Goal: Task Accomplishment & Management: Manage account settings

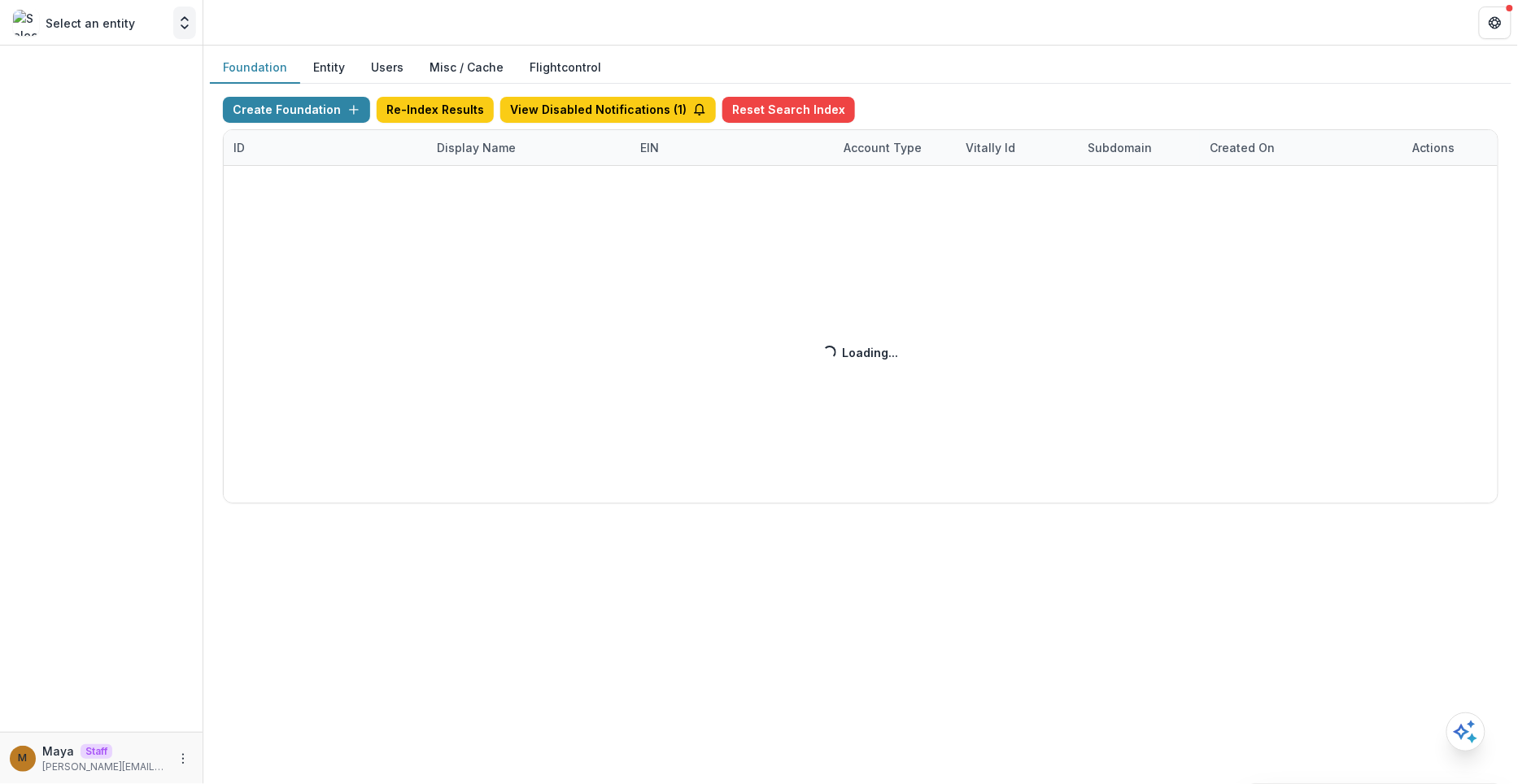
click at [180, 17] on icon "Open entity switcher" at bounding box center [185, 23] width 17 height 17
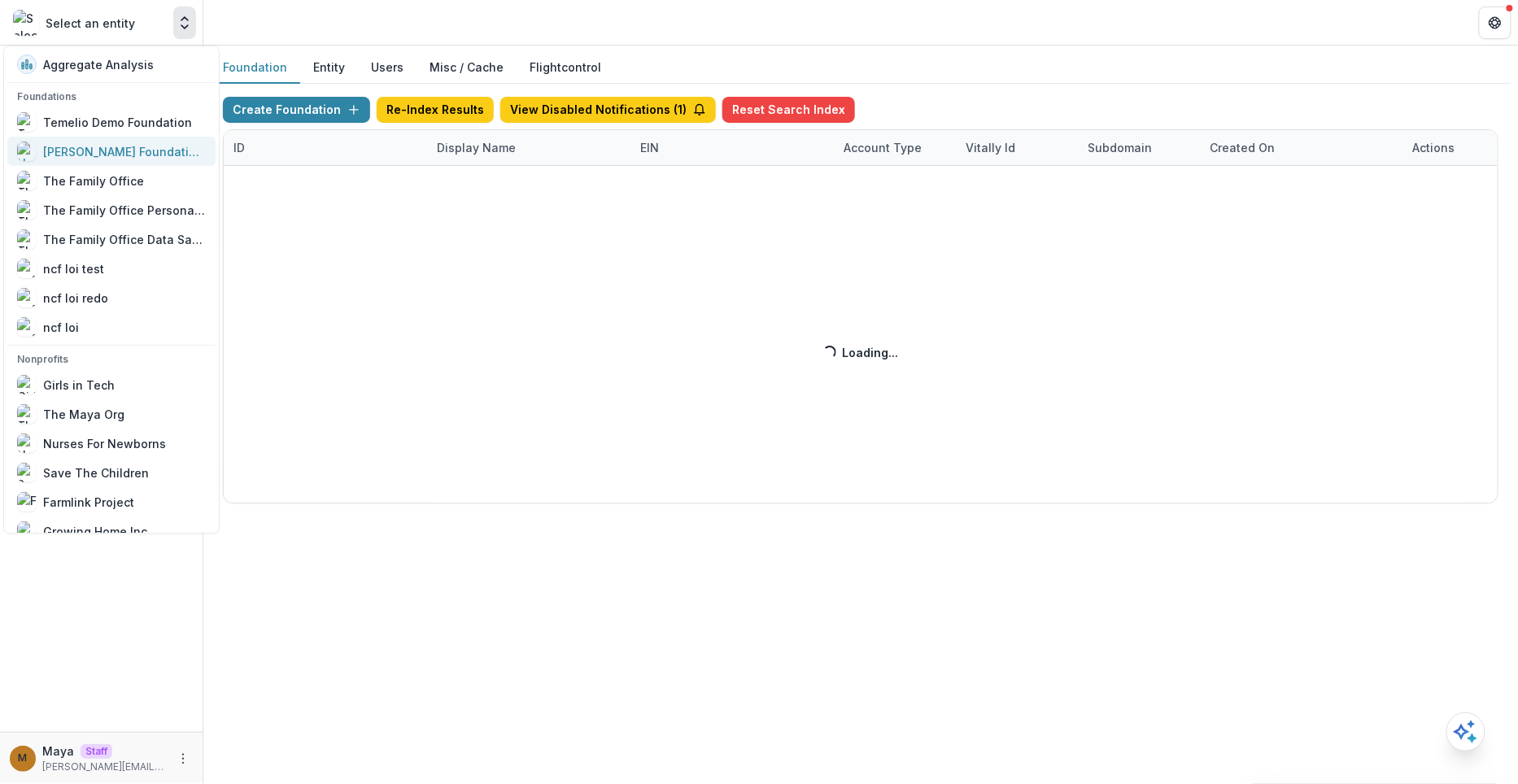
click at [135, 157] on div "[PERSON_NAME] Foundation Workflow Sandbox" at bounding box center [124, 152] width 162 height 17
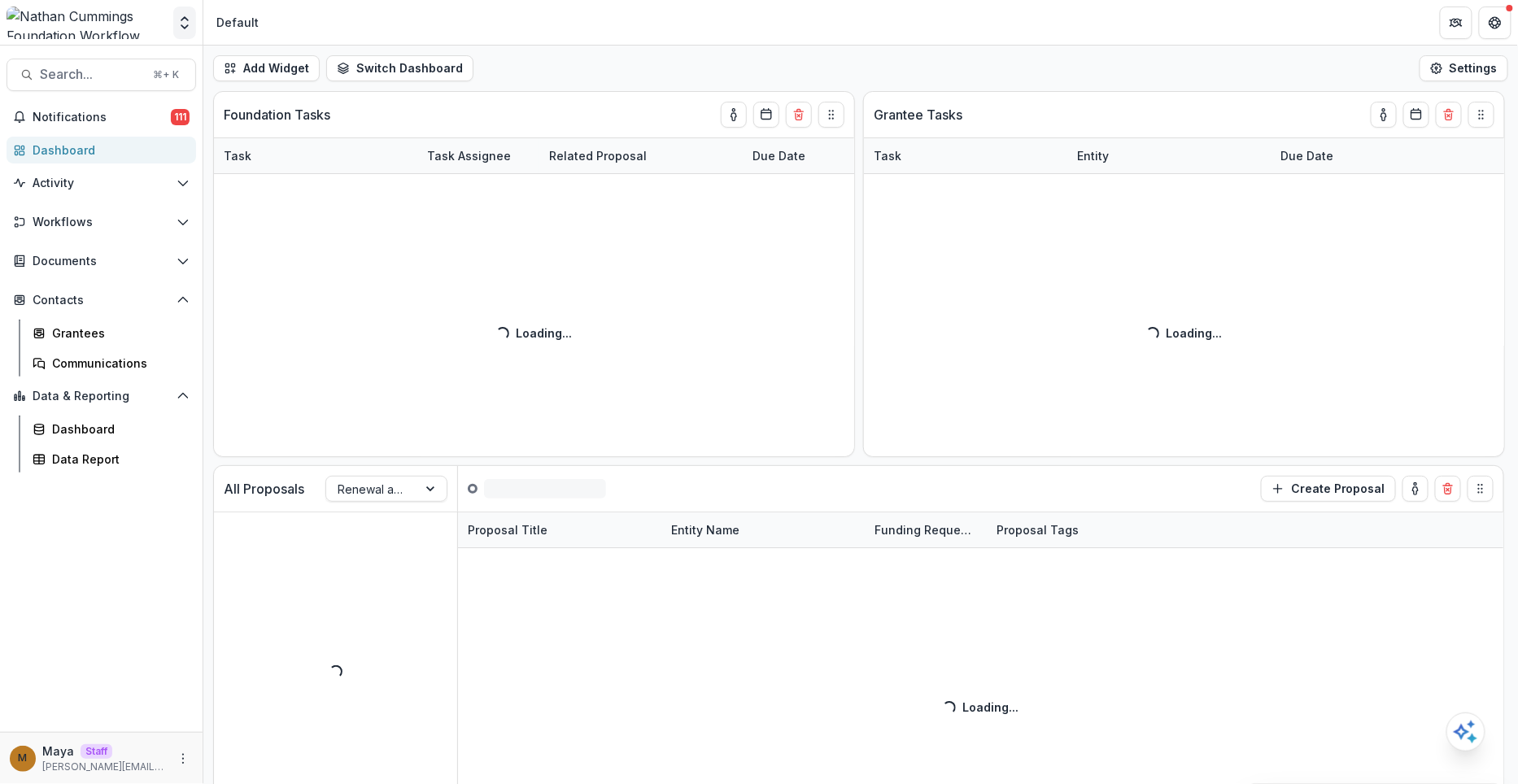
click at [188, 22] on icon "Open entity switcher" at bounding box center [185, 23] width 17 height 17
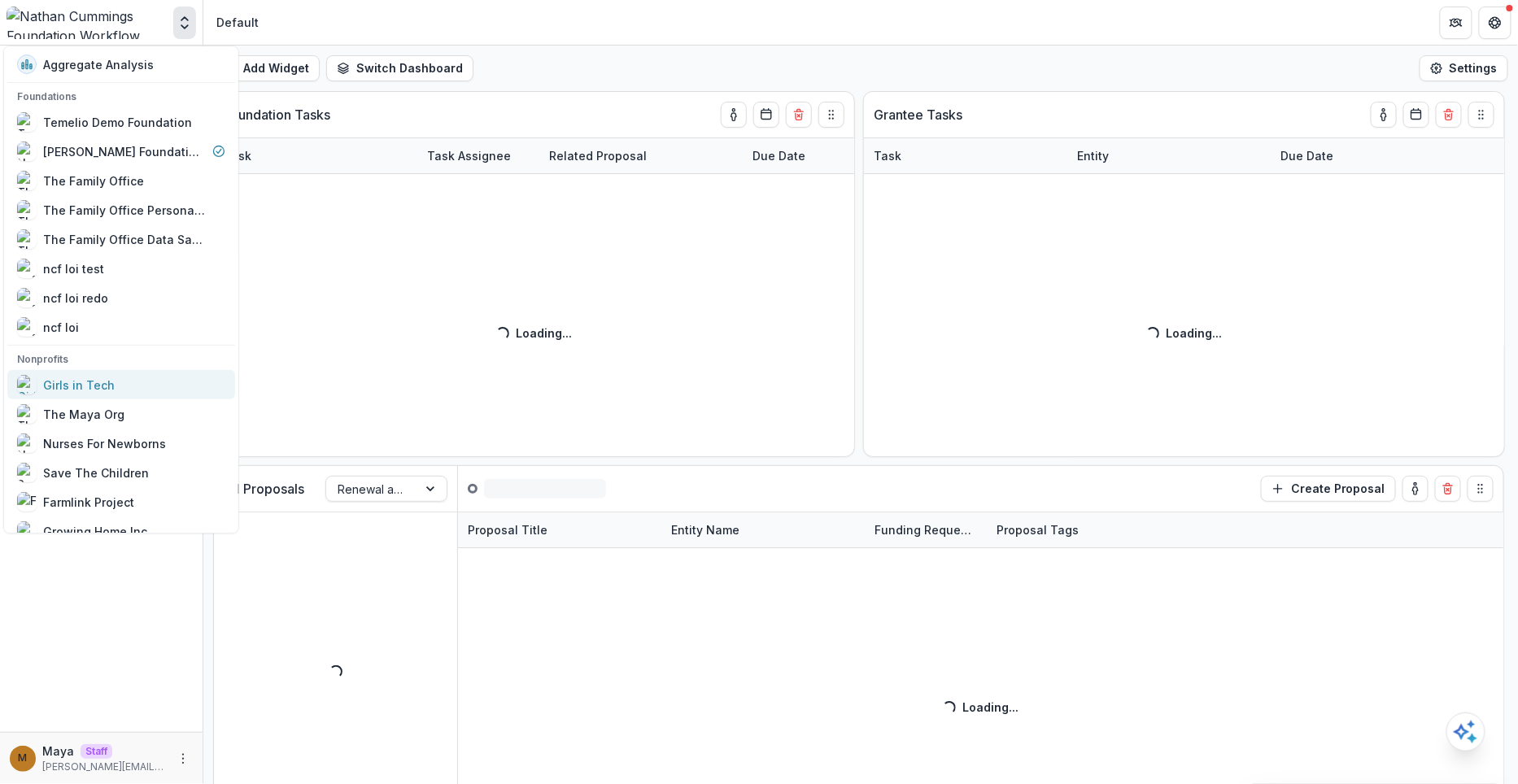
scroll to position [77, 0]
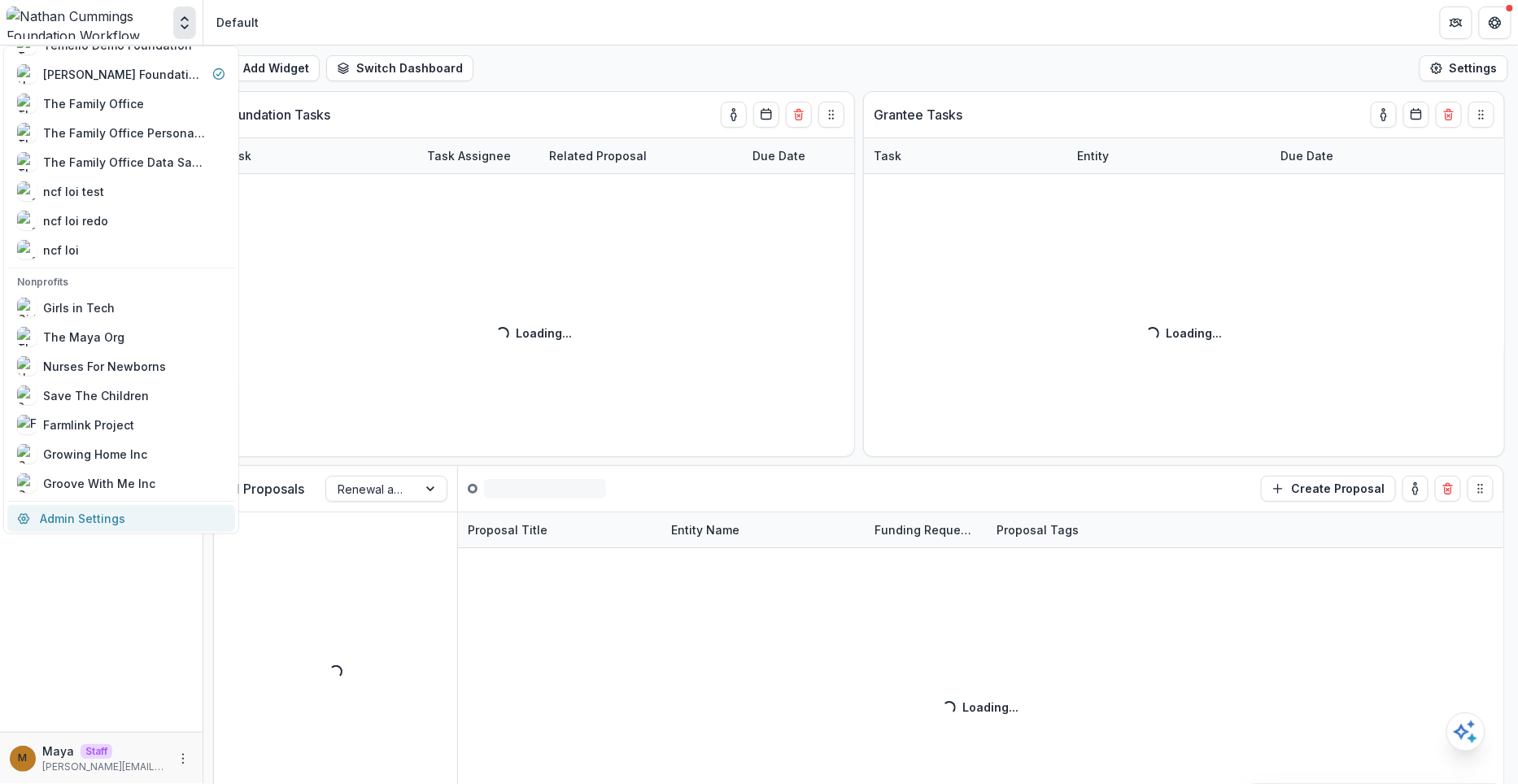
click at [96, 514] on link "Admin Settings" at bounding box center [121, 518] width 228 height 27
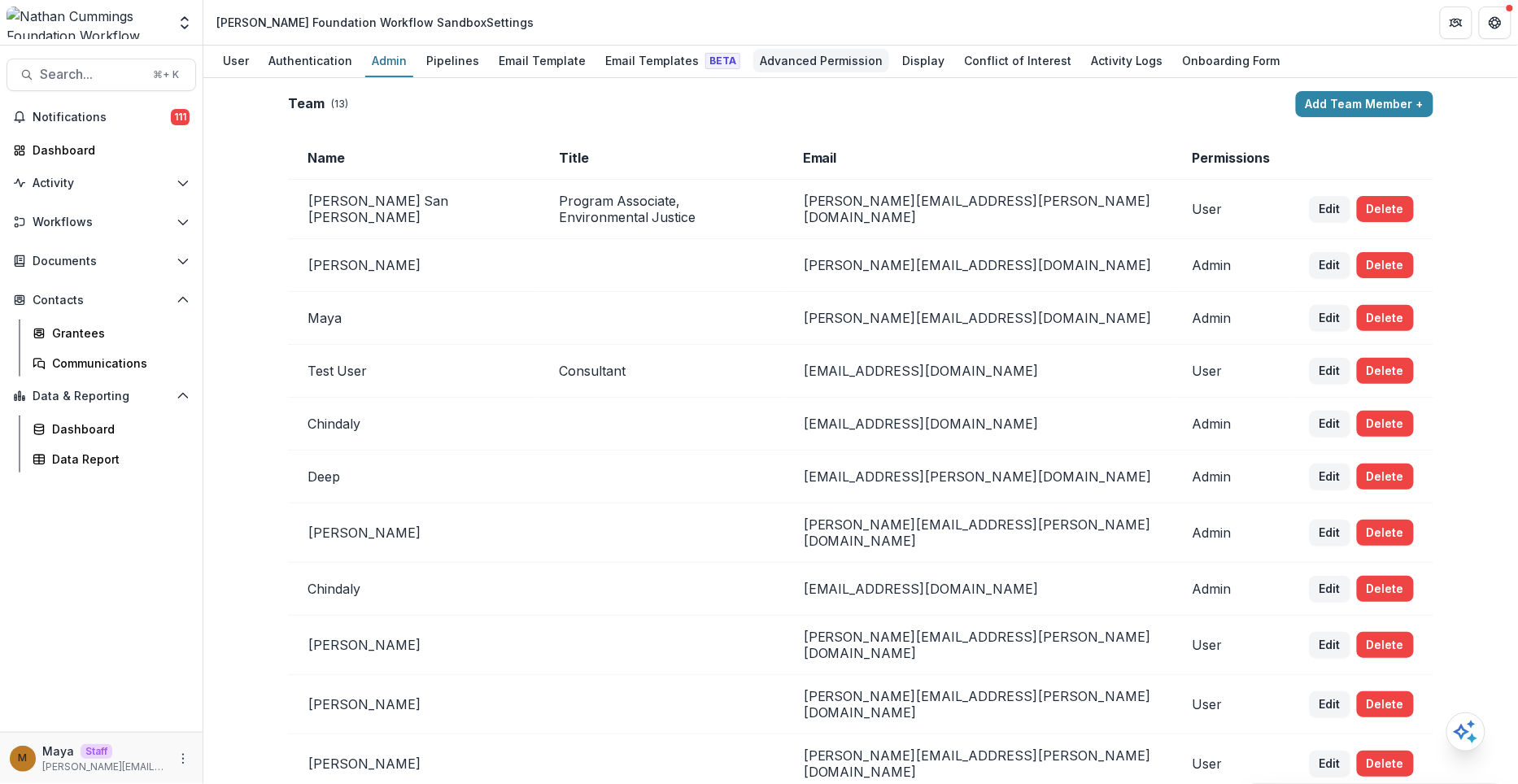
click at [789, 63] on div "Advanced Permission" at bounding box center [822, 60] width 136 height 23
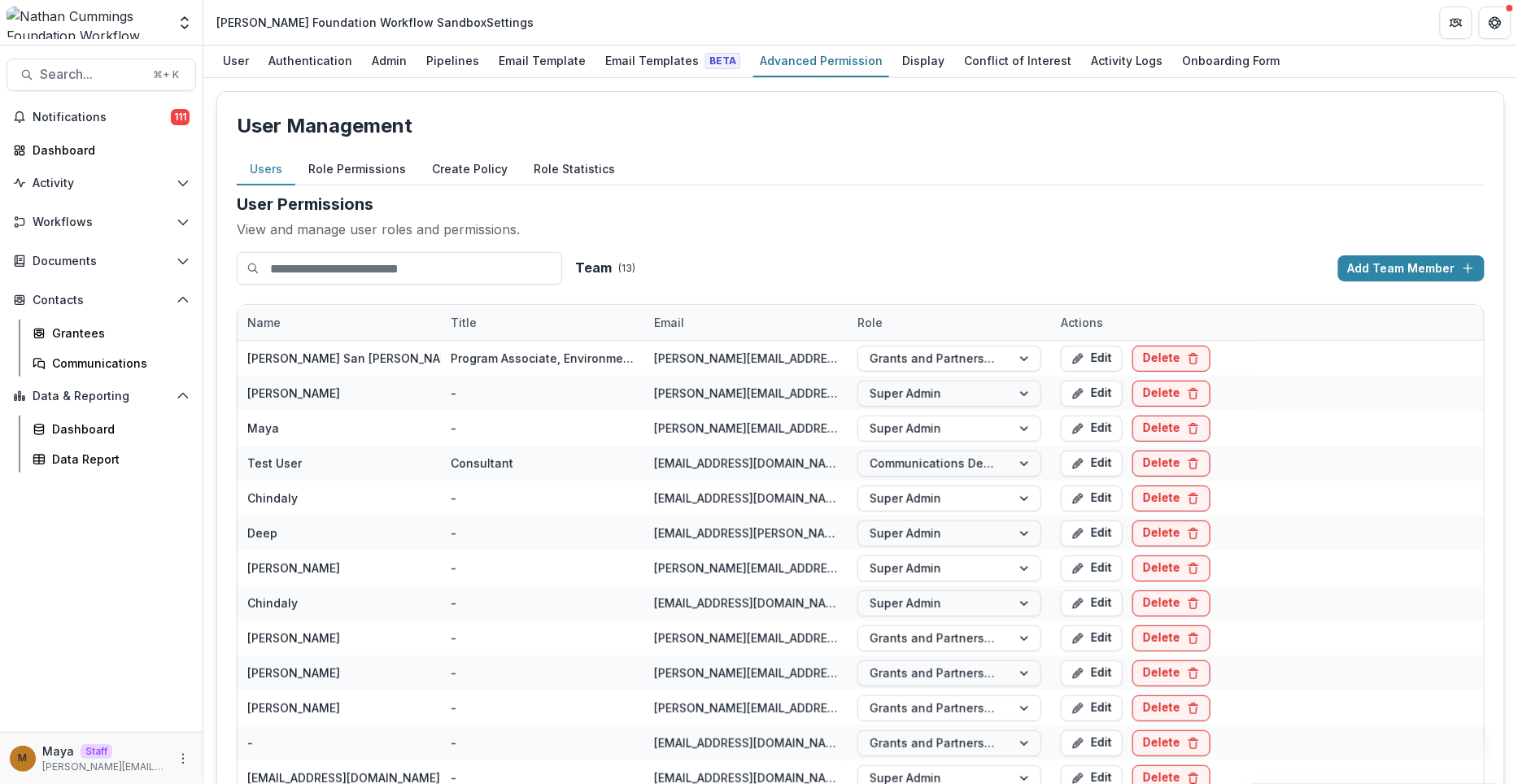
scroll to position [22, 0]
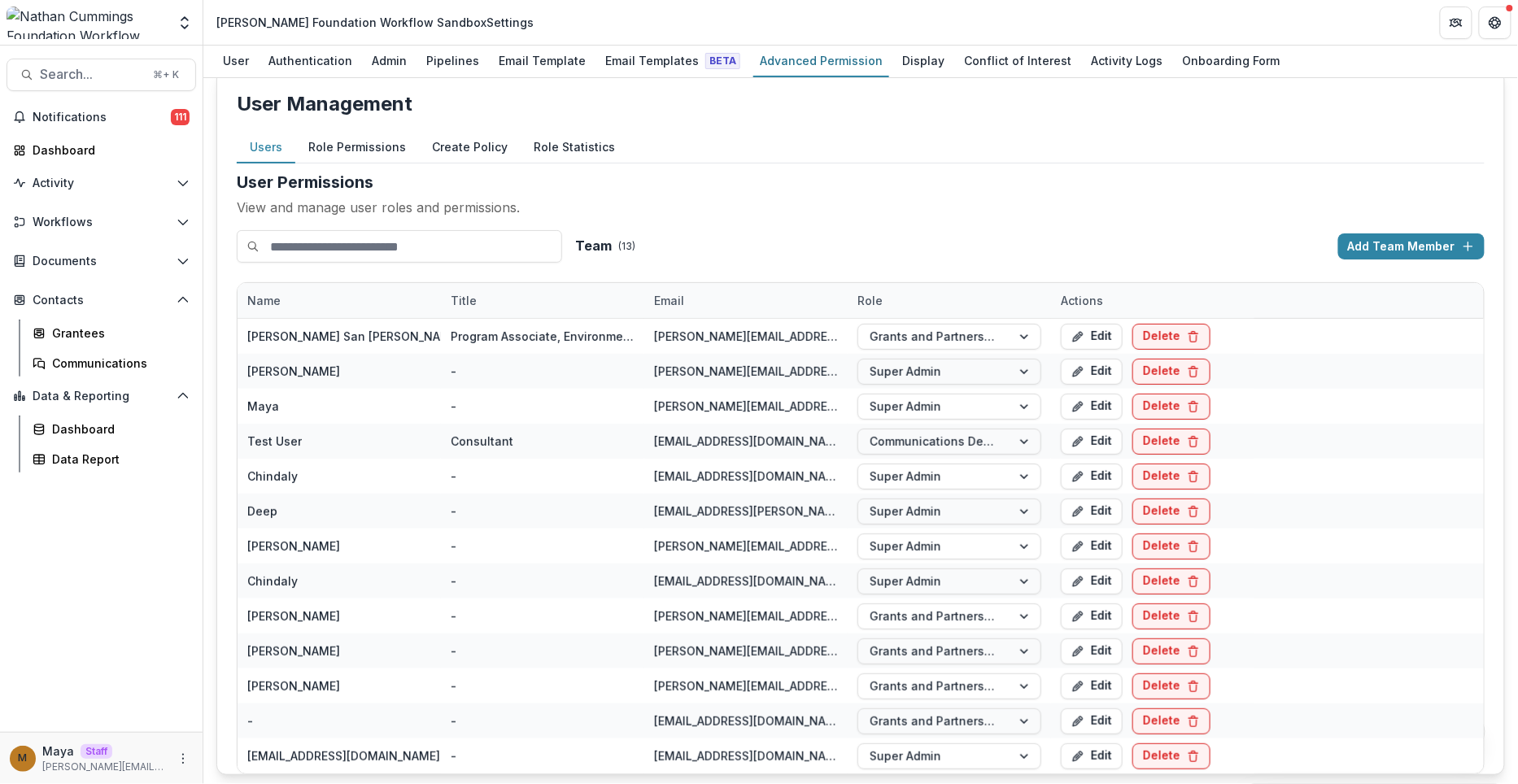
click at [352, 148] on button "Role Permissions" at bounding box center [356, 148] width 124 height 31
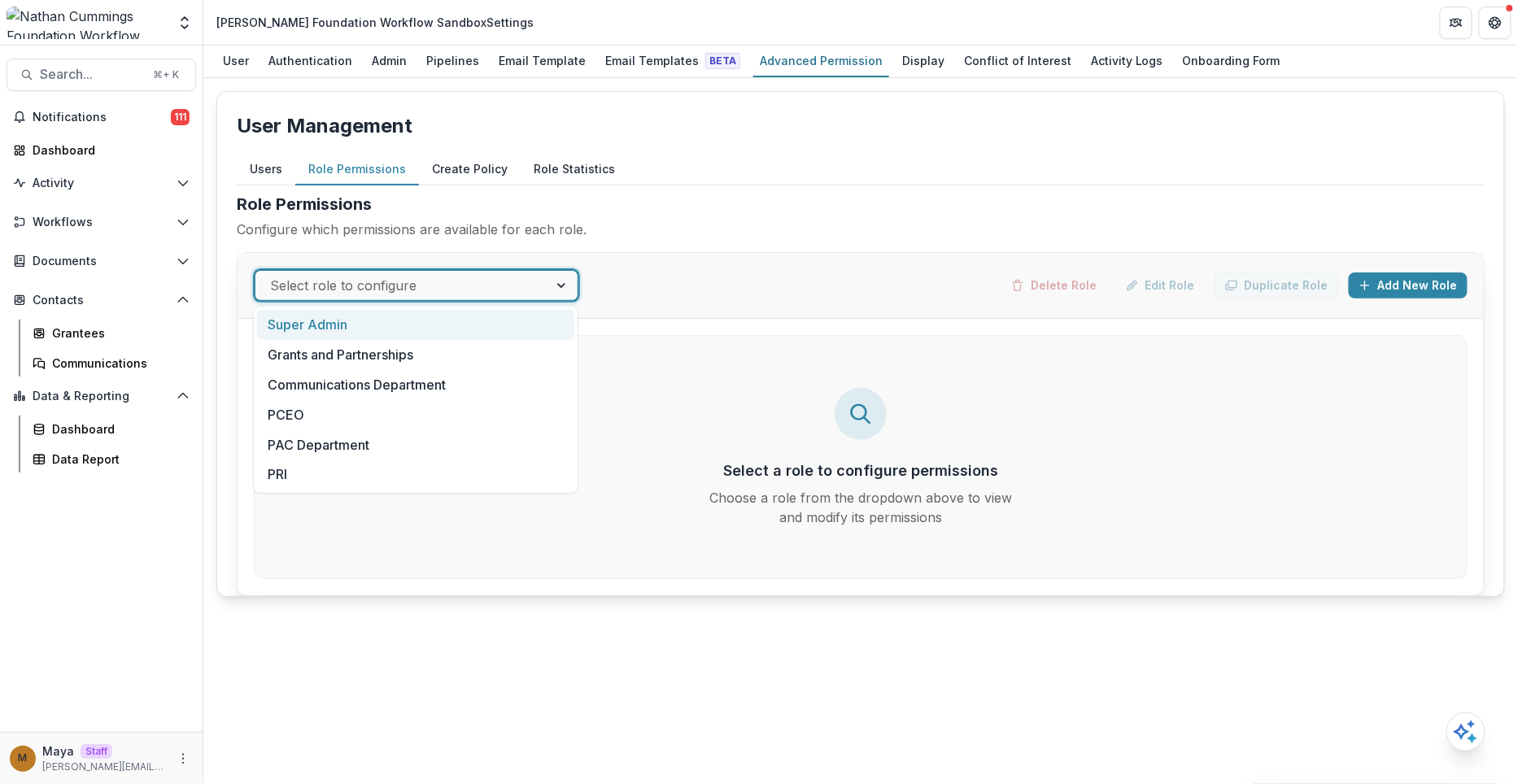
click at [380, 287] on div at bounding box center [402, 285] width 264 height 22
click at [376, 378] on div "Communications Department" at bounding box center [415, 385] width 318 height 30
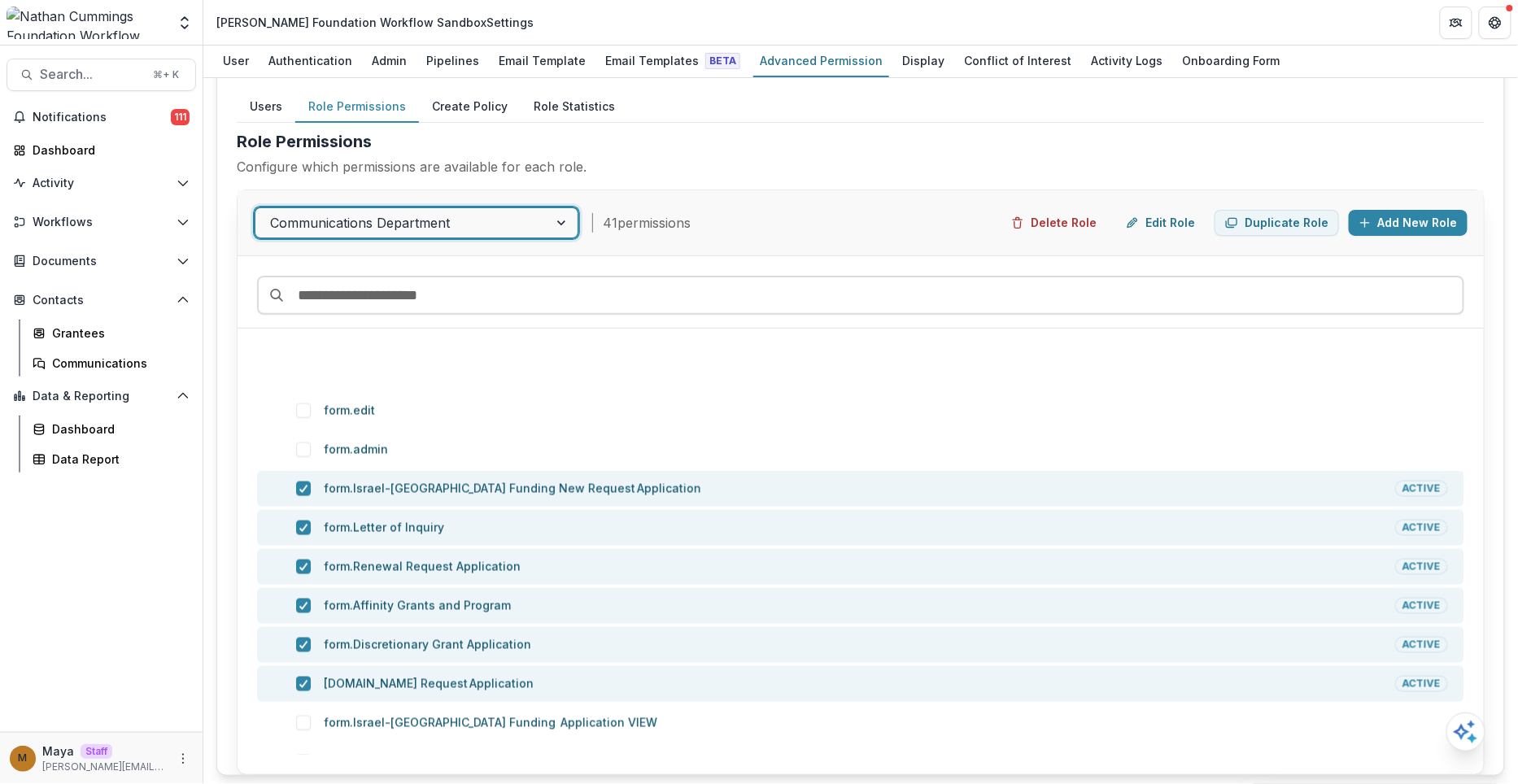
scroll to position [1090, 0]
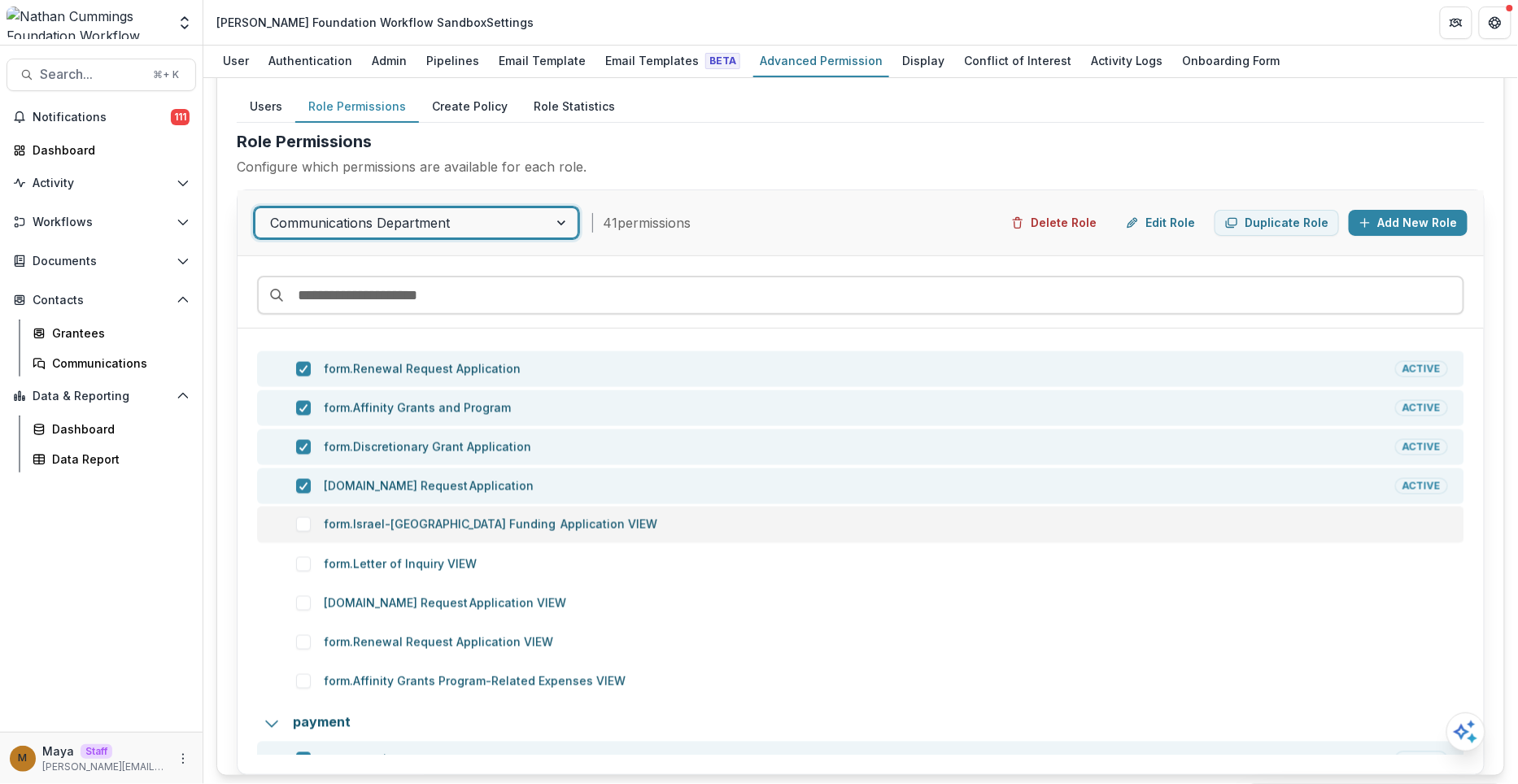
click at [298, 524] on span at bounding box center [303, 525] width 15 height 15
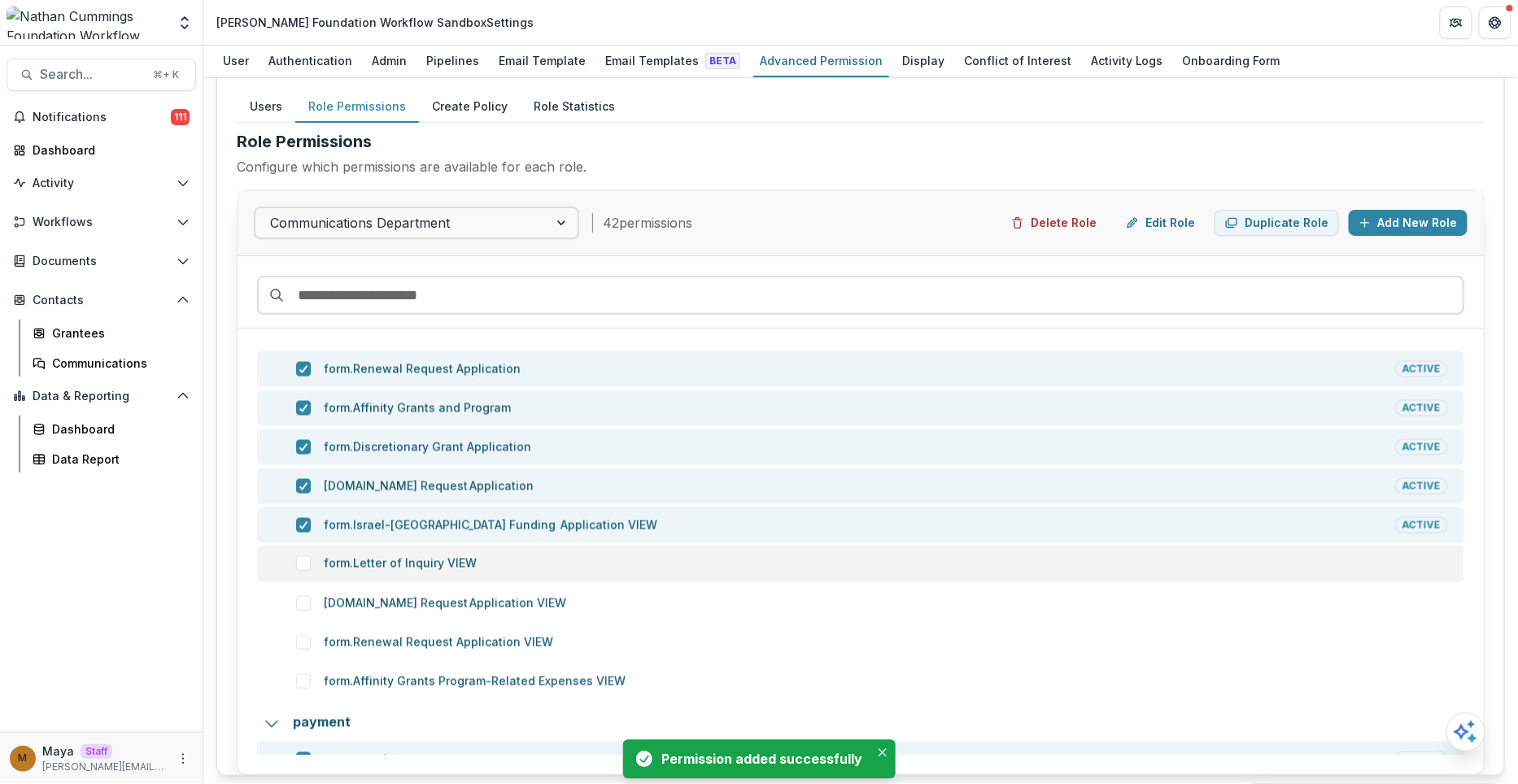
click at [304, 559] on span at bounding box center [303, 564] width 15 height 15
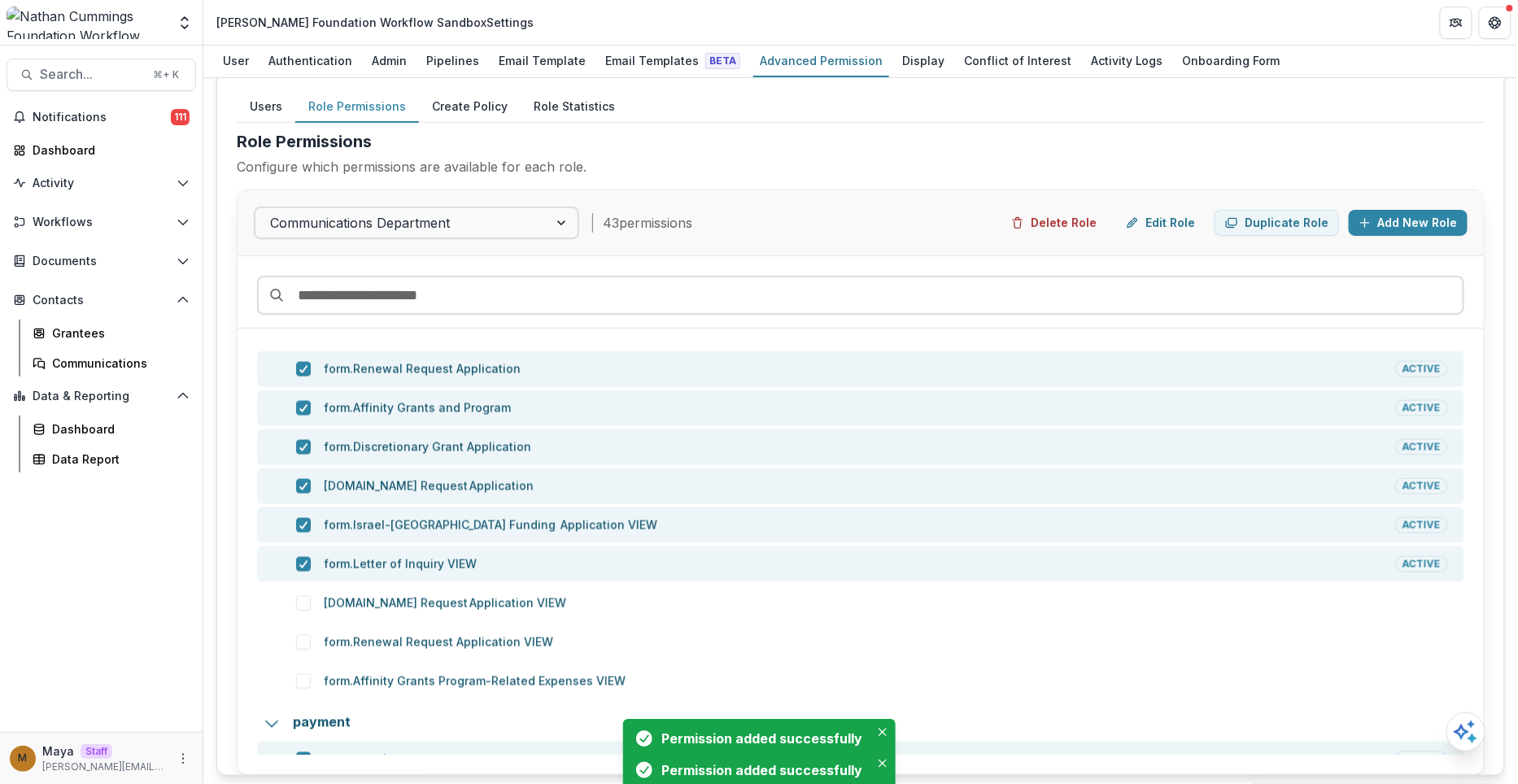
click at [302, 607] on div "form.New Request Application VIEW" at bounding box center [861, 603] width 1207 height 36
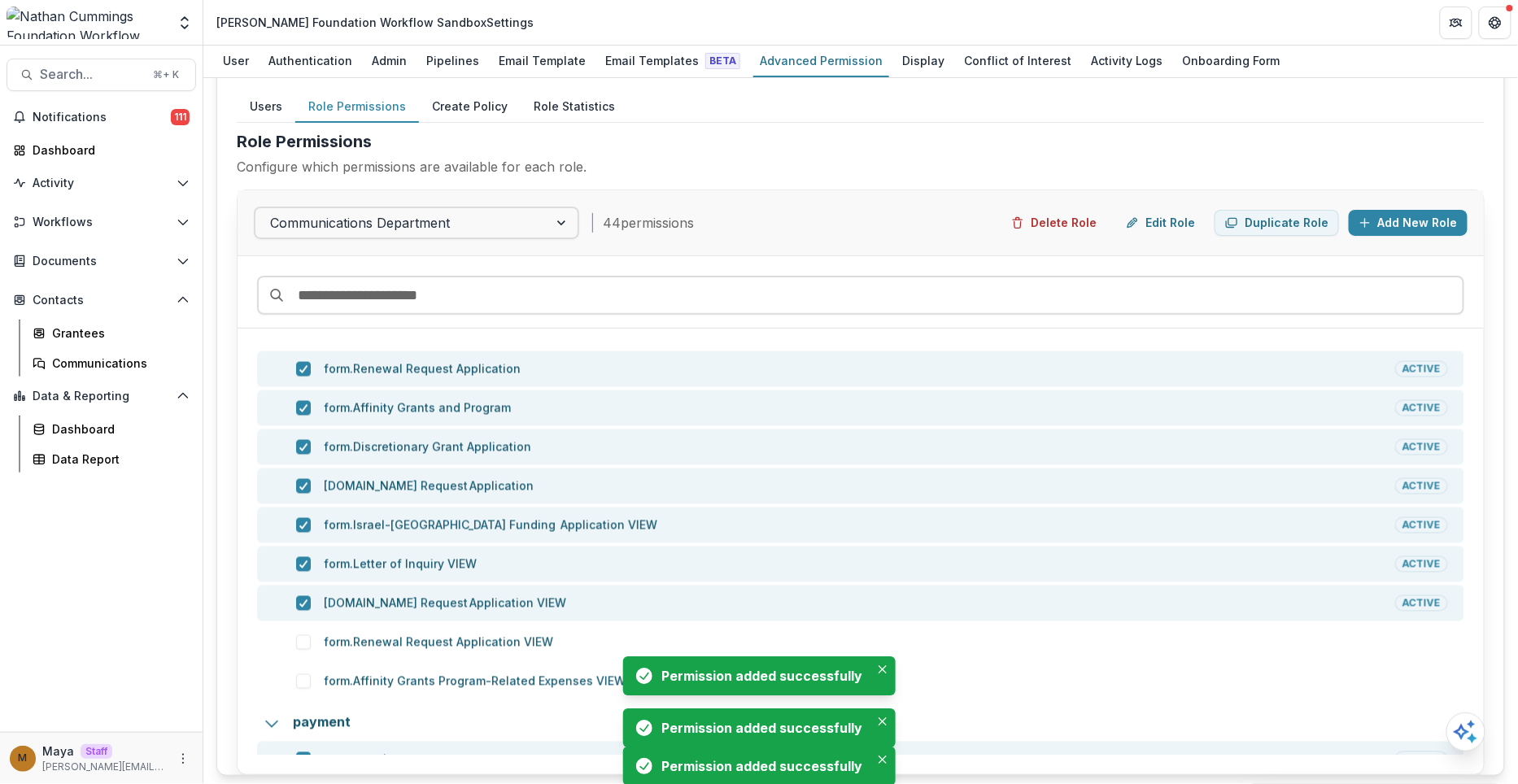
click at [302, 646] on div "form.Renewal Request Application VIEW" at bounding box center [861, 642] width 1207 height 36
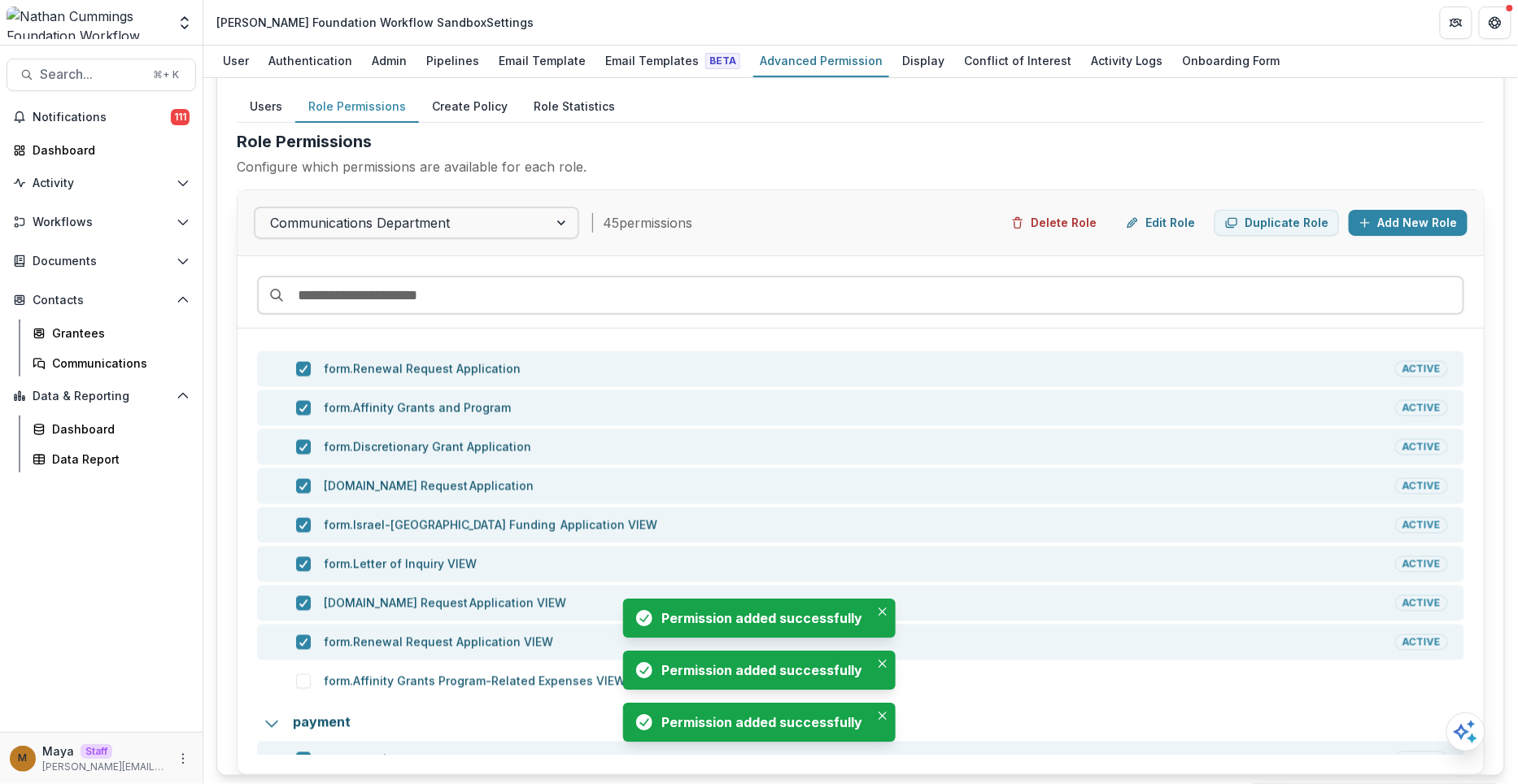
click at [303, 681] on span at bounding box center [303, 681] width 15 height 15
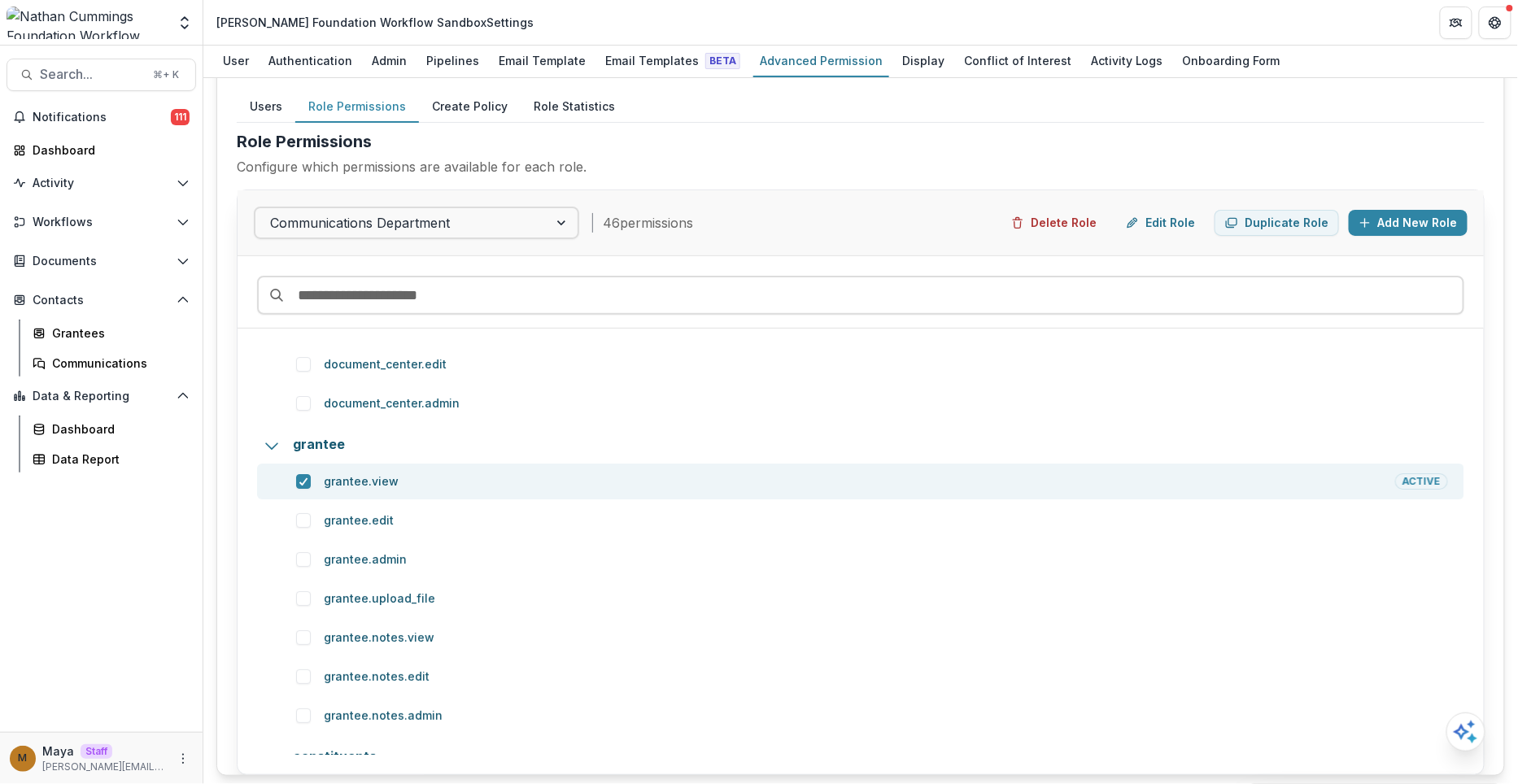
scroll to position [2267, 0]
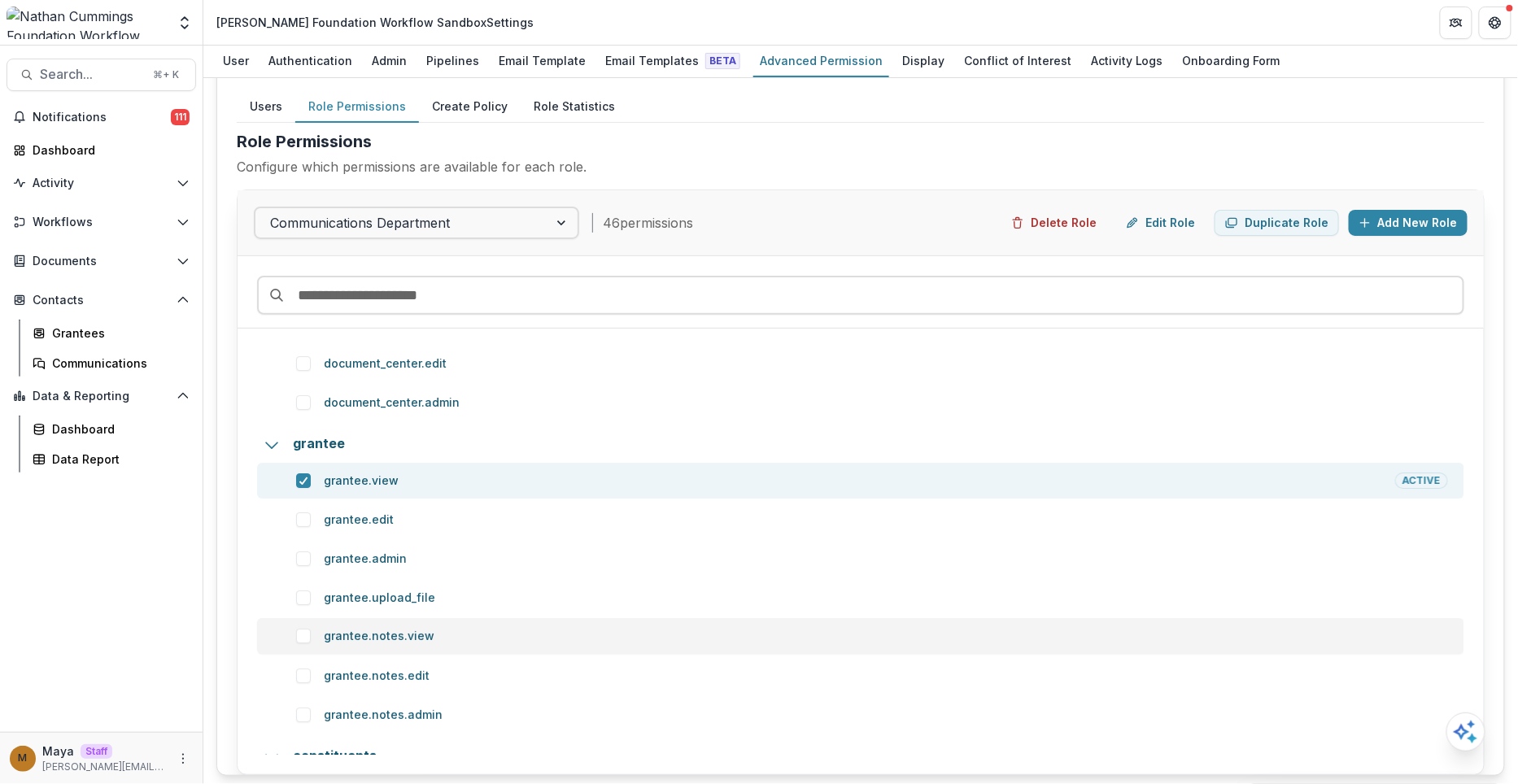
click at [298, 635] on span at bounding box center [303, 636] width 15 height 15
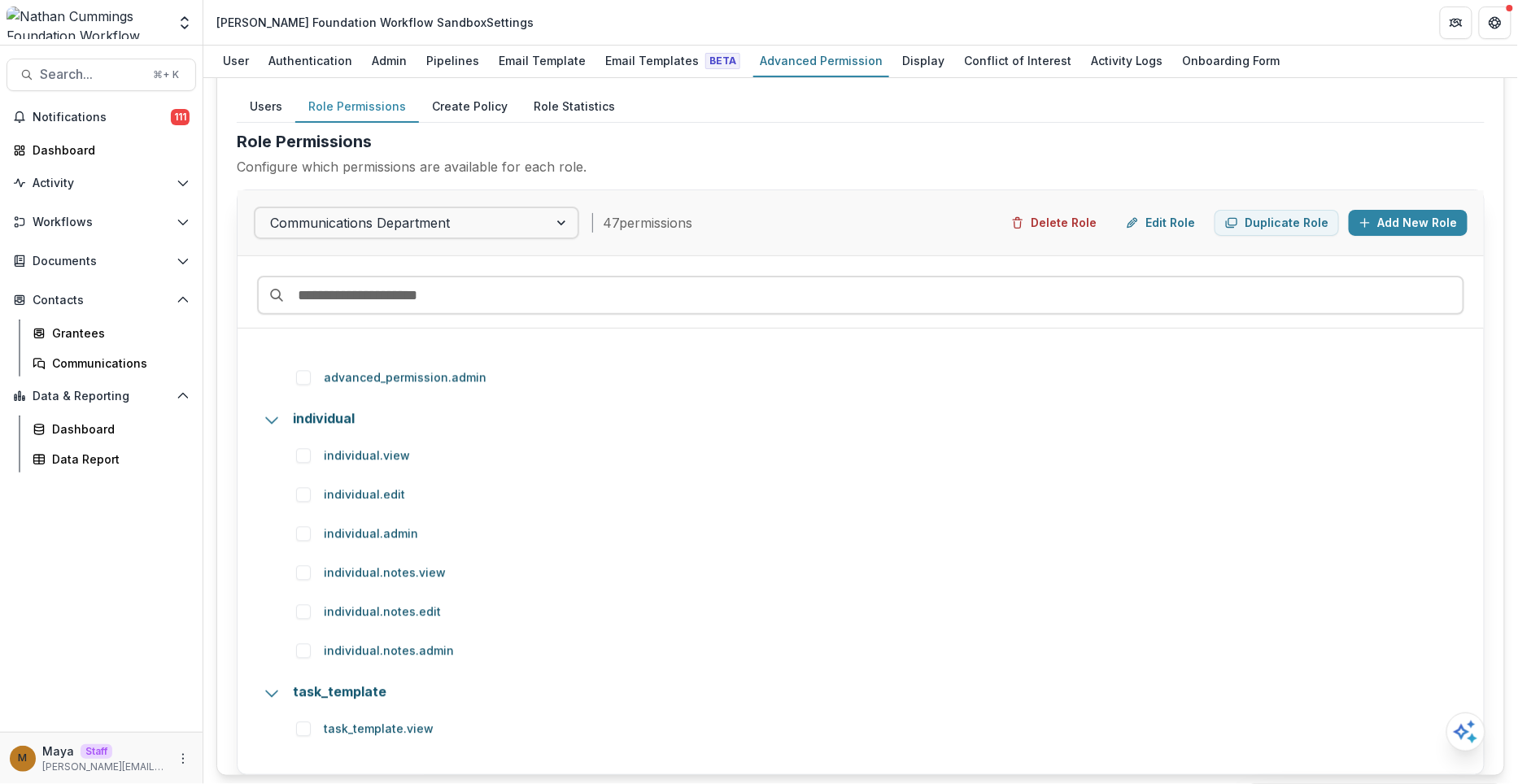
scroll to position [3748, 0]
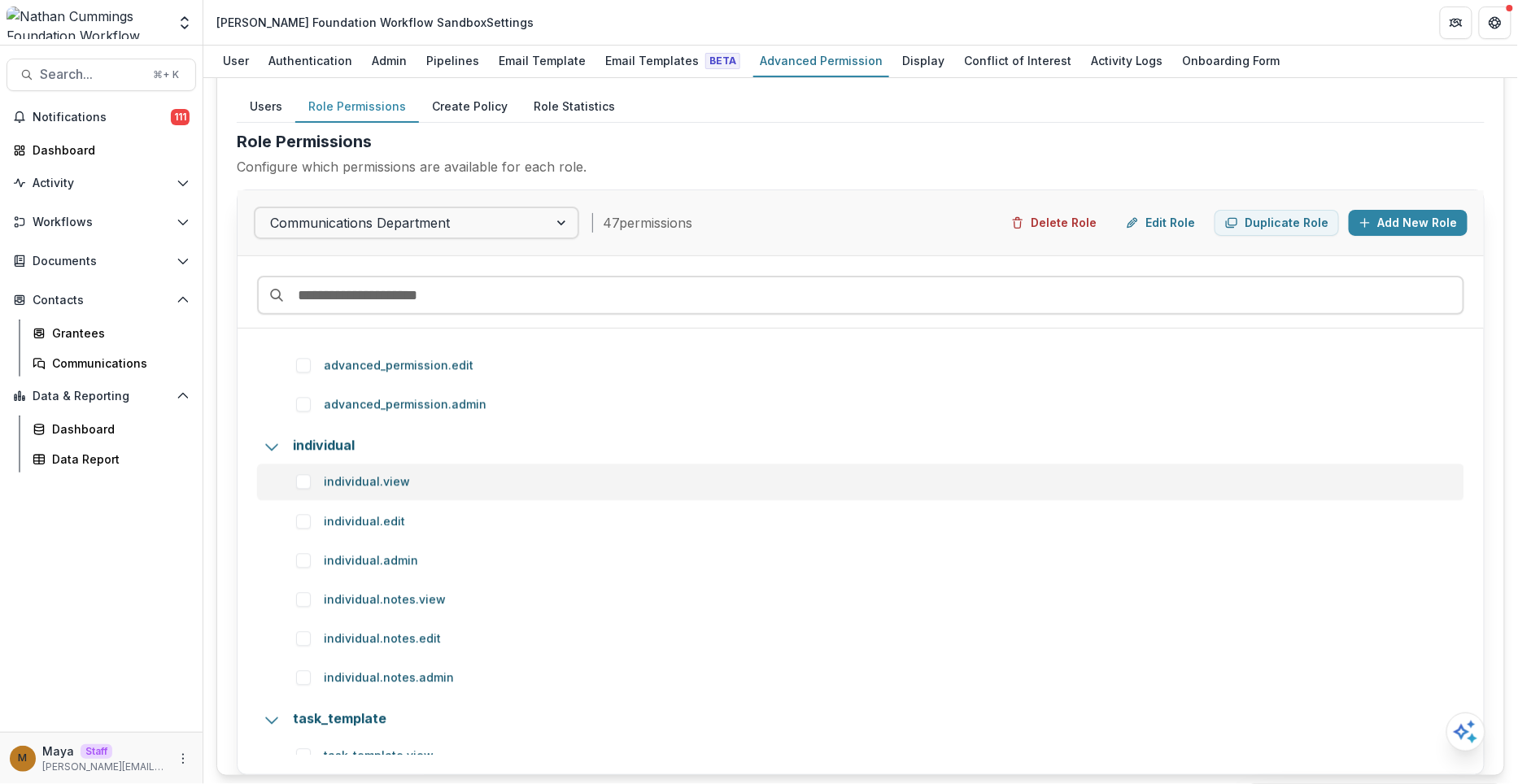
click at [302, 477] on span at bounding box center [303, 482] width 15 height 15
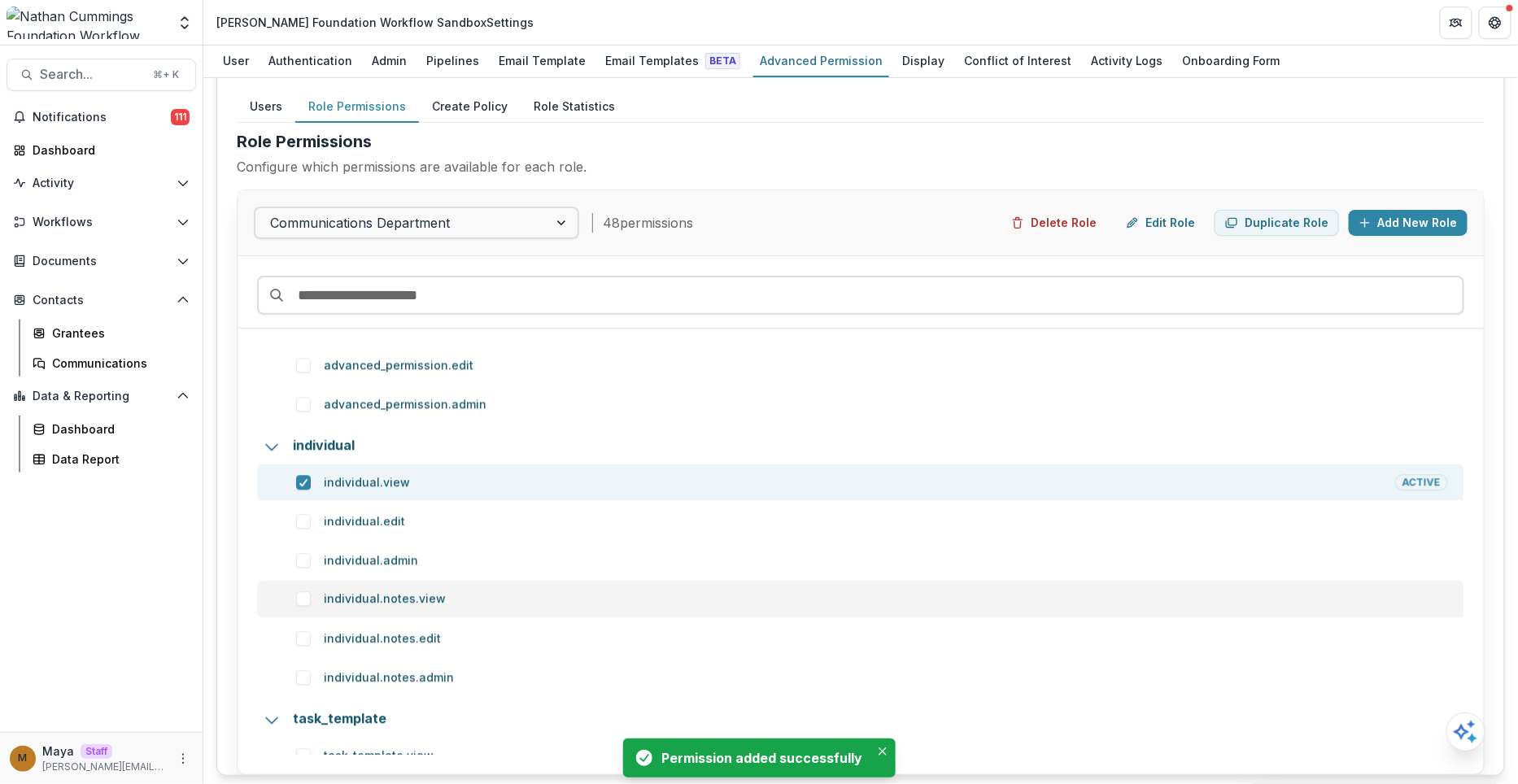
click at [298, 597] on span at bounding box center [303, 599] width 15 height 15
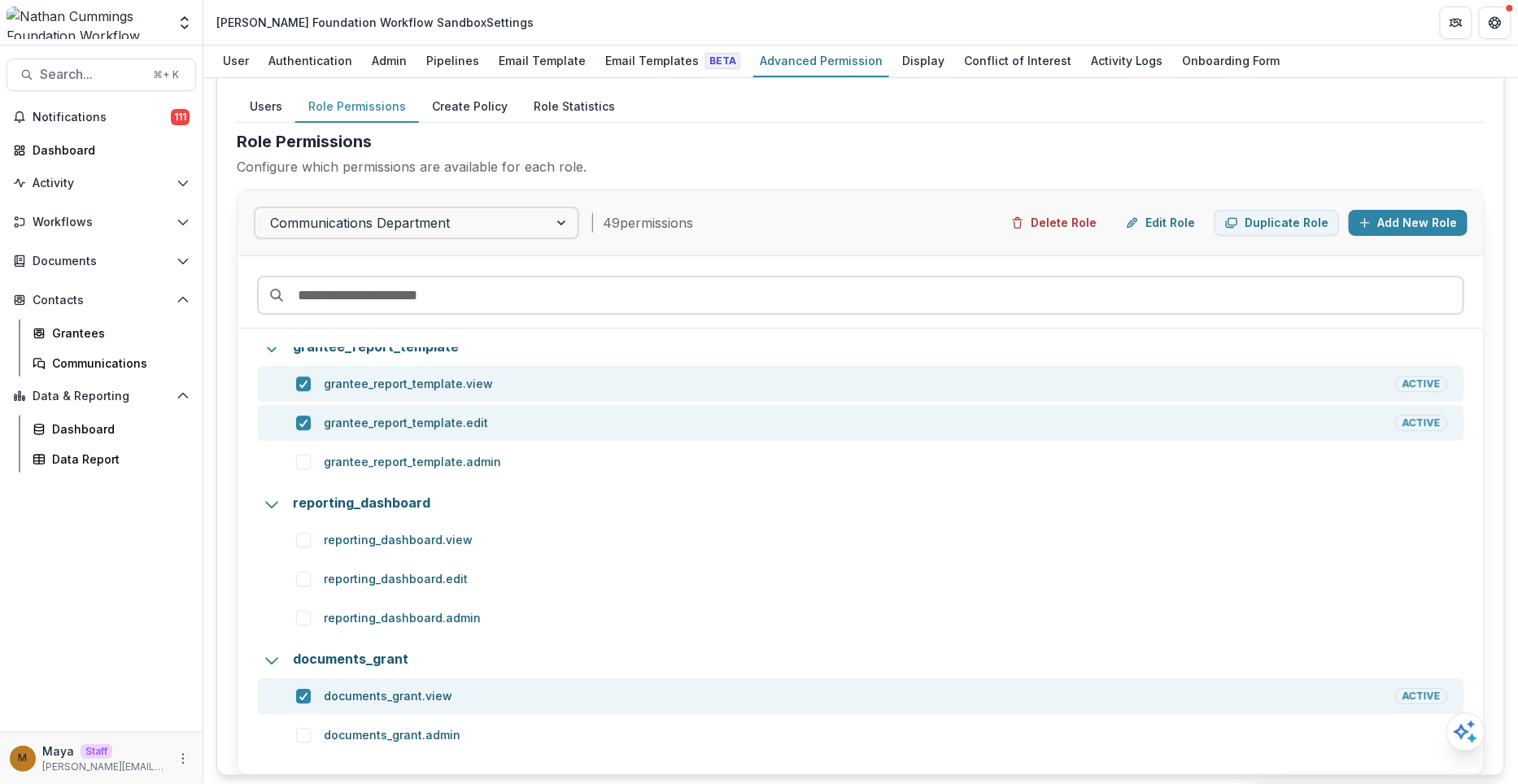
scroll to position [4281, 0]
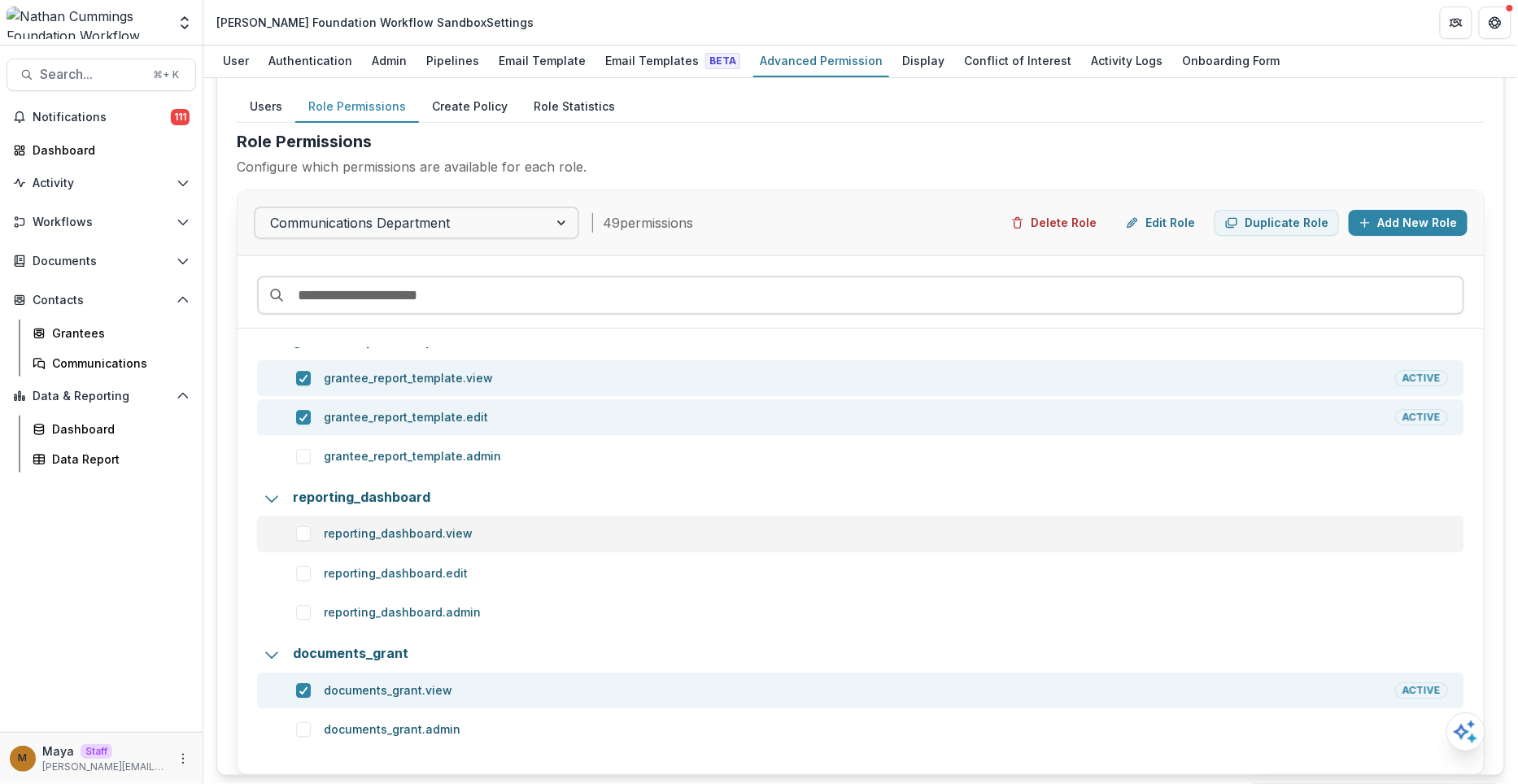
click at [303, 529] on span at bounding box center [303, 534] width 15 height 15
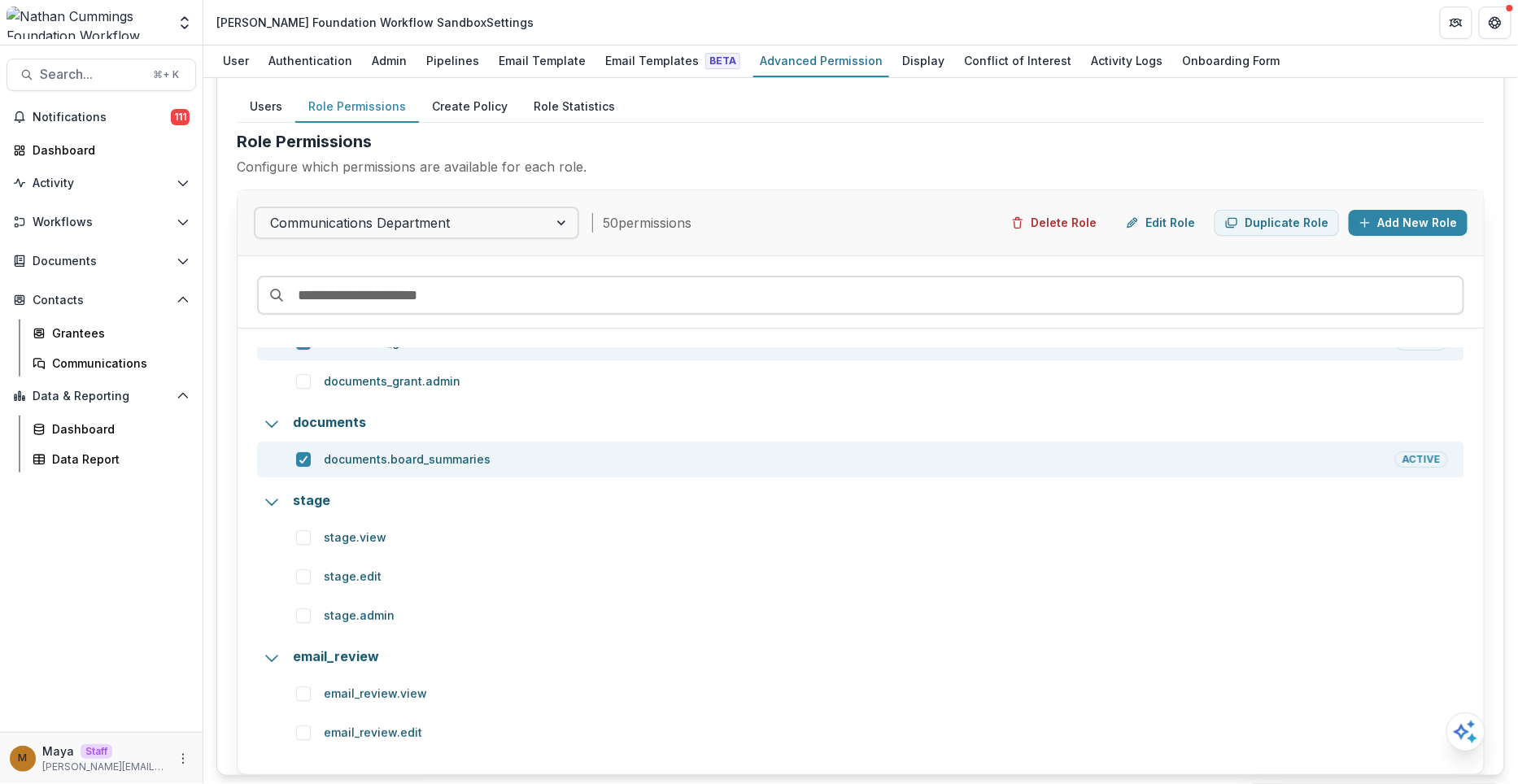
scroll to position [4631, 0]
click at [303, 529] on span at bounding box center [303, 536] width 15 height 15
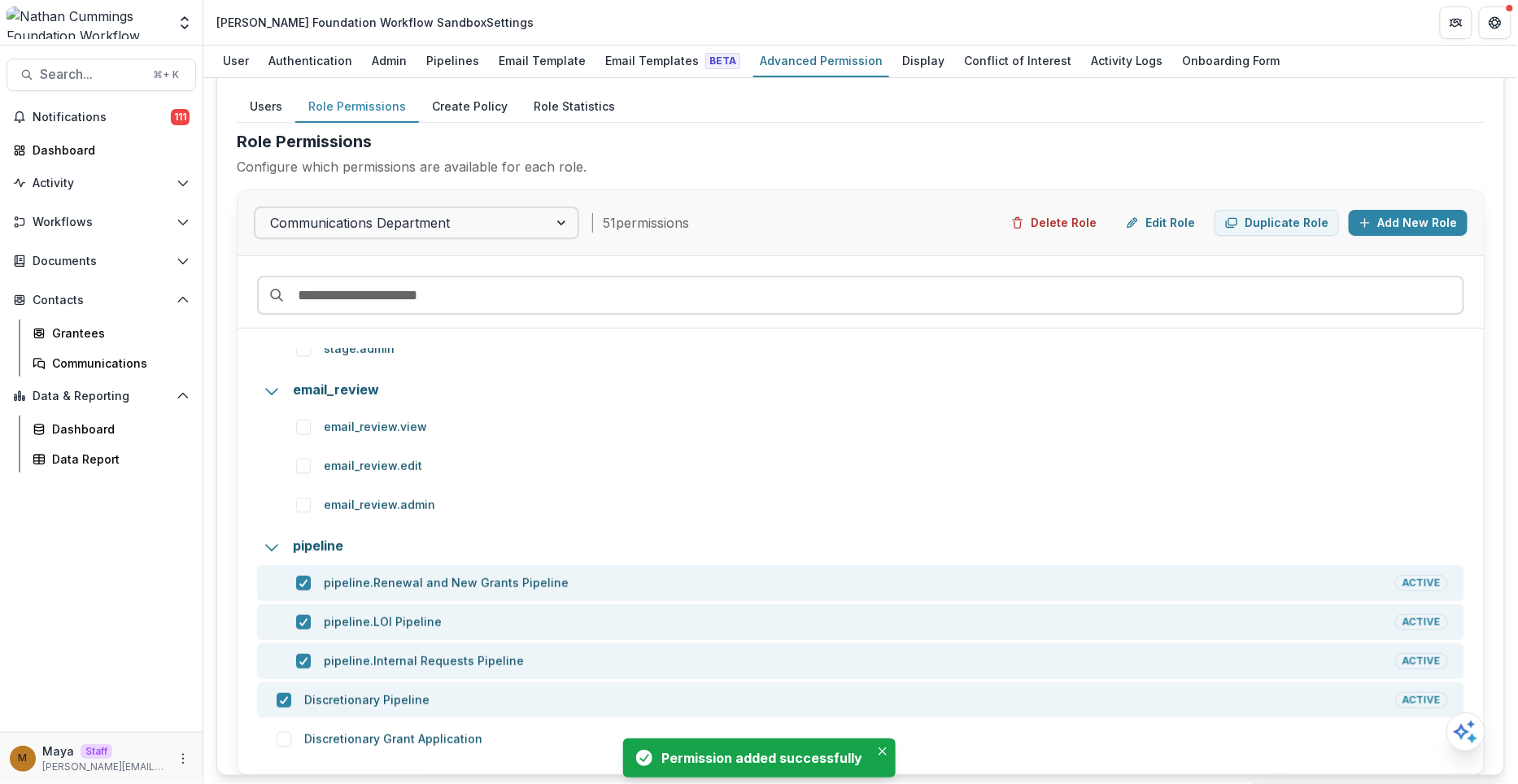
scroll to position [4901, 0]
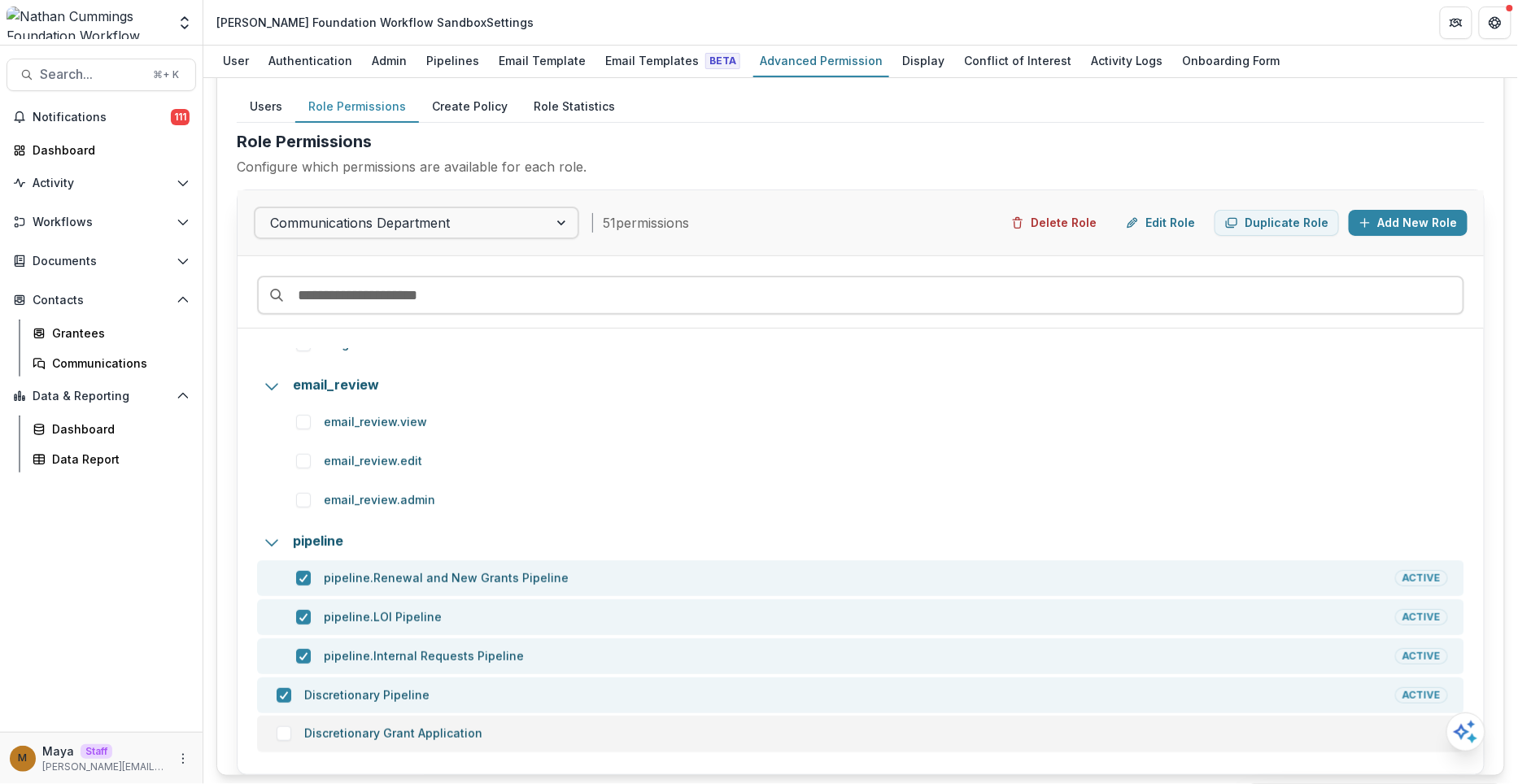
click at [278, 727] on span at bounding box center [284, 733] width 15 height 15
click at [519, 222] on div at bounding box center [402, 222] width 264 height 22
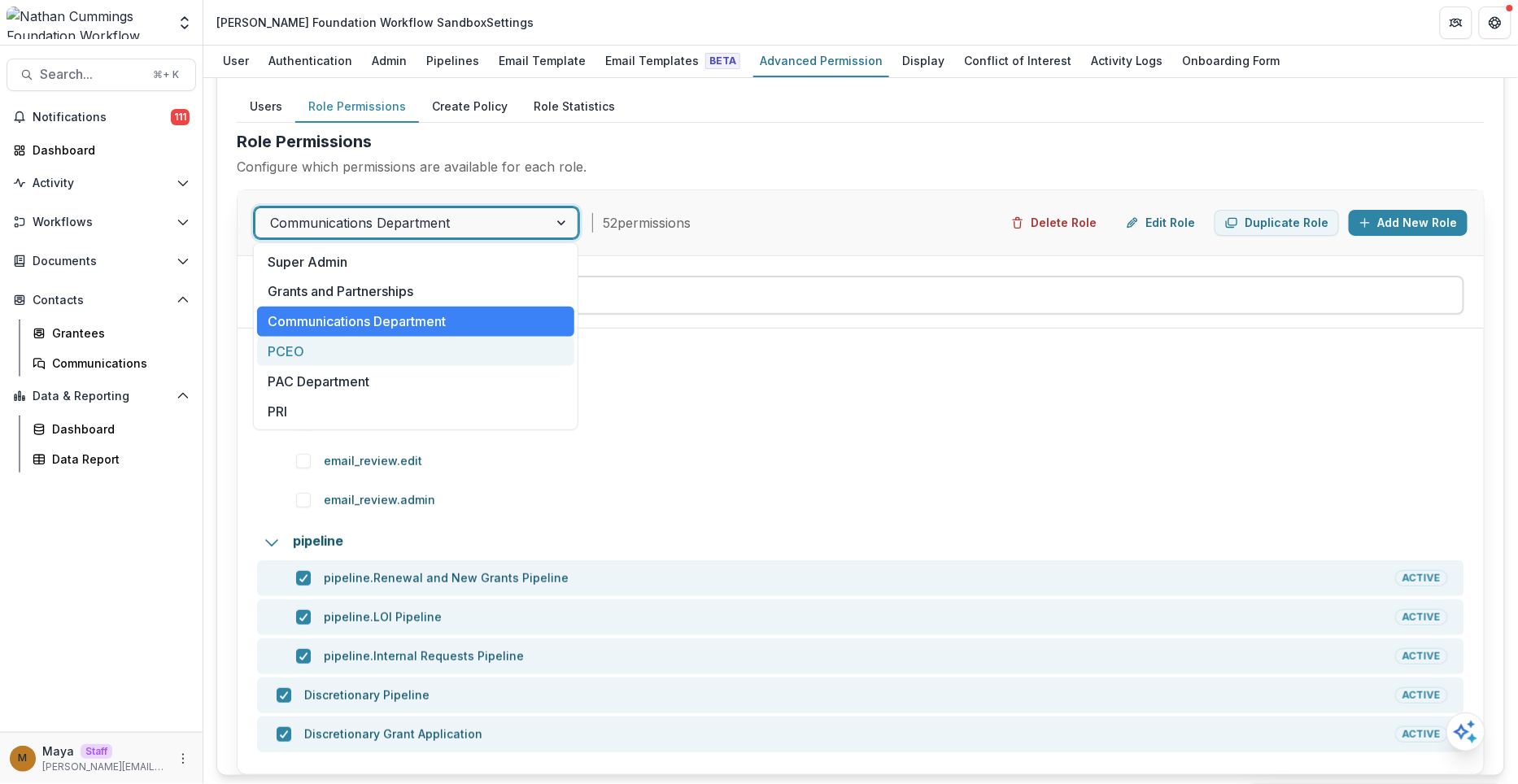
click at [332, 351] on div "PCEO" at bounding box center [415, 351] width 318 height 30
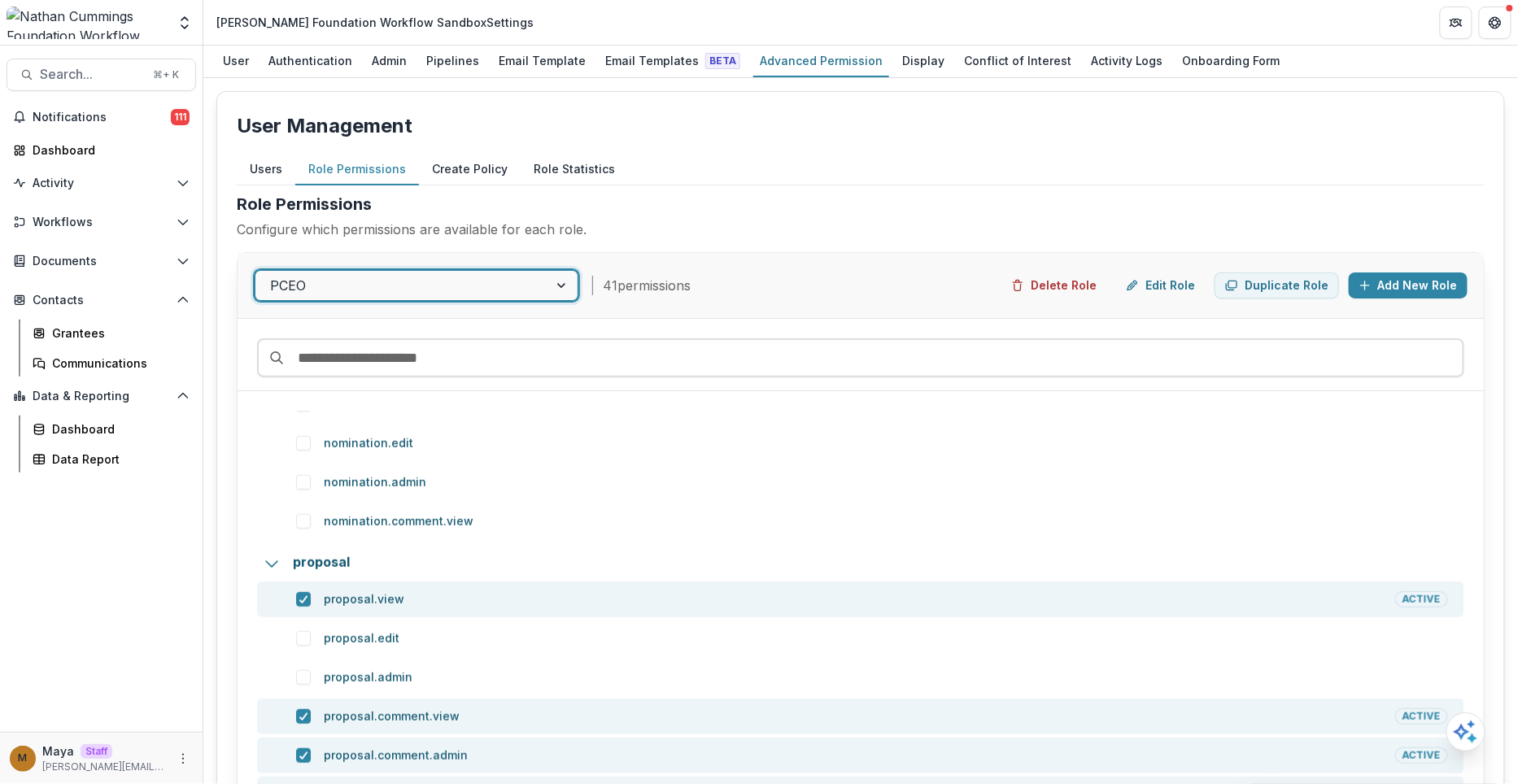
scroll to position [515, 0]
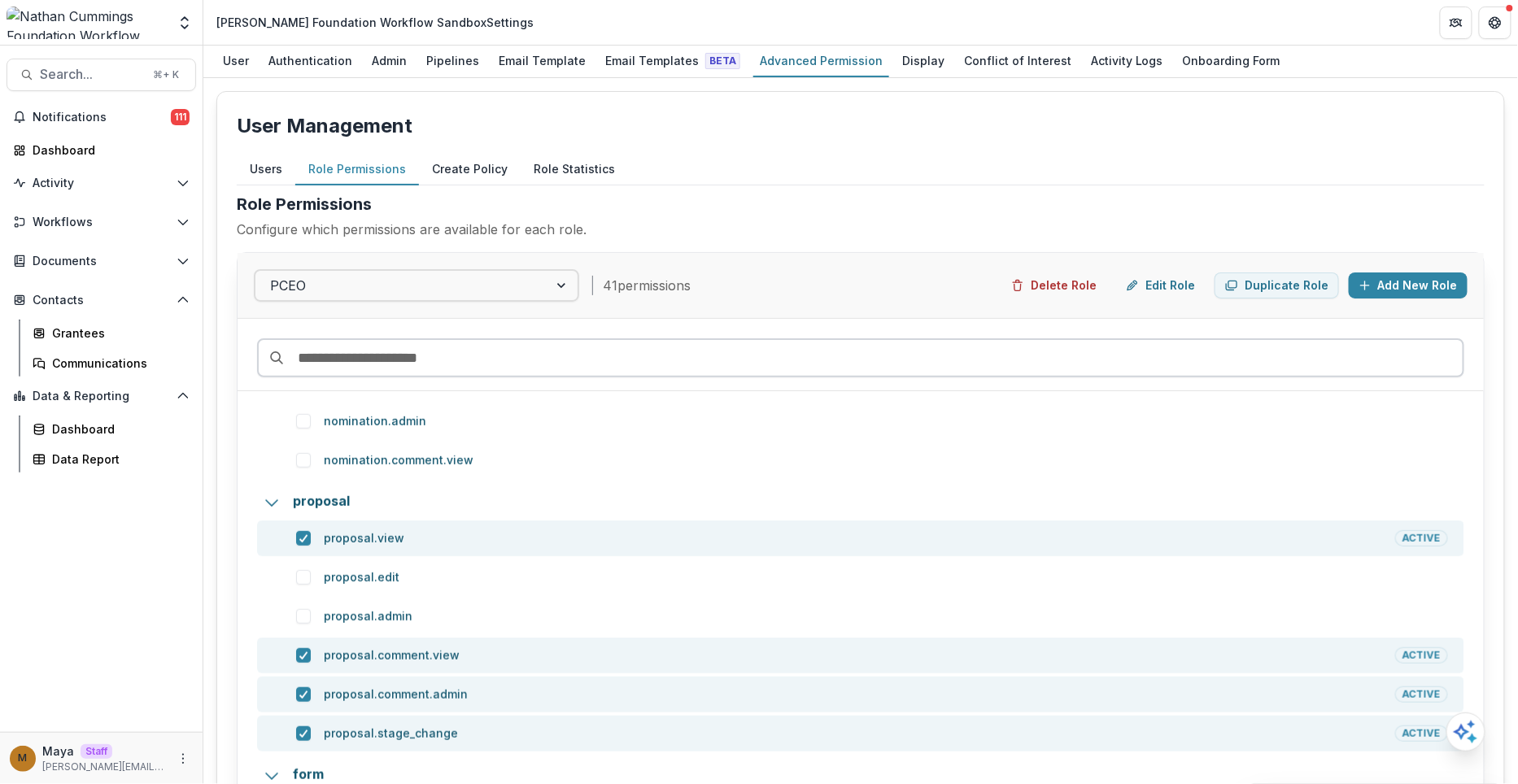
click at [503, 350] on input at bounding box center [861, 357] width 1207 height 39
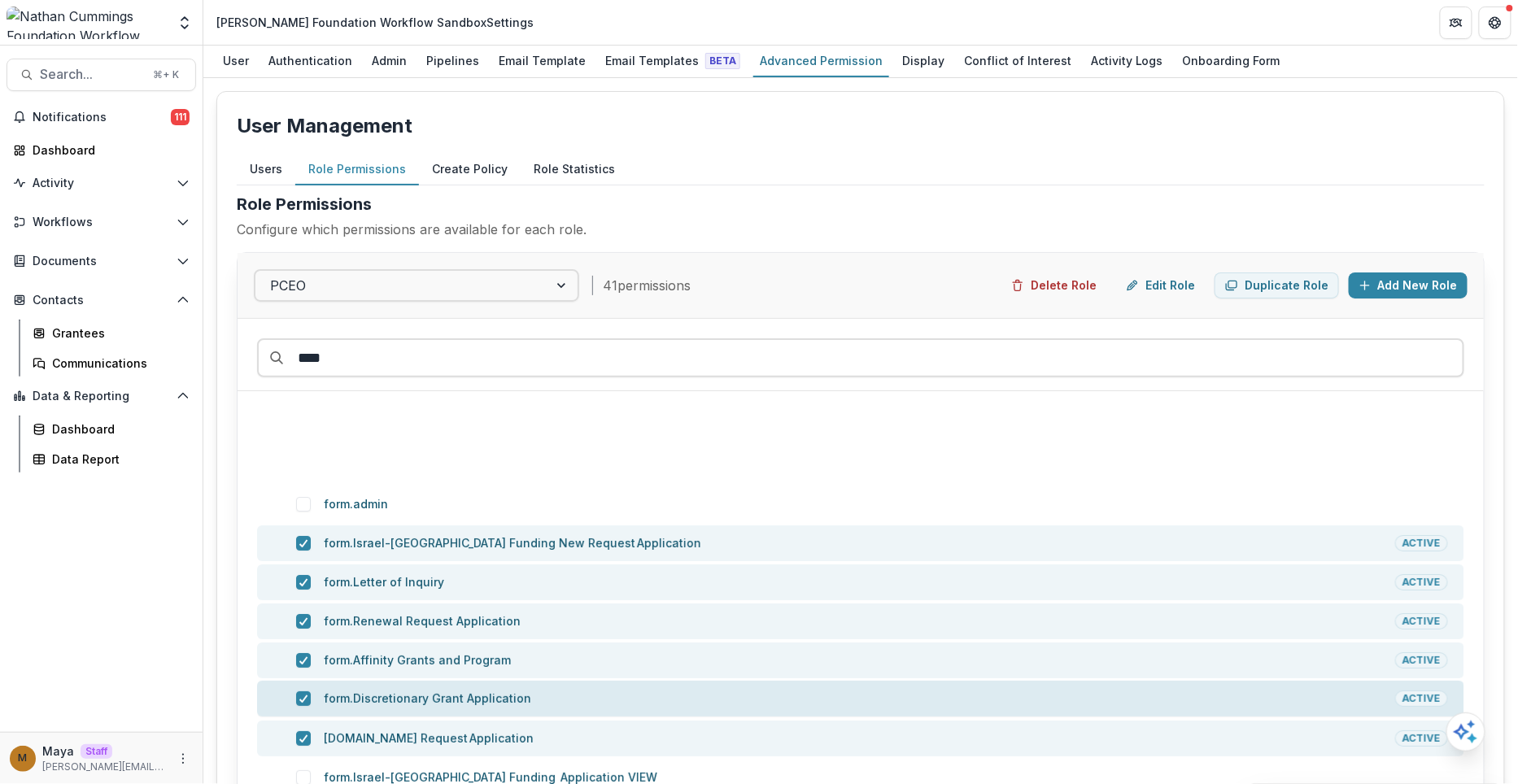
scroll to position [179, 0]
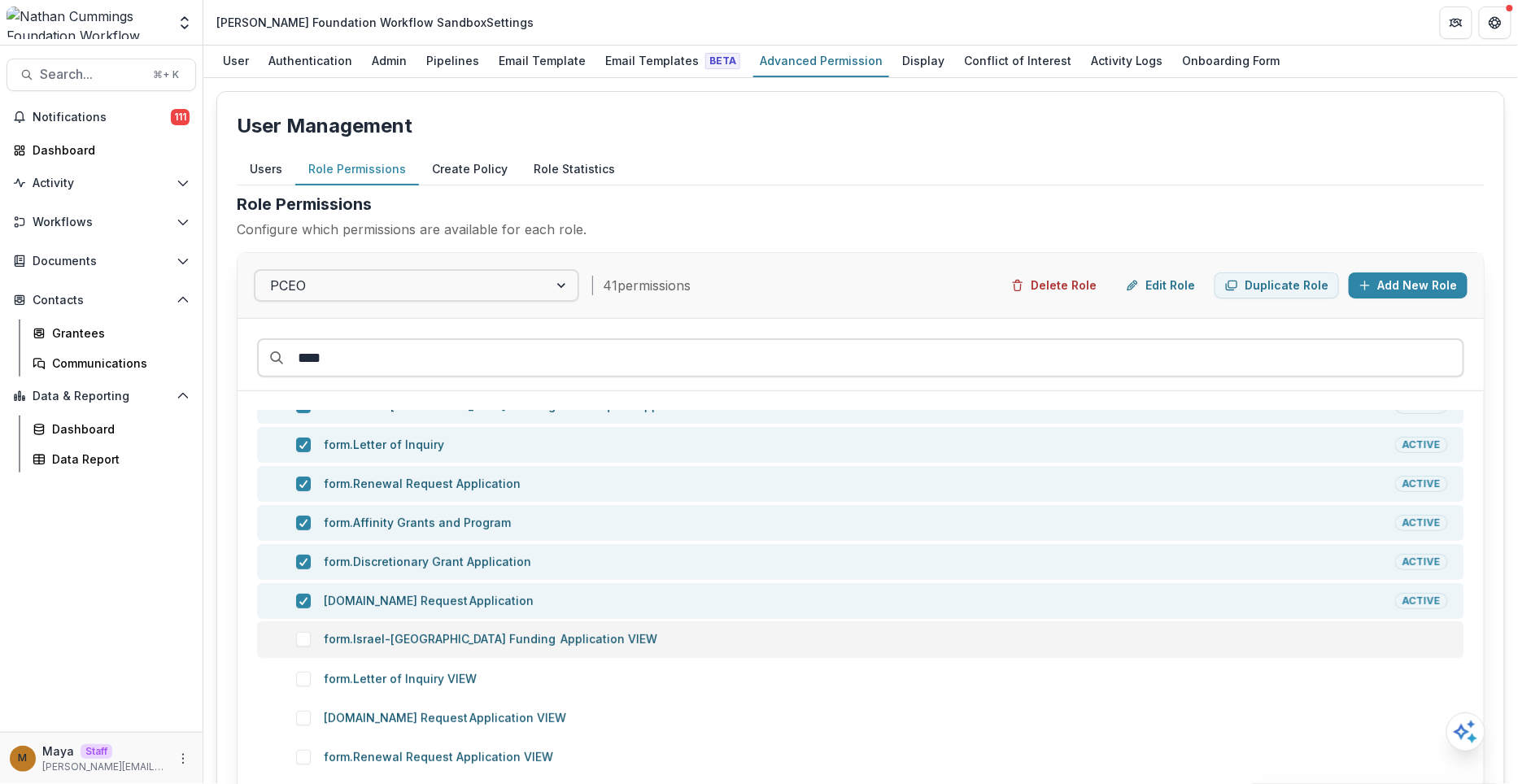
click at [299, 637] on span at bounding box center [303, 639] width 15 height 15
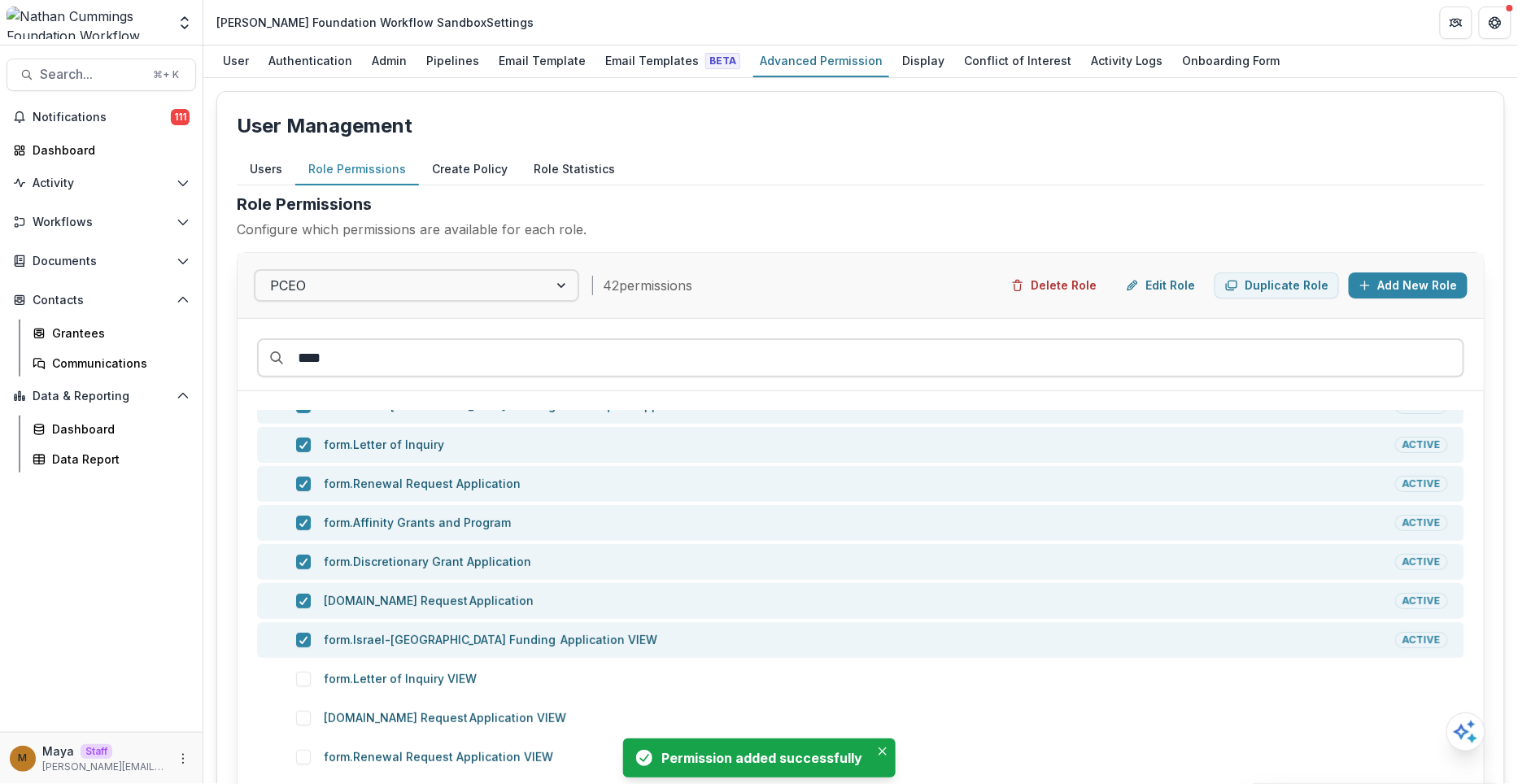
scroll to position [63, 0]
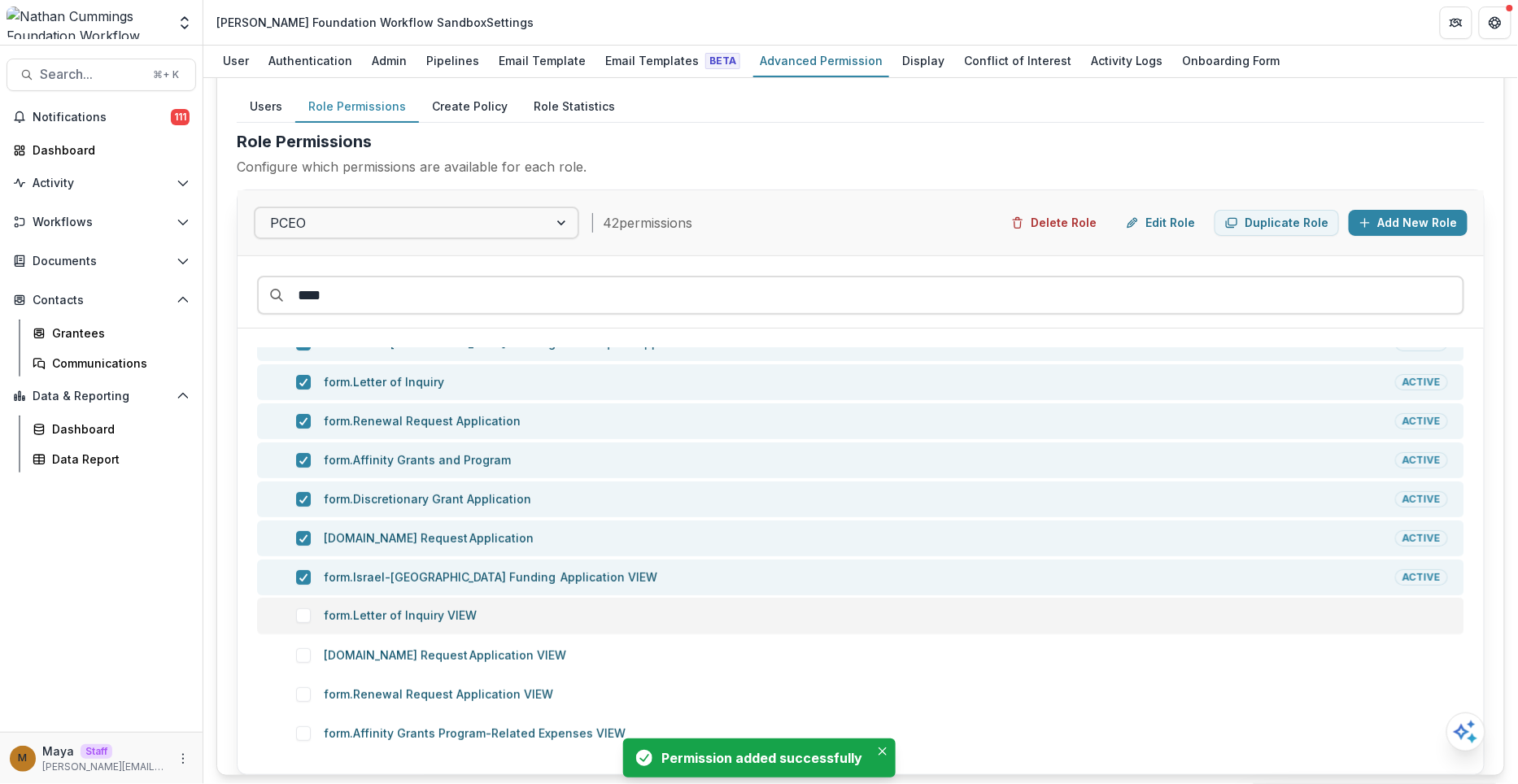
click at [298, 619] on div "form.Letter of Inquiry VIEW" at bounding box center [866, 616] width 1178 height 17
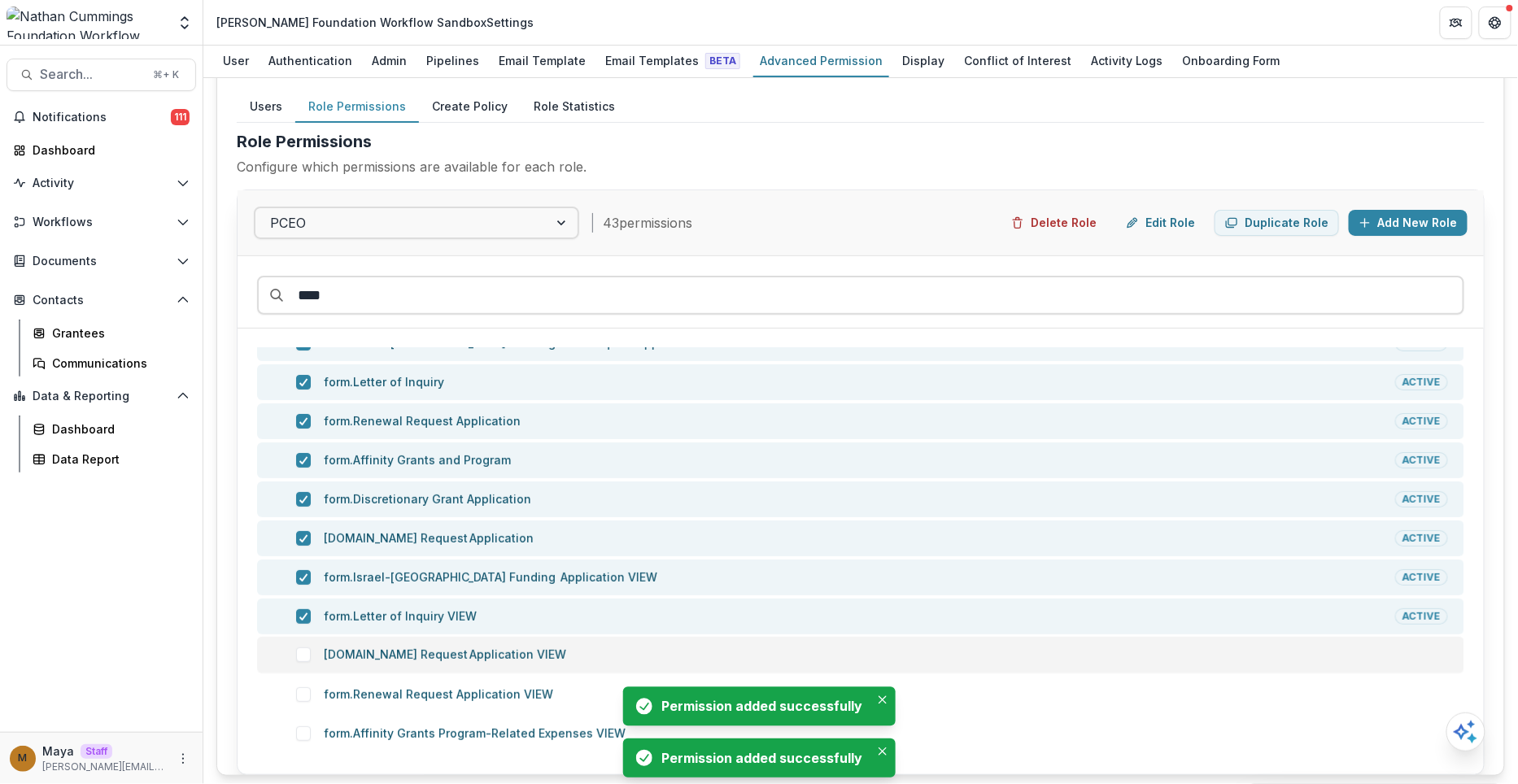
click at [298, 658] on div "form.New Request Application VIEW" at bounding box center [866, 655] width 1178 height 17
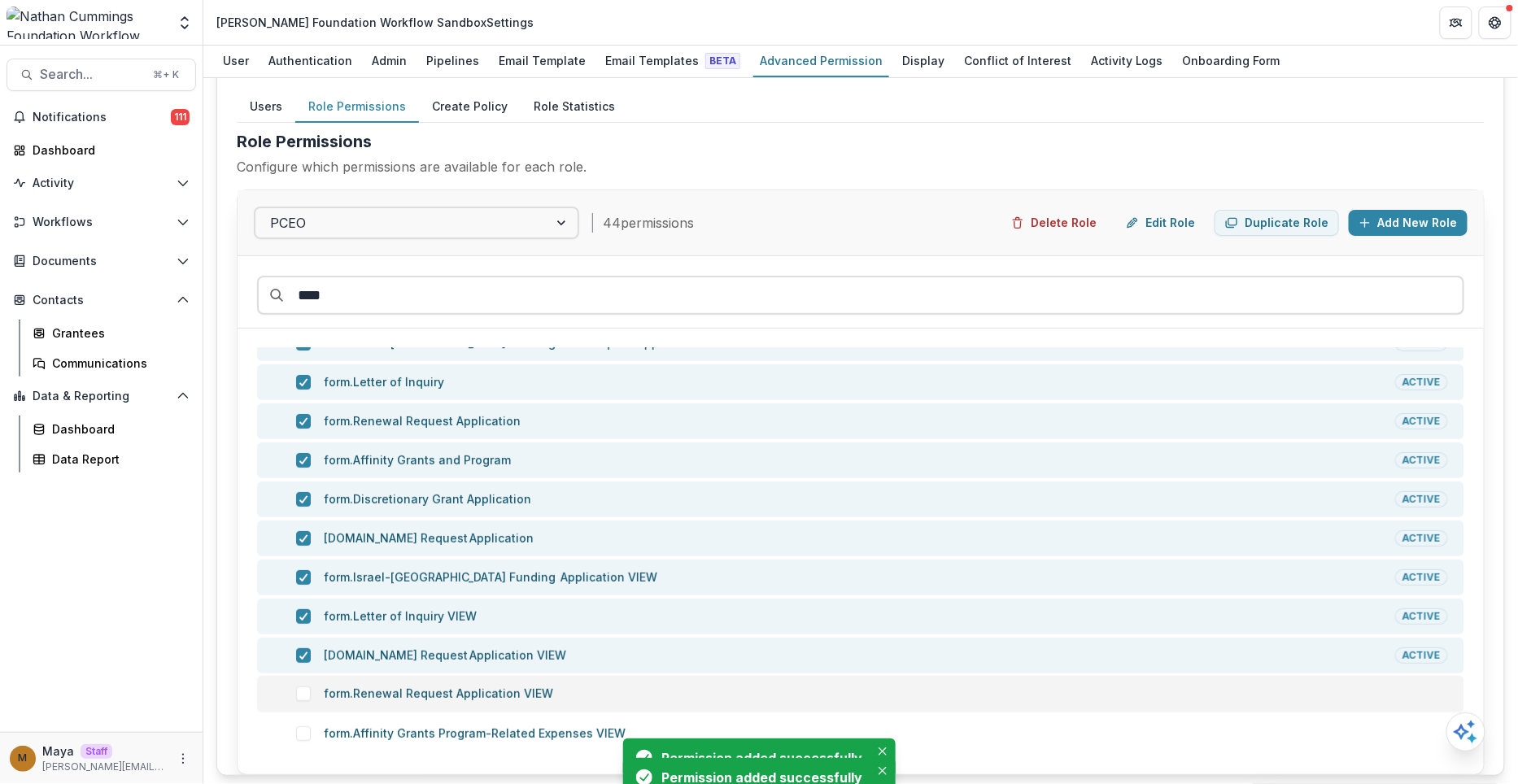
click at [298, 686] on span at bounding box center [303, 694] width 15 height 15
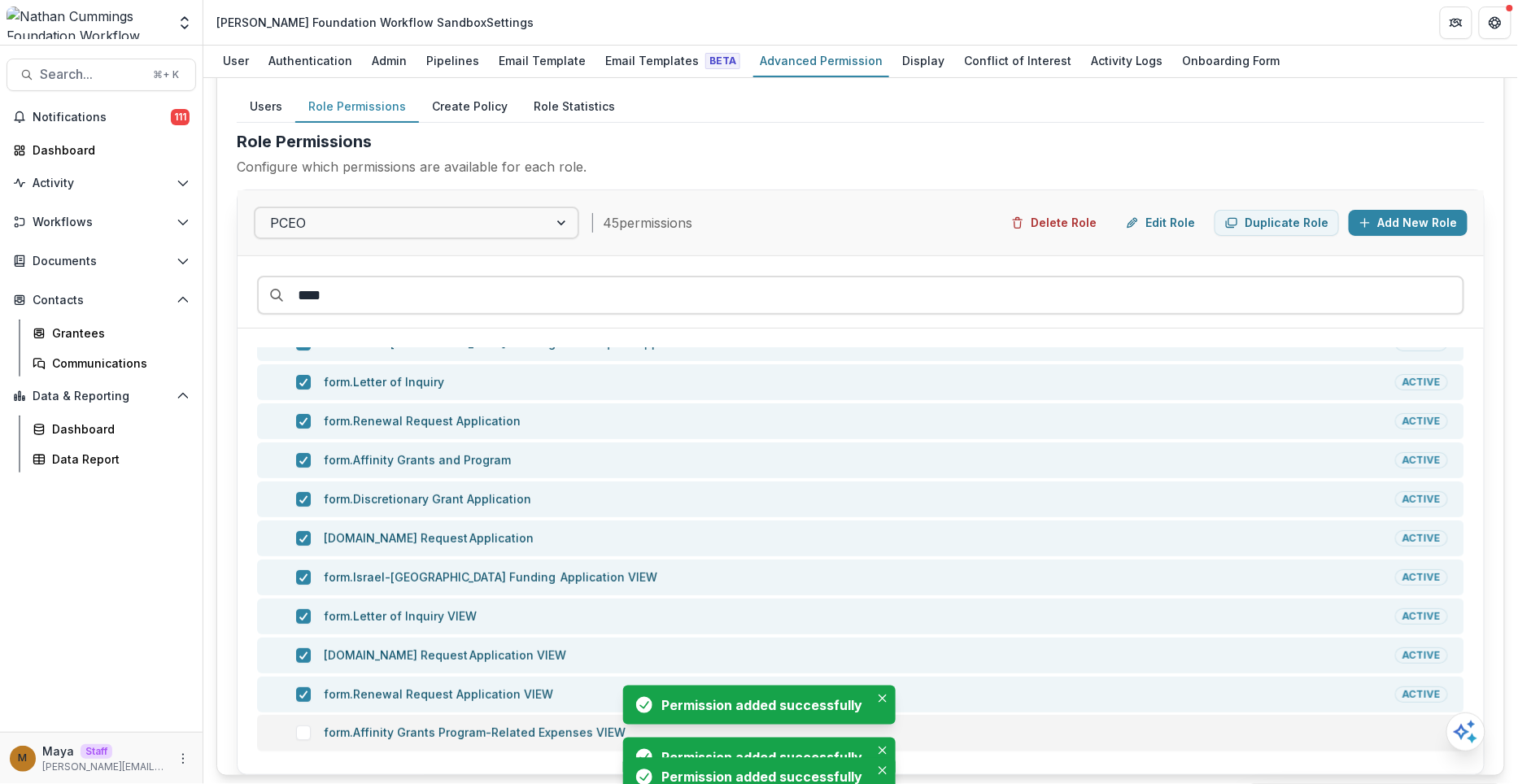
click at [298, 727] on span at bounding box center [303, 733] width 15 height 15
click at [512, 283] on input "****" at bounding box center [861, 295] width 1207 height 39
type input "*"
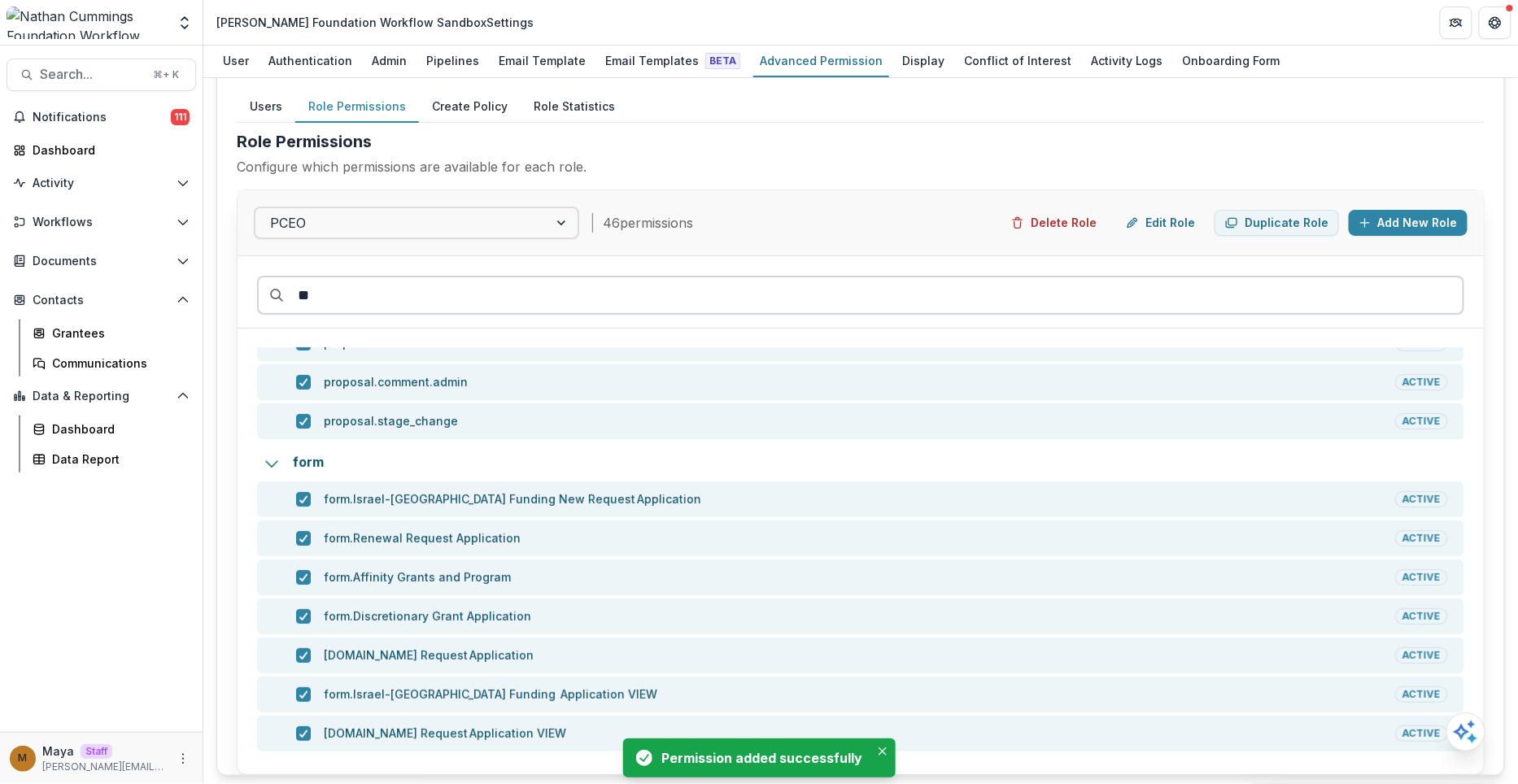
scroll to position [0, 0]
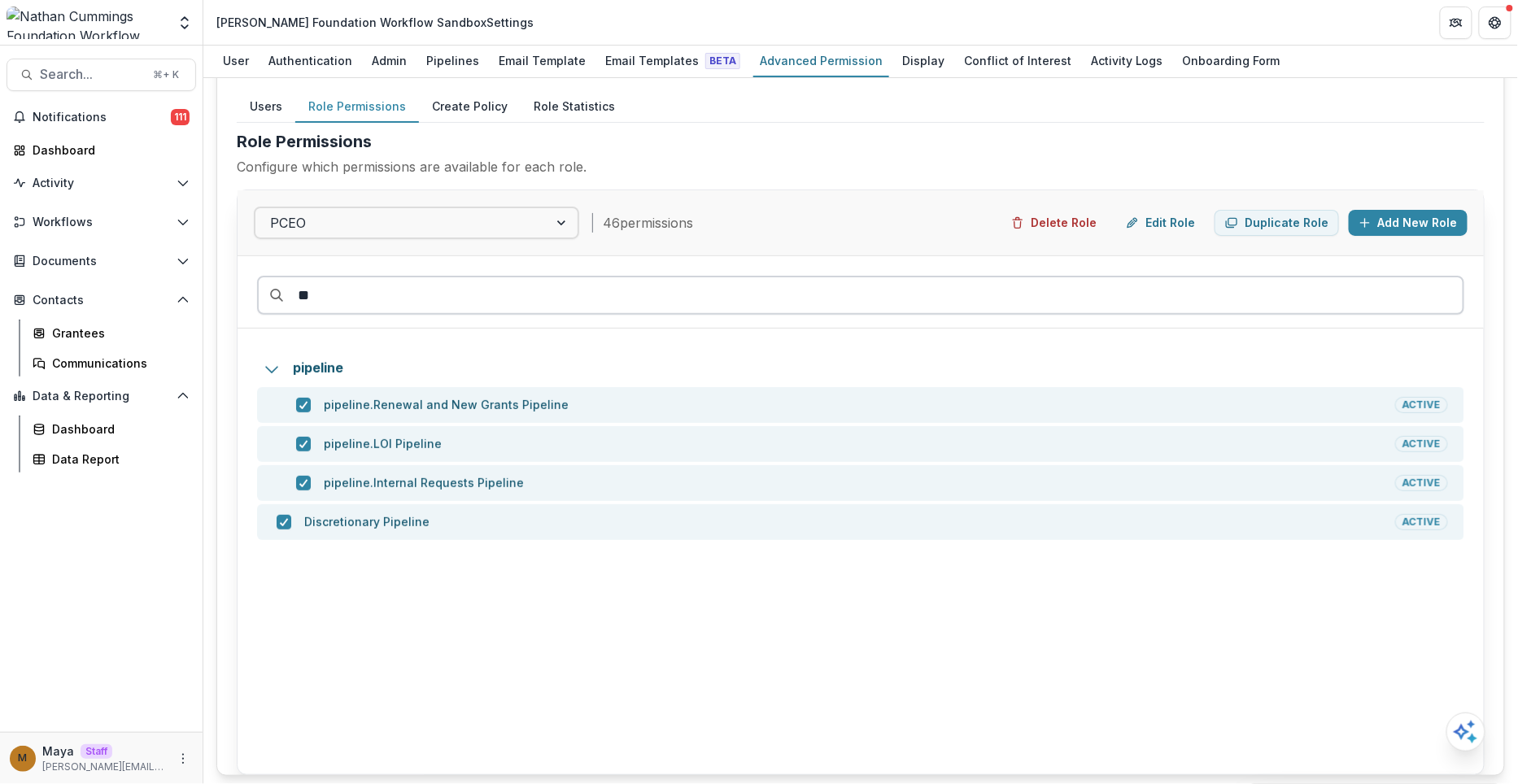
type input "*"
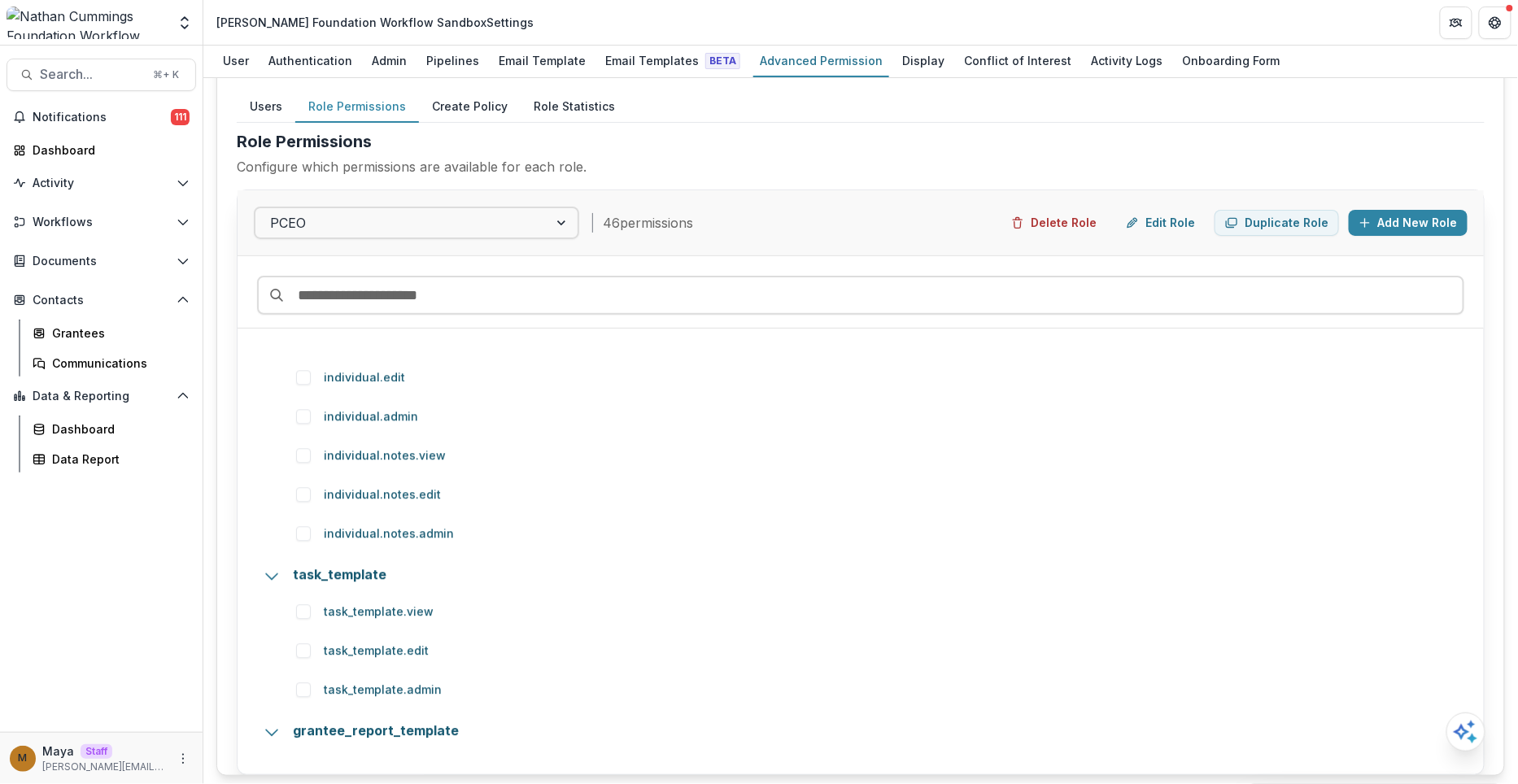
scroll to position [4901, 0]
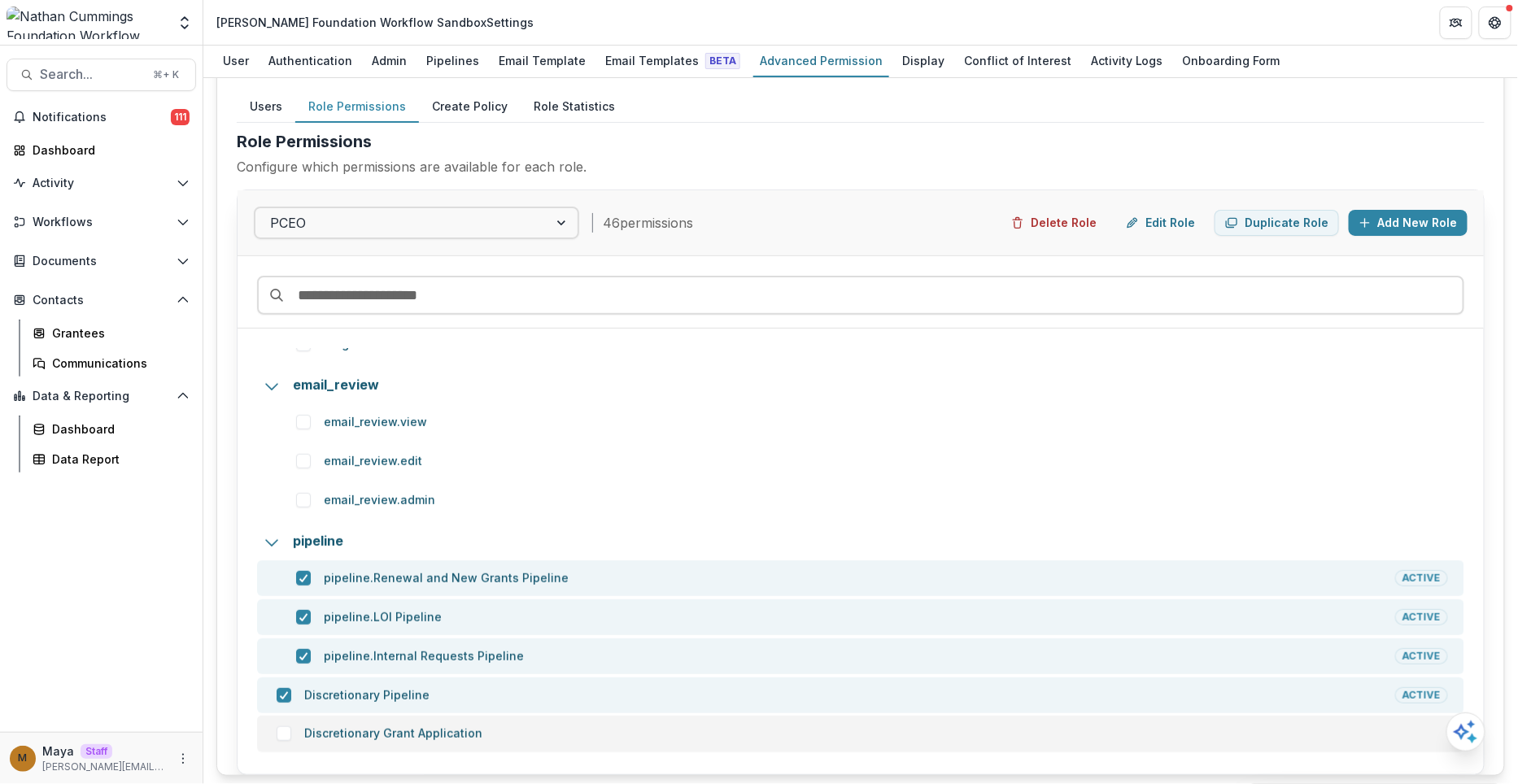
click at [279, 730] on span at bounding box center [284, 733] width 15 height 15
click at [397, 230] on div at bounding box center [402, 222] width 264 height 22
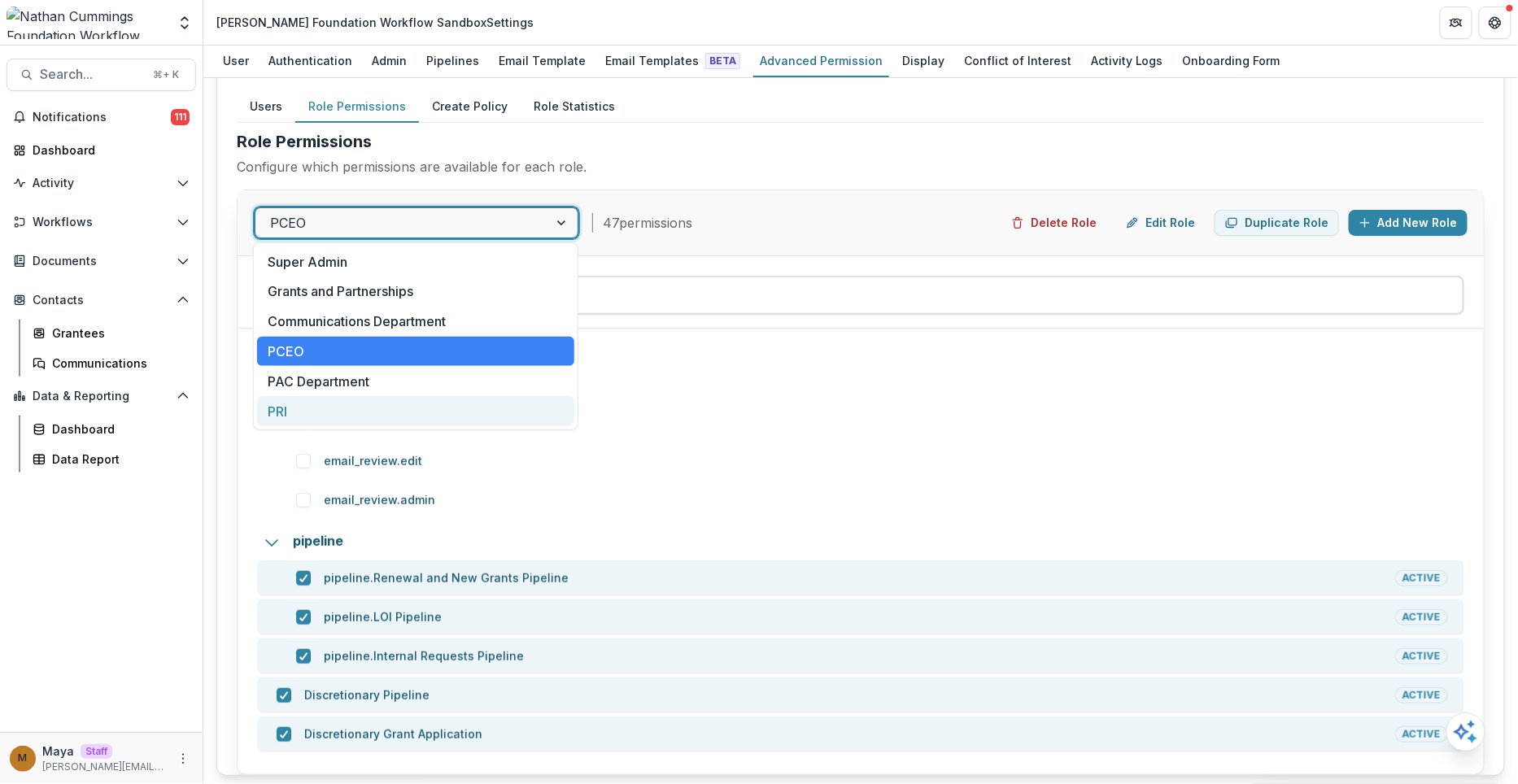
click at [310, 413] on div "PRI" at bounding box center [415, 411] width 318 height 30
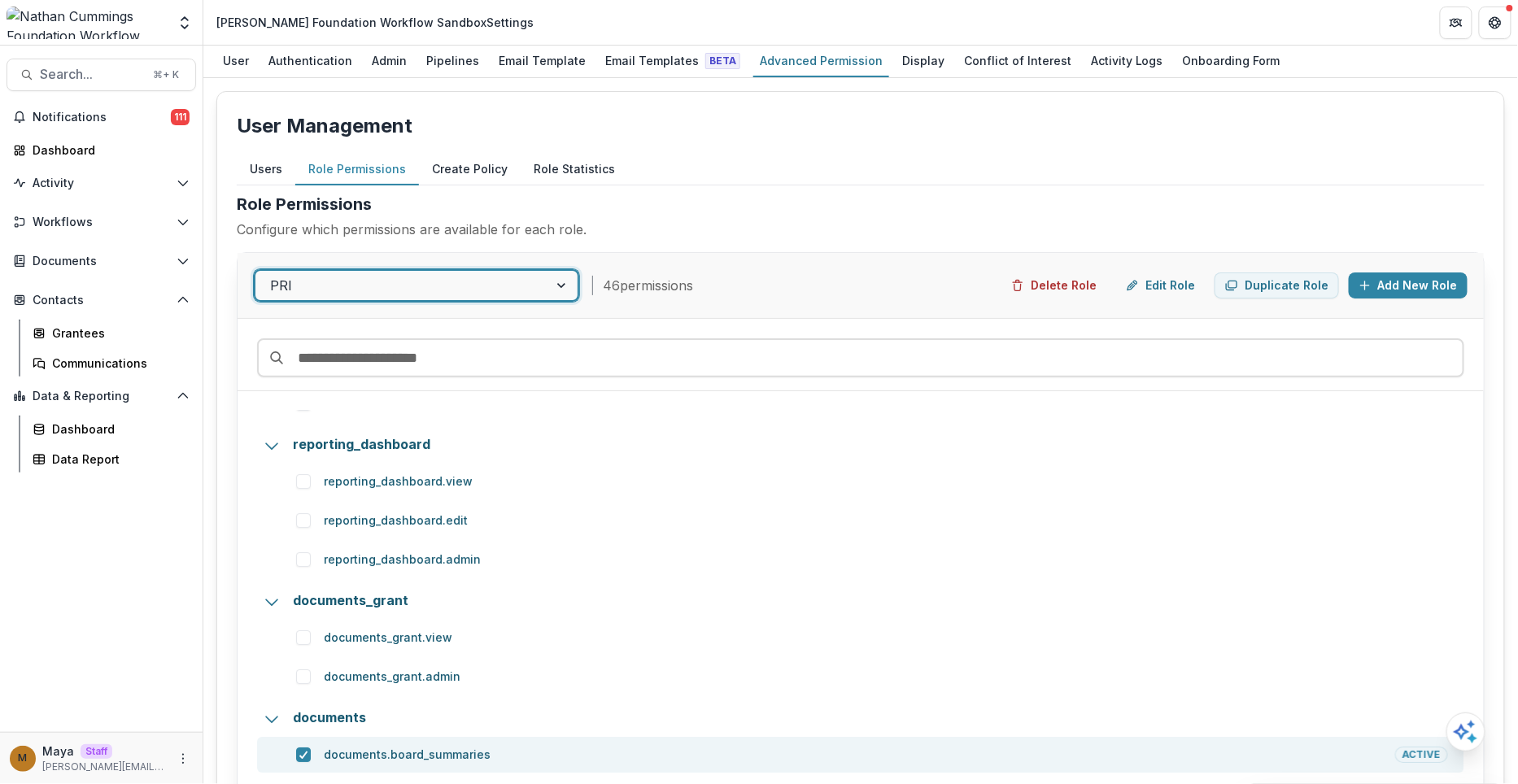
scroll to position [4426, 0]
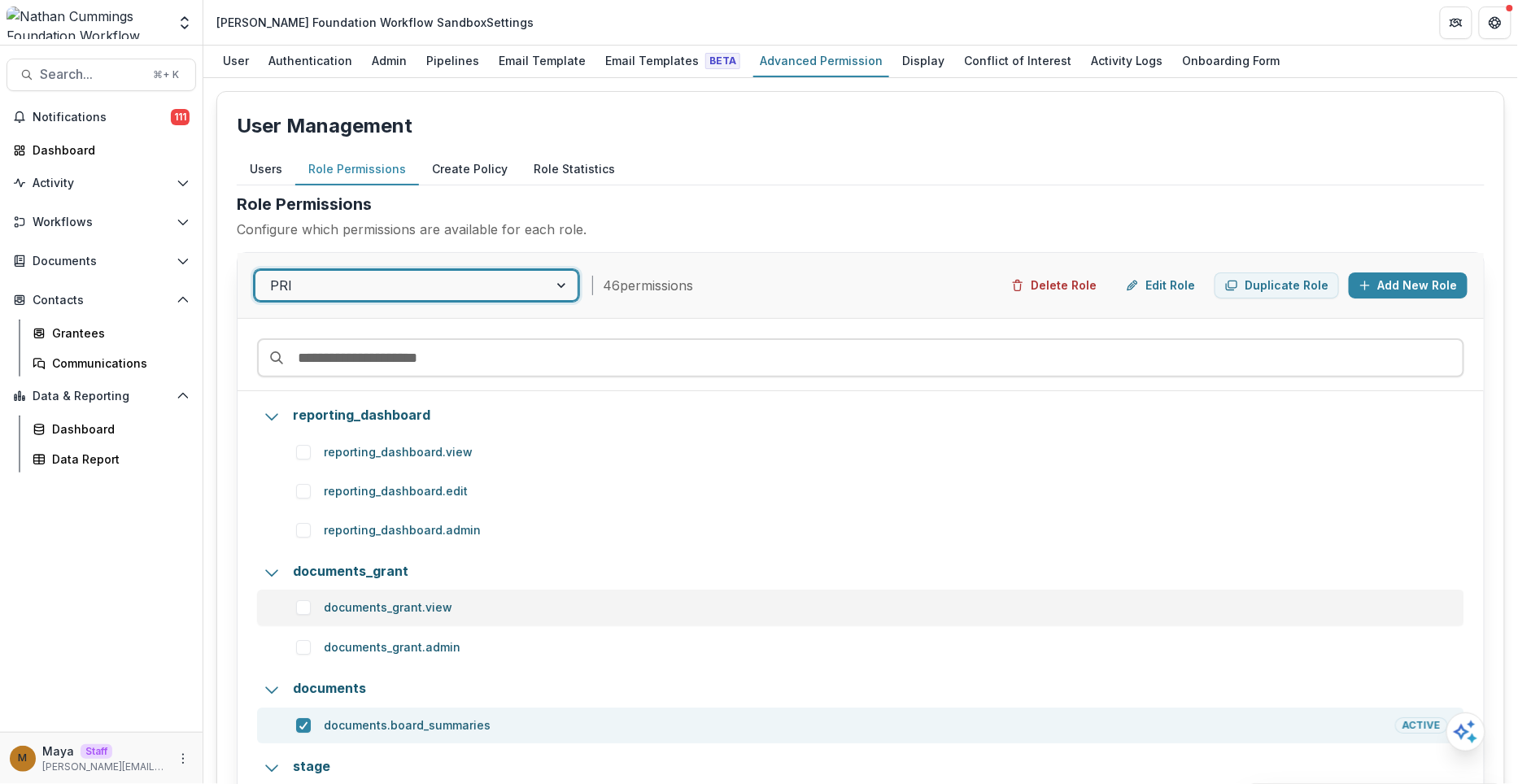
click at [299, 605] on span at bounding box center [303, 607] width 15 height 15
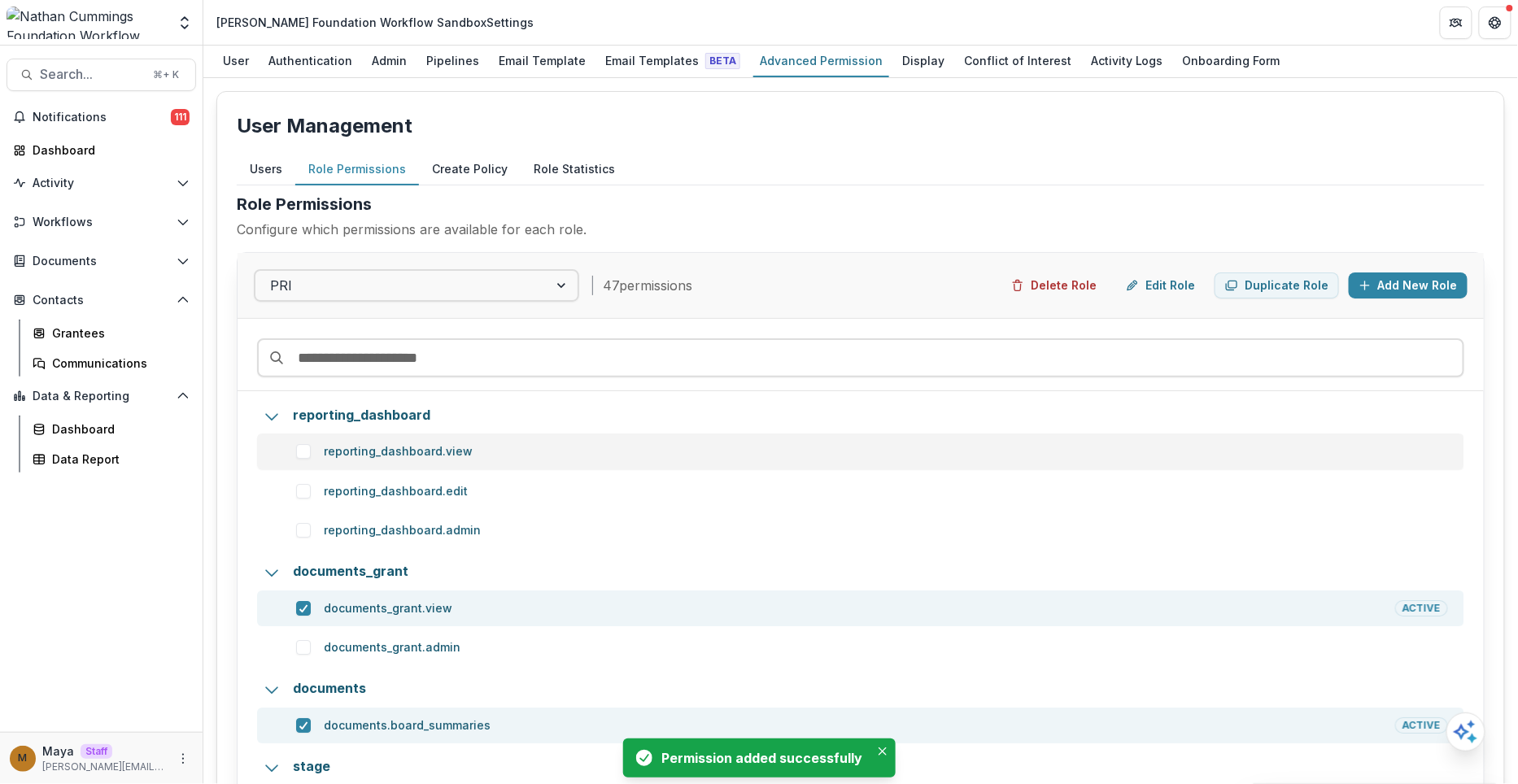
click at [302, 452] on span at bounding box center [303, 452] width 15 height 15
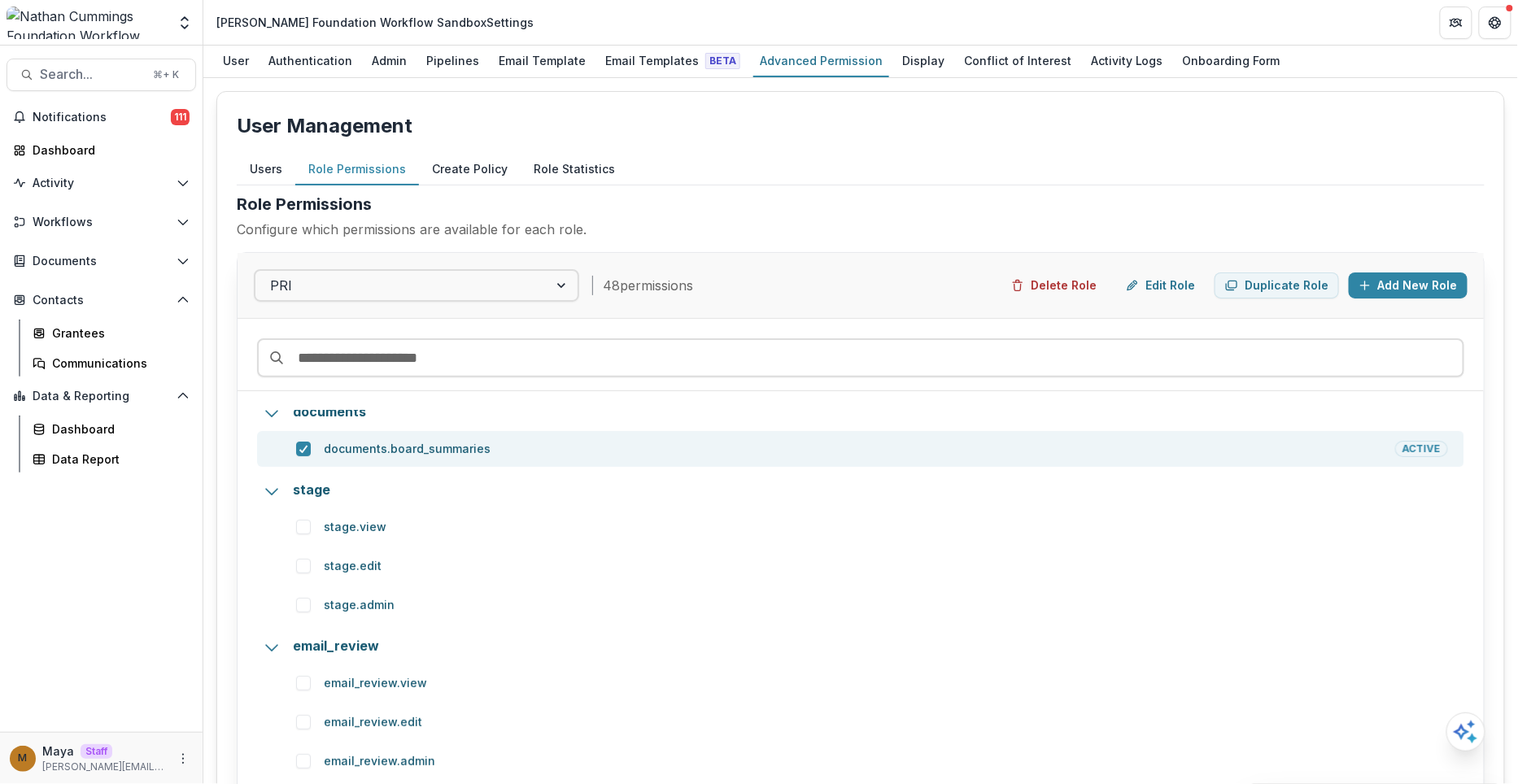
scroll to position [4704, 0]
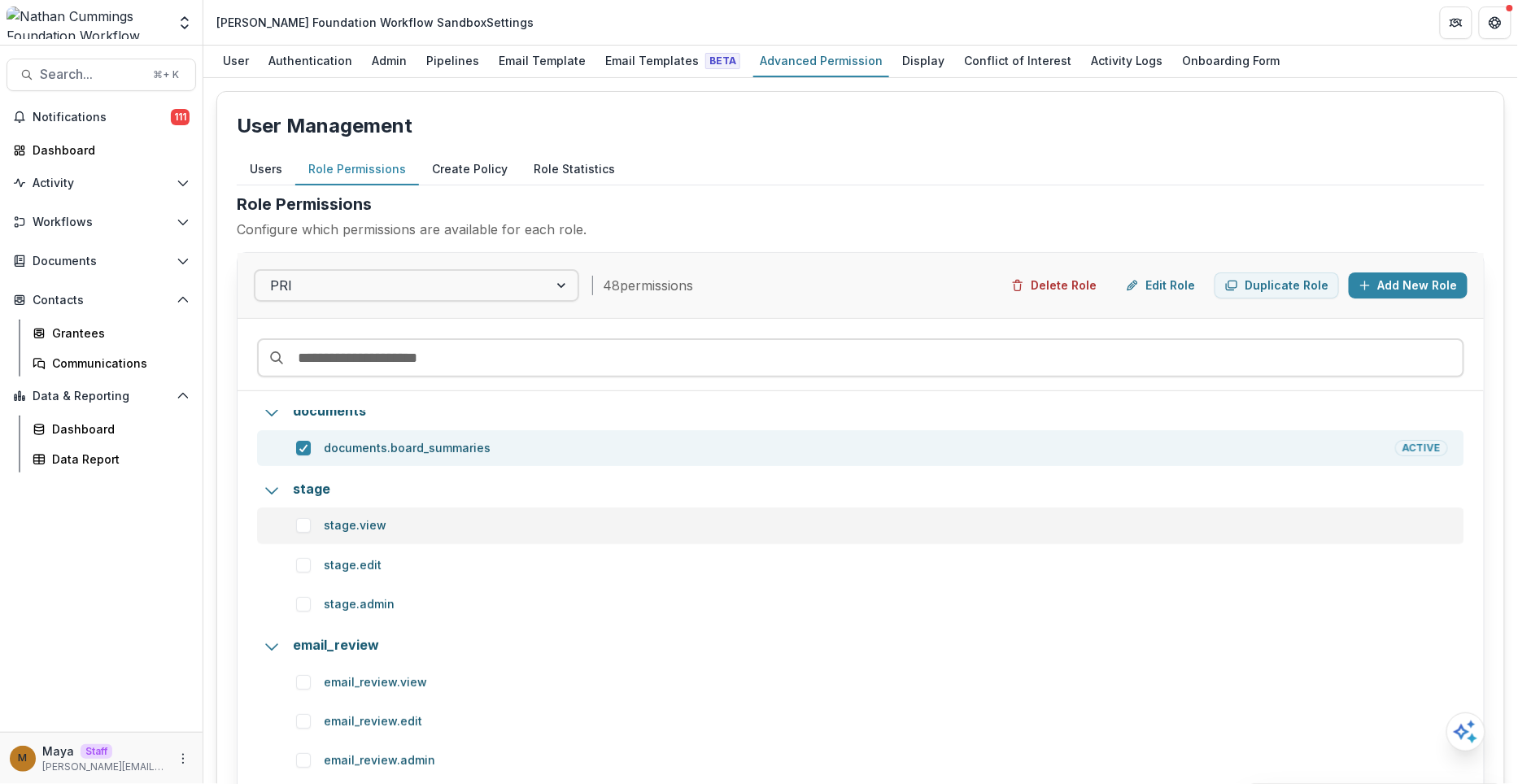
click at [306, 518] on span at bounding box center [303, 525] width 15 height 15
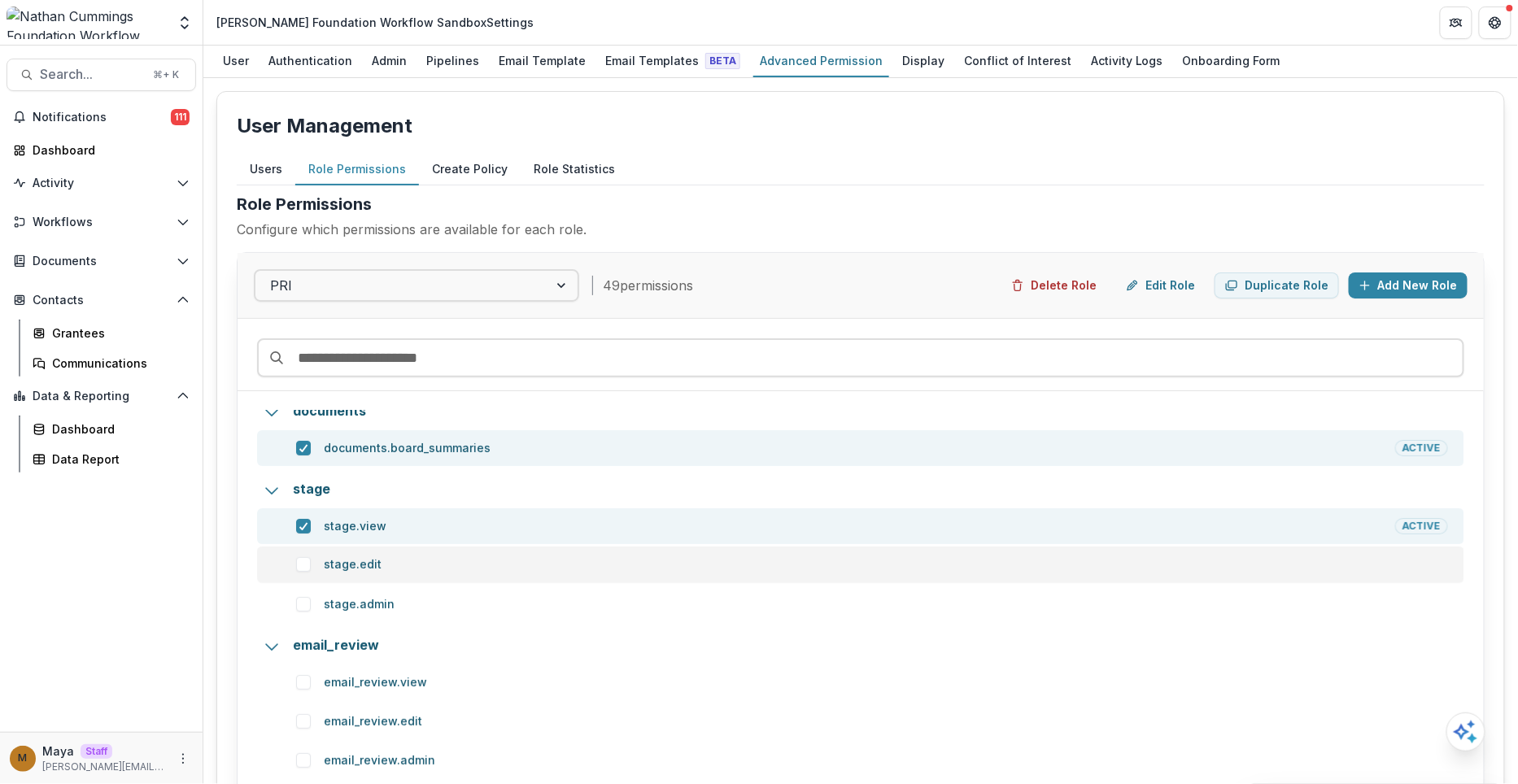
click at [301, 567] on span at bounding box center [303, 564] width 15 height 15
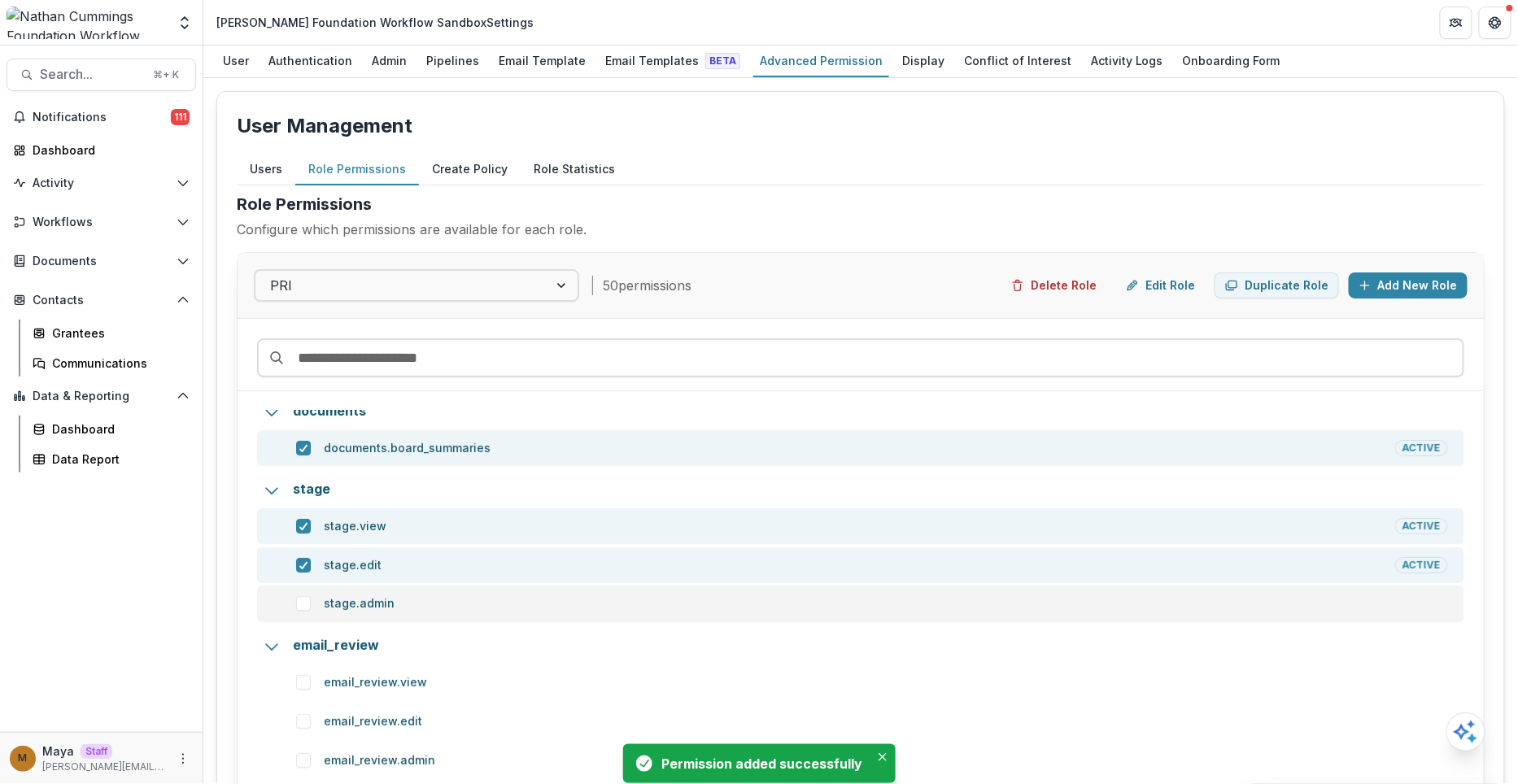
click at [300, 603] on span at bounding box center [303, 603] width 15 height 15
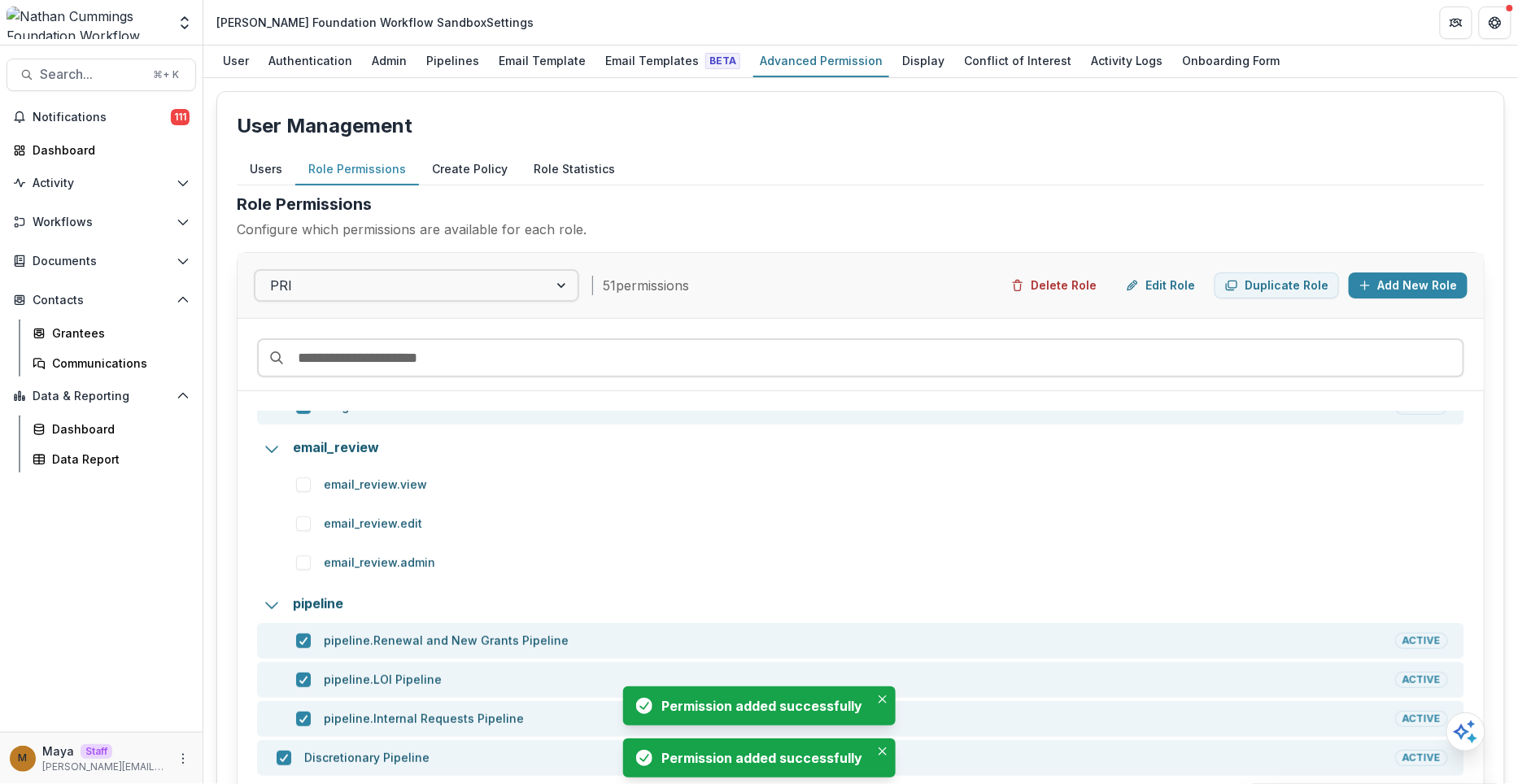
scroll to position [63, 0]
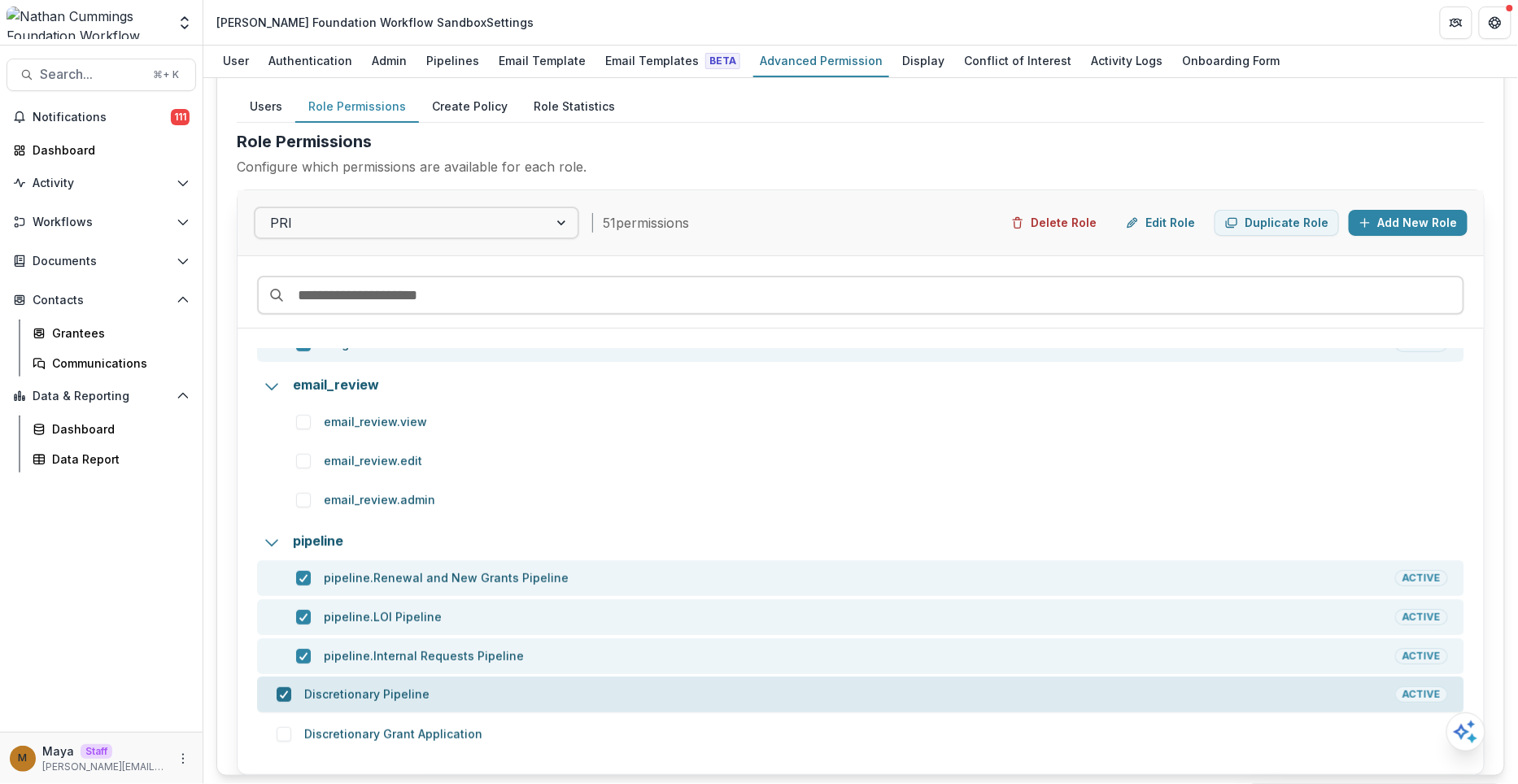
click at [280, 690] on icon at bounding box center [284, 694] width 10 height 8
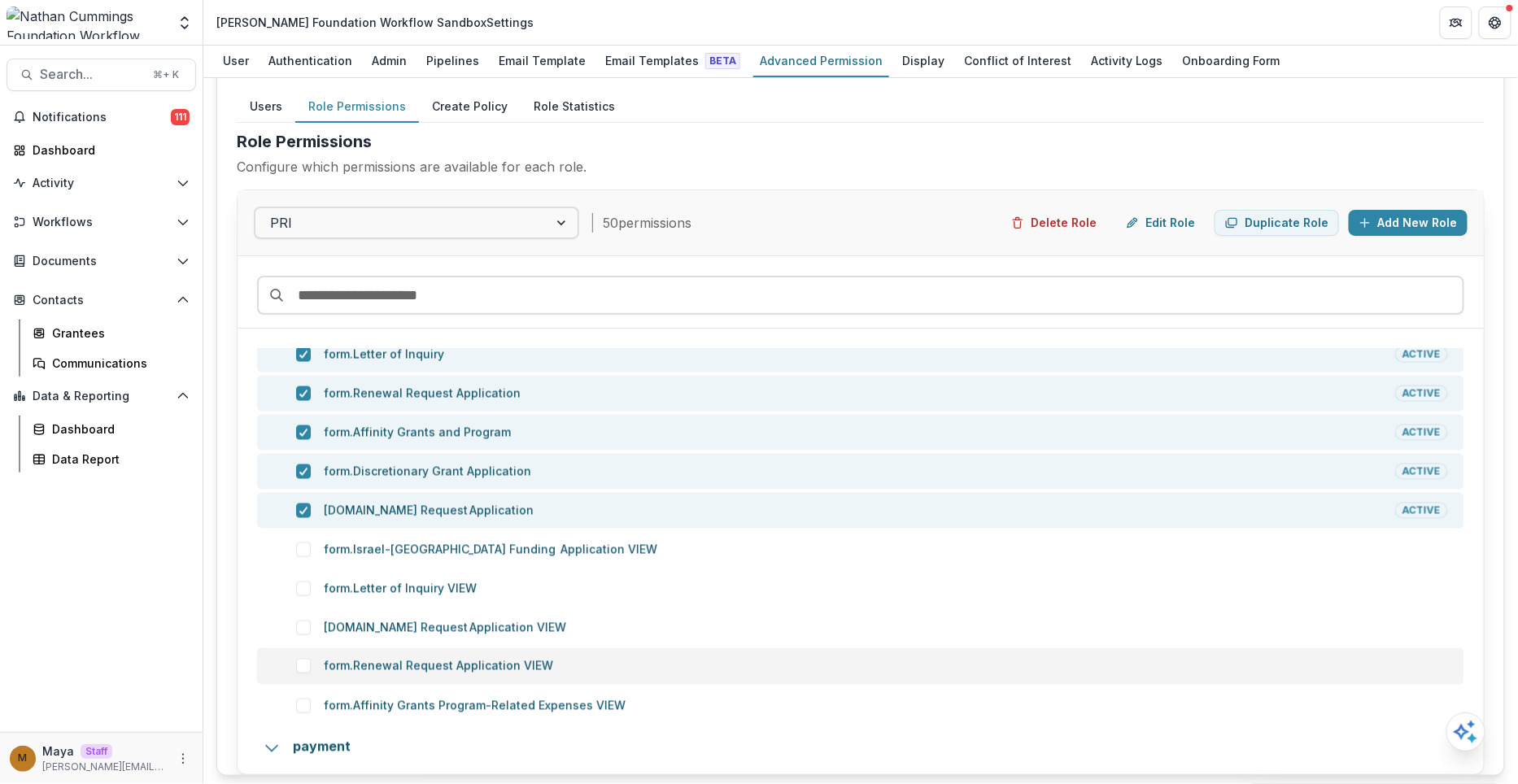
scroll to position [1063, 0]
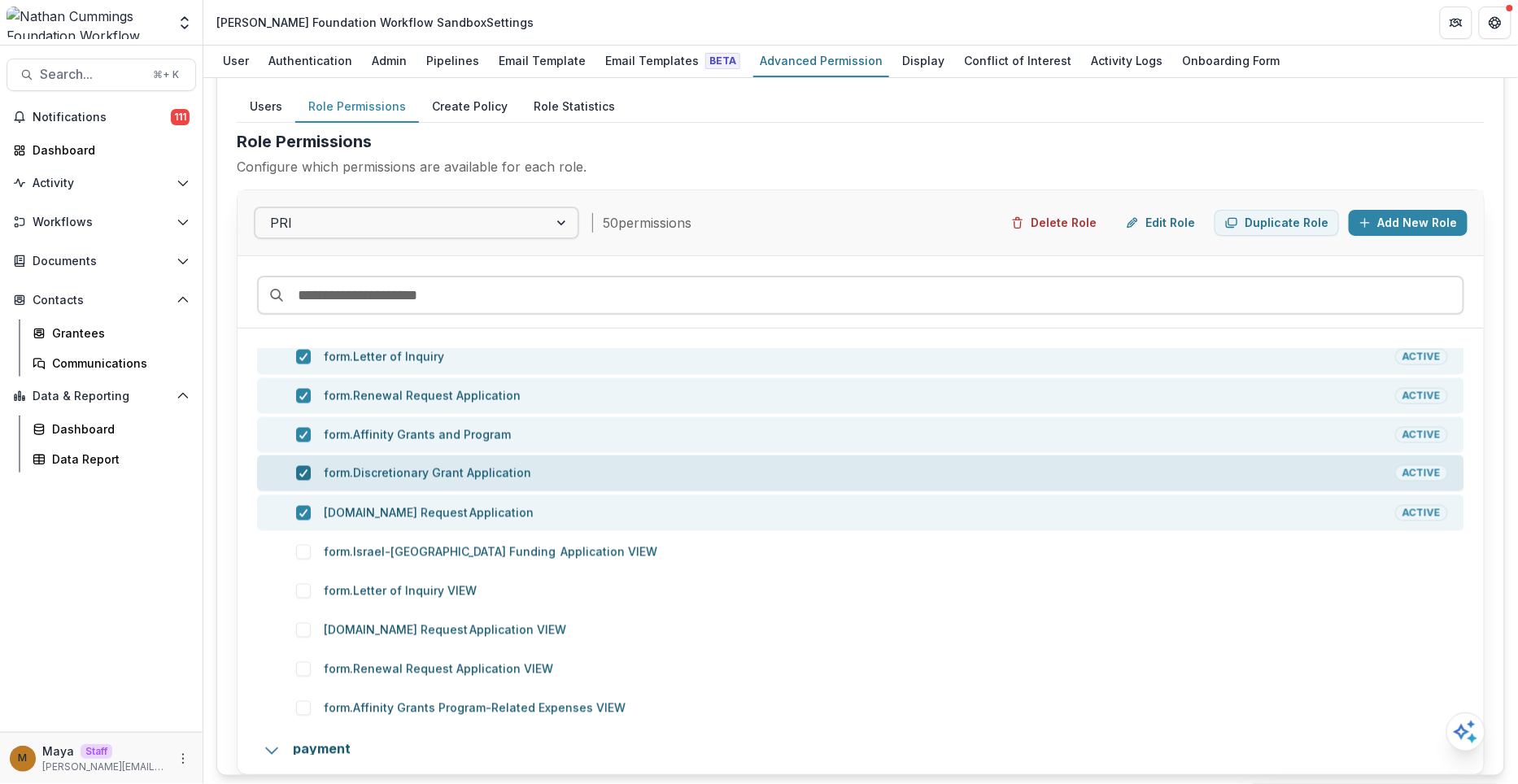
click at [303, 469] on icon at bounding box center [303, 473] width 10 height 8
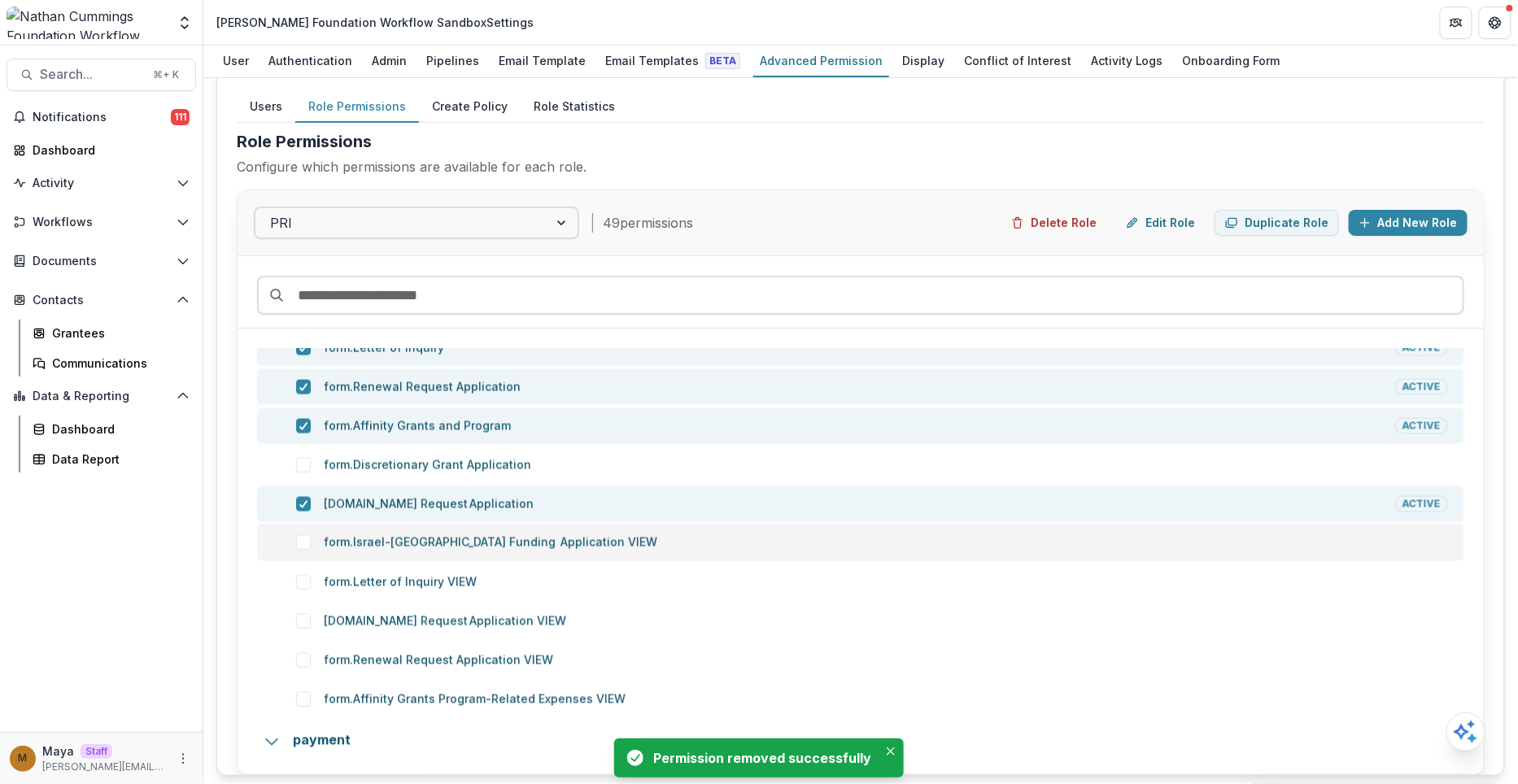
scroll to position [1084, 0]
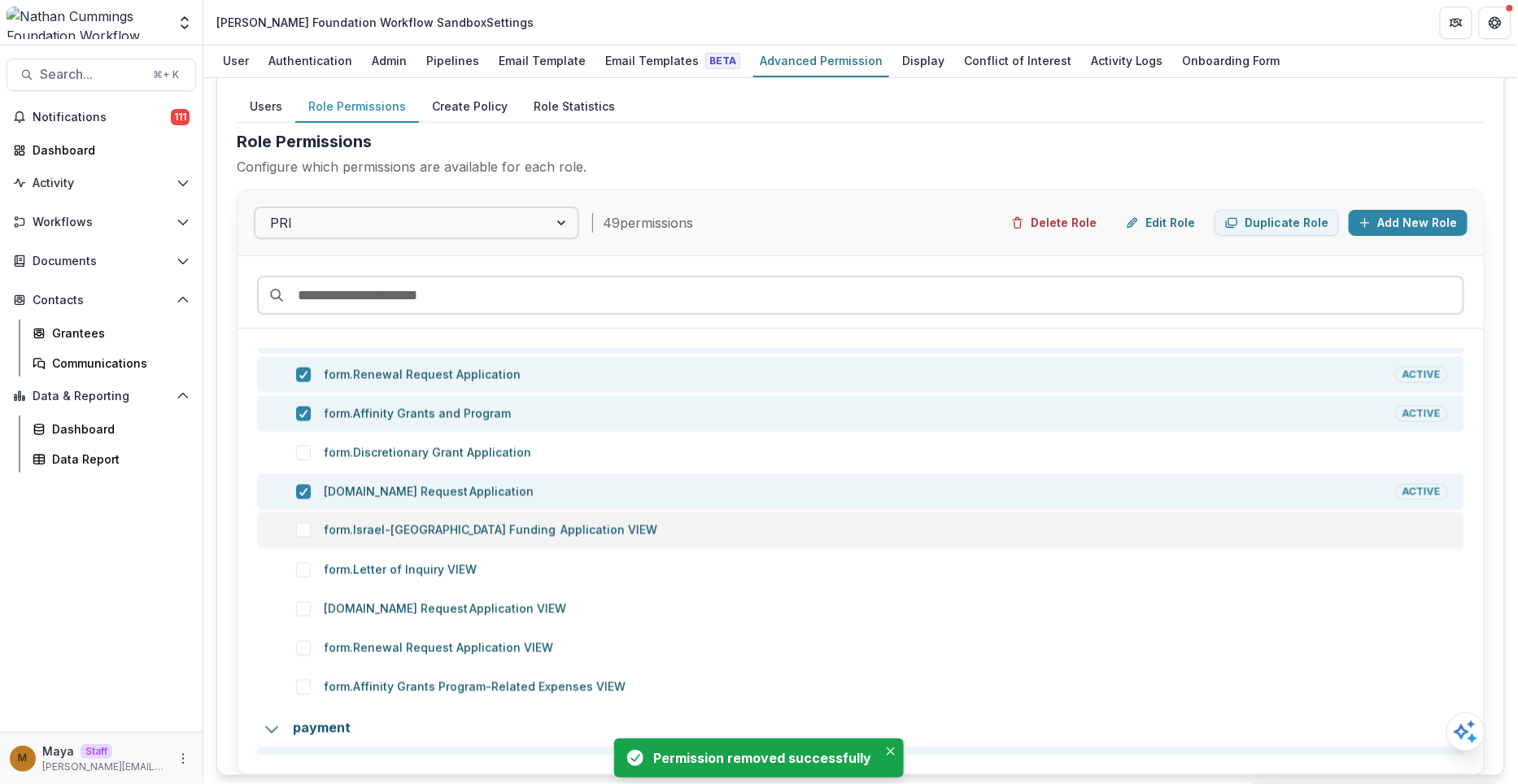
click at [296, 530] on span at bounding box center [303, 530] width 15 height 15
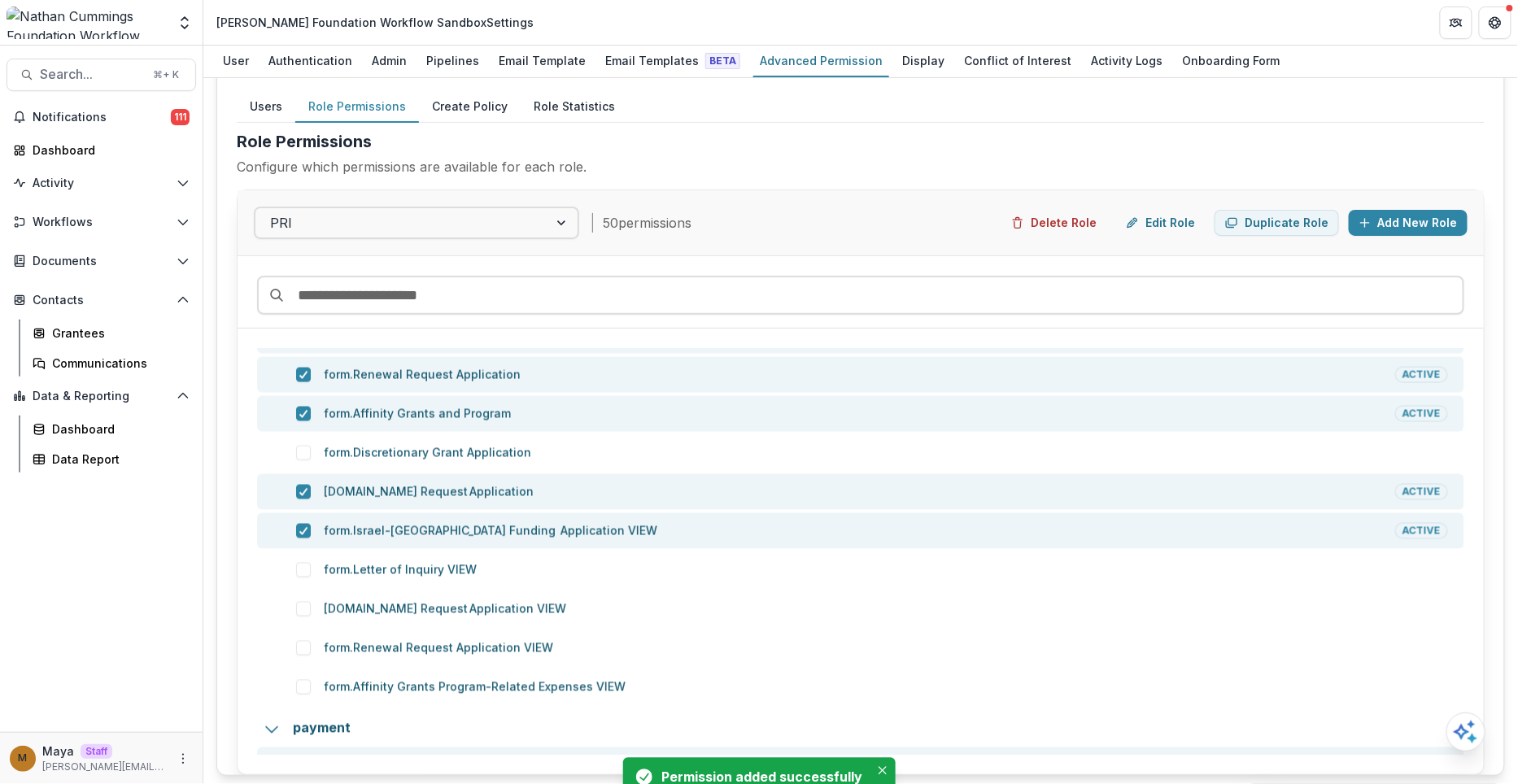
click at [296, 572] on div "form.Letter of Inquiry VIEW" at bounding box center [866, 570] width 1178 height 17
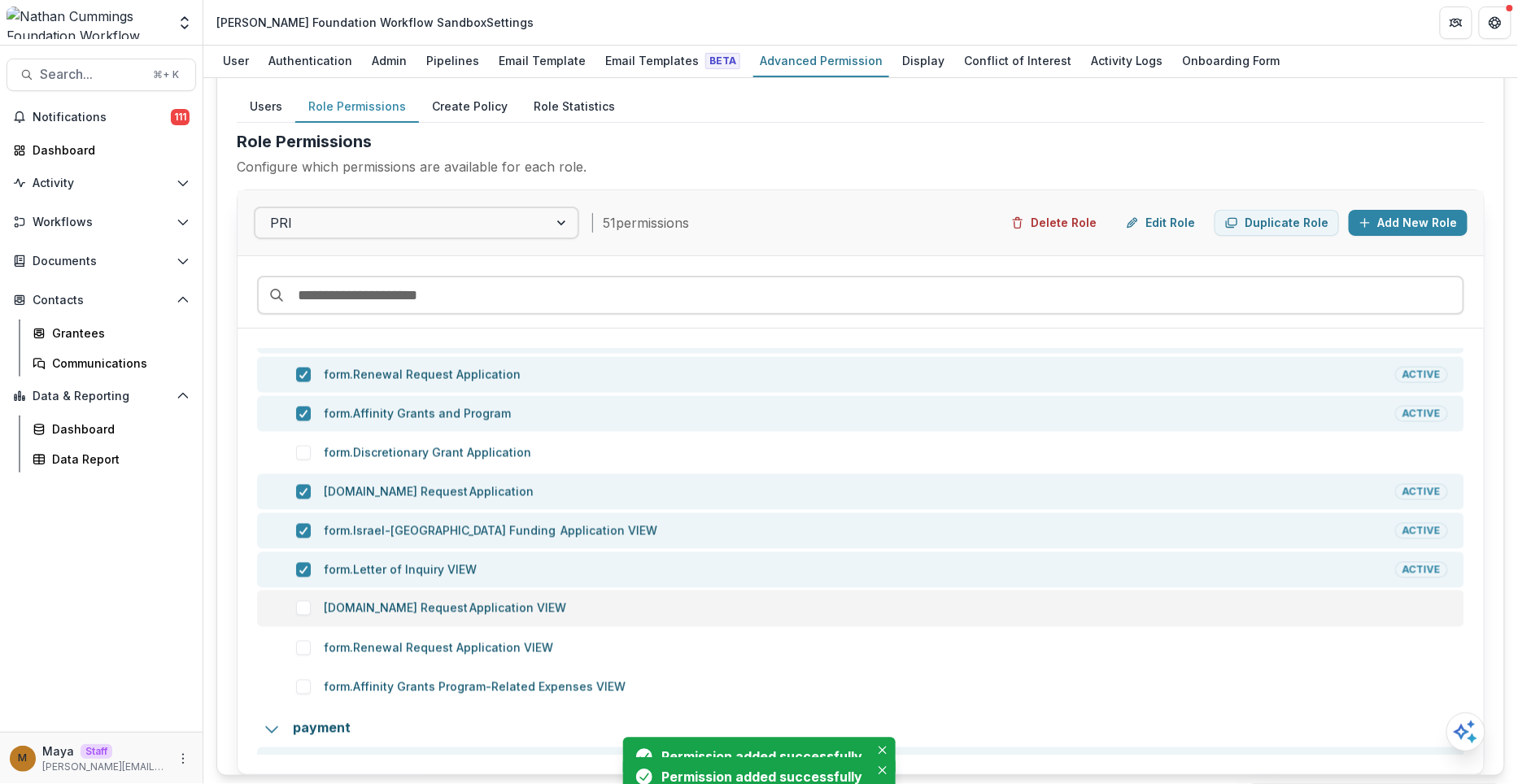
click at [302, 603] on span at bounding box center [303, 608] width 15 height 15
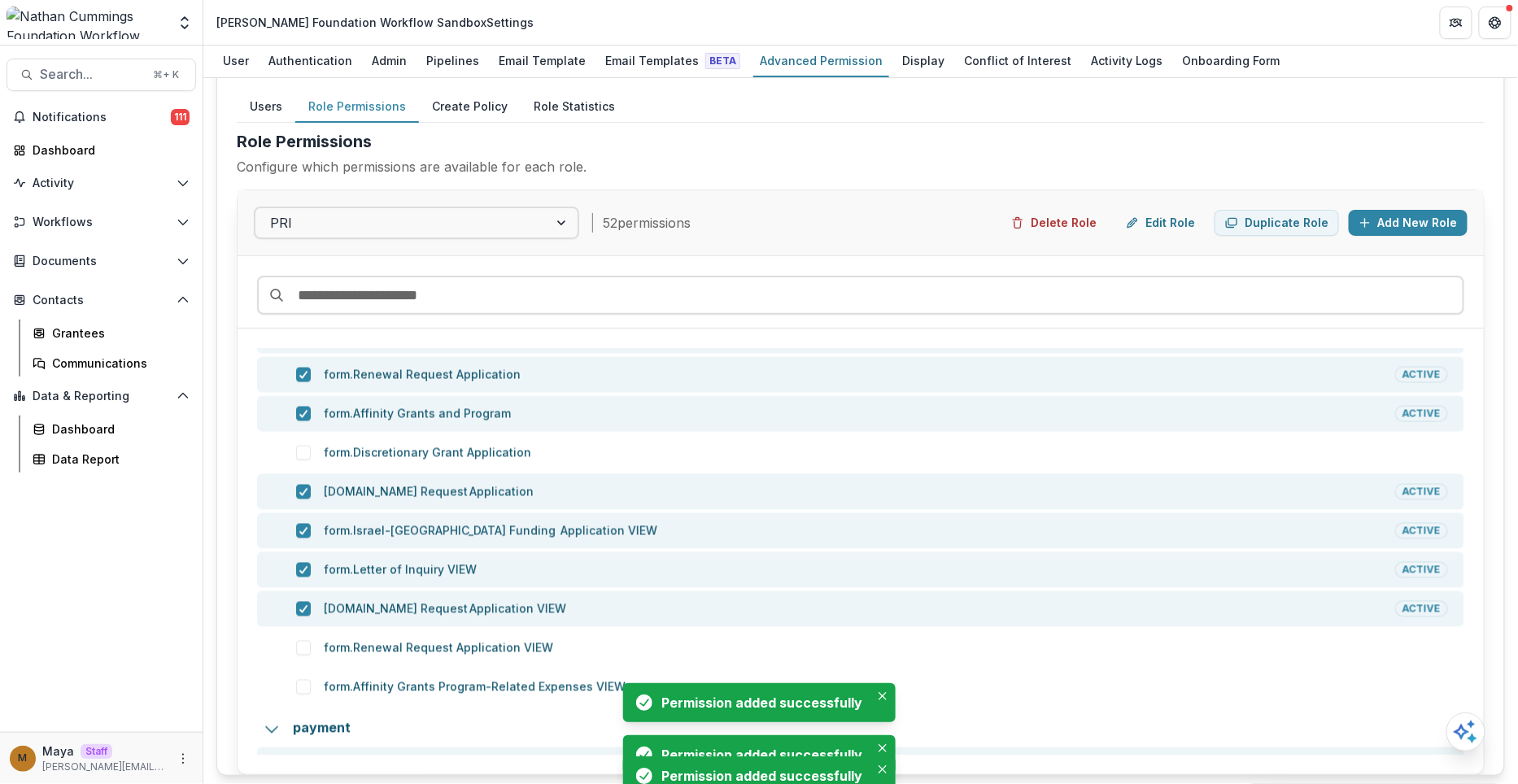
click at [302, 640] on div "form.Renewal Request Application VIEW" at bounding box center [866, 648] width 1178 height 17
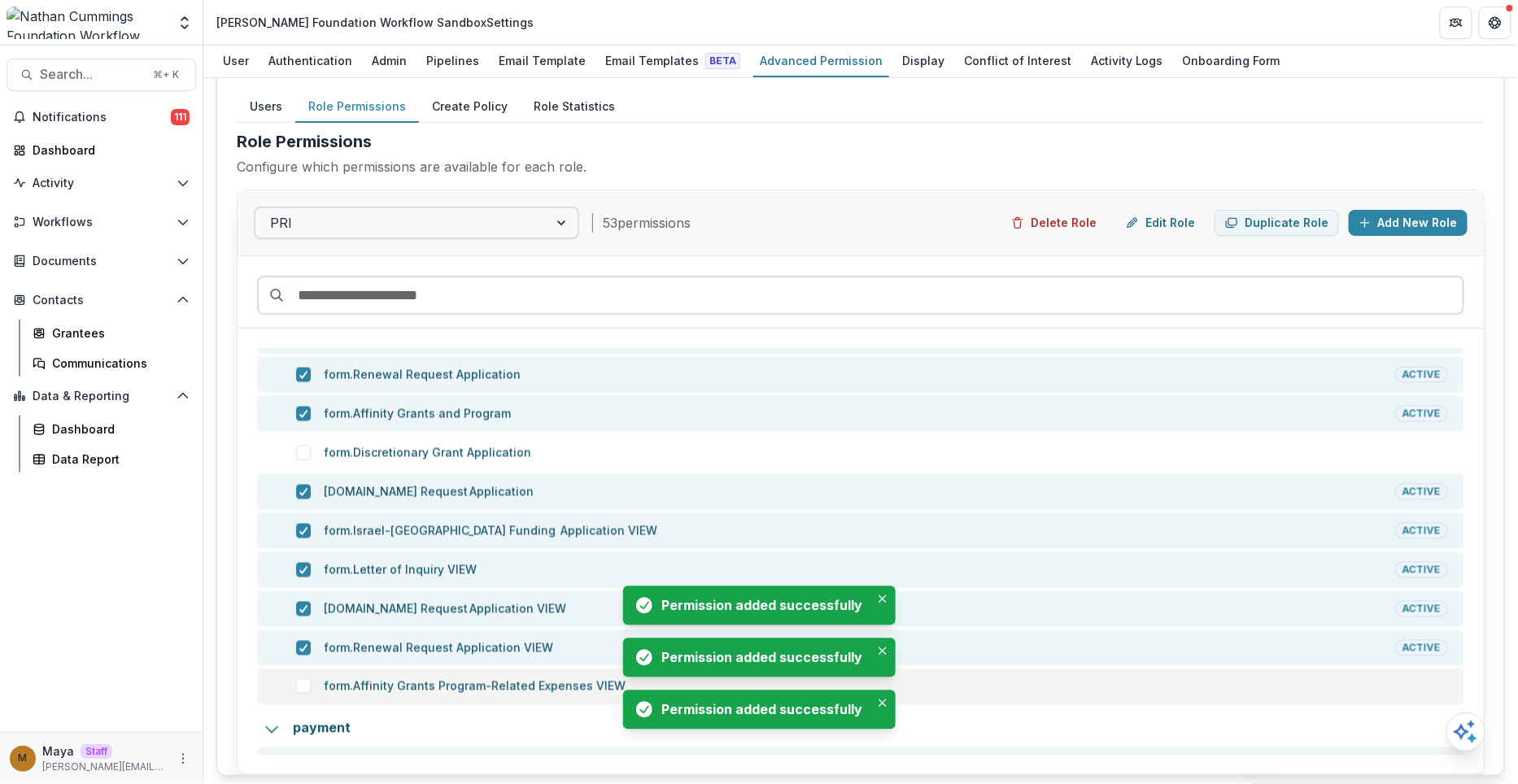
click at [298, 681] on span at bounding box center [303, 686] width 15 height 15
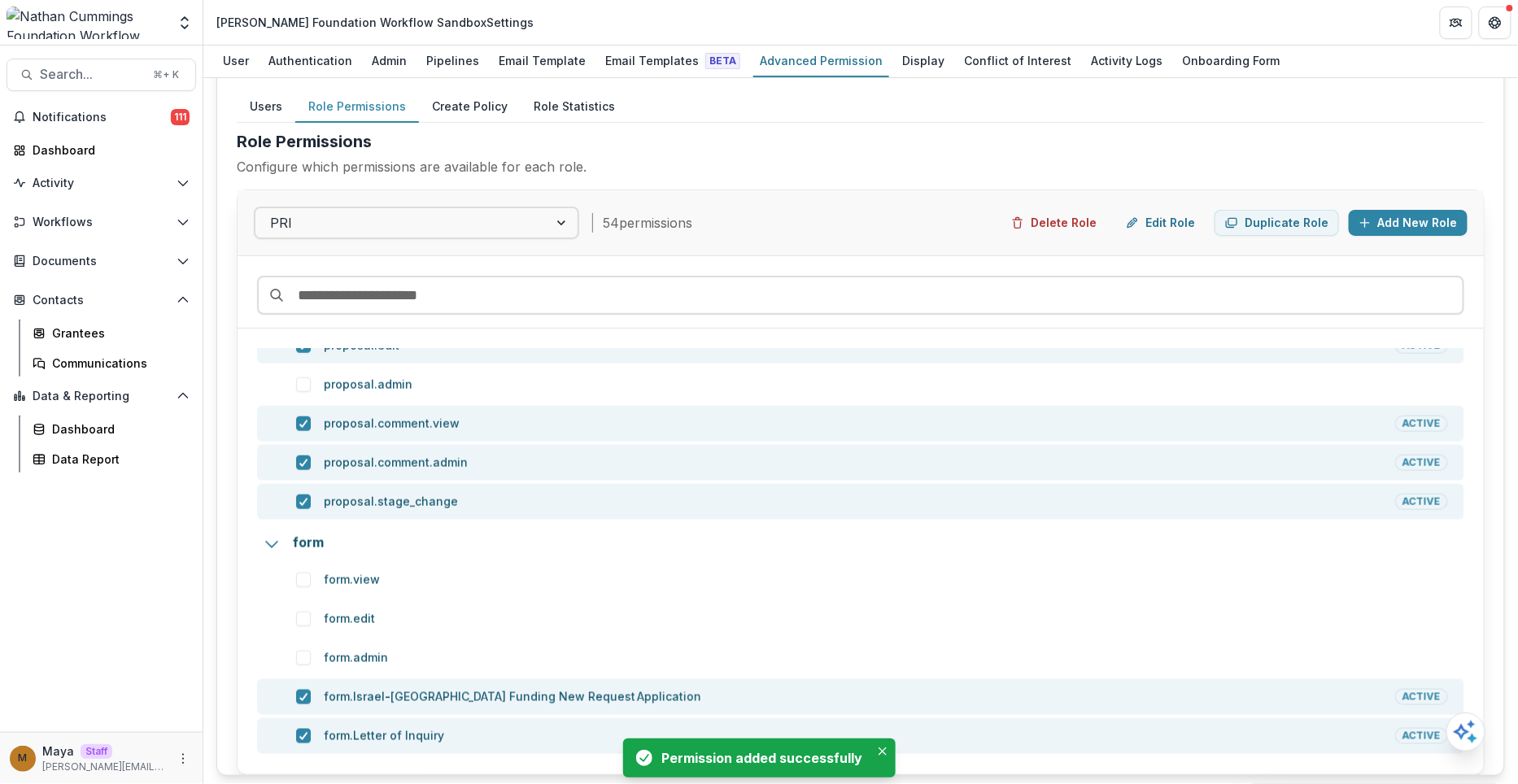
scroll to position [681, 0]
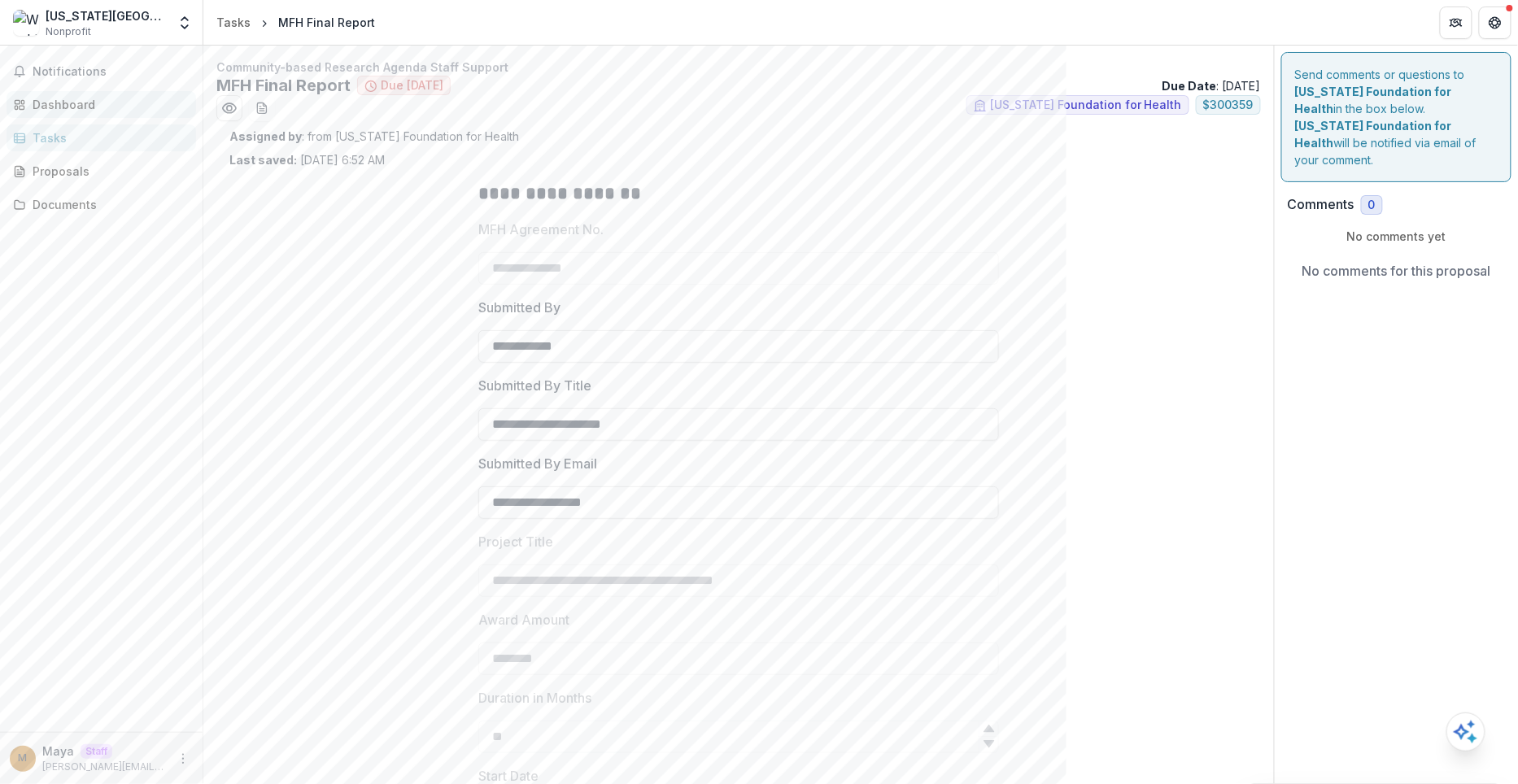
click at [57, 96] on div "Dashboard" at bounding box center [108, 104] width 151 height 17
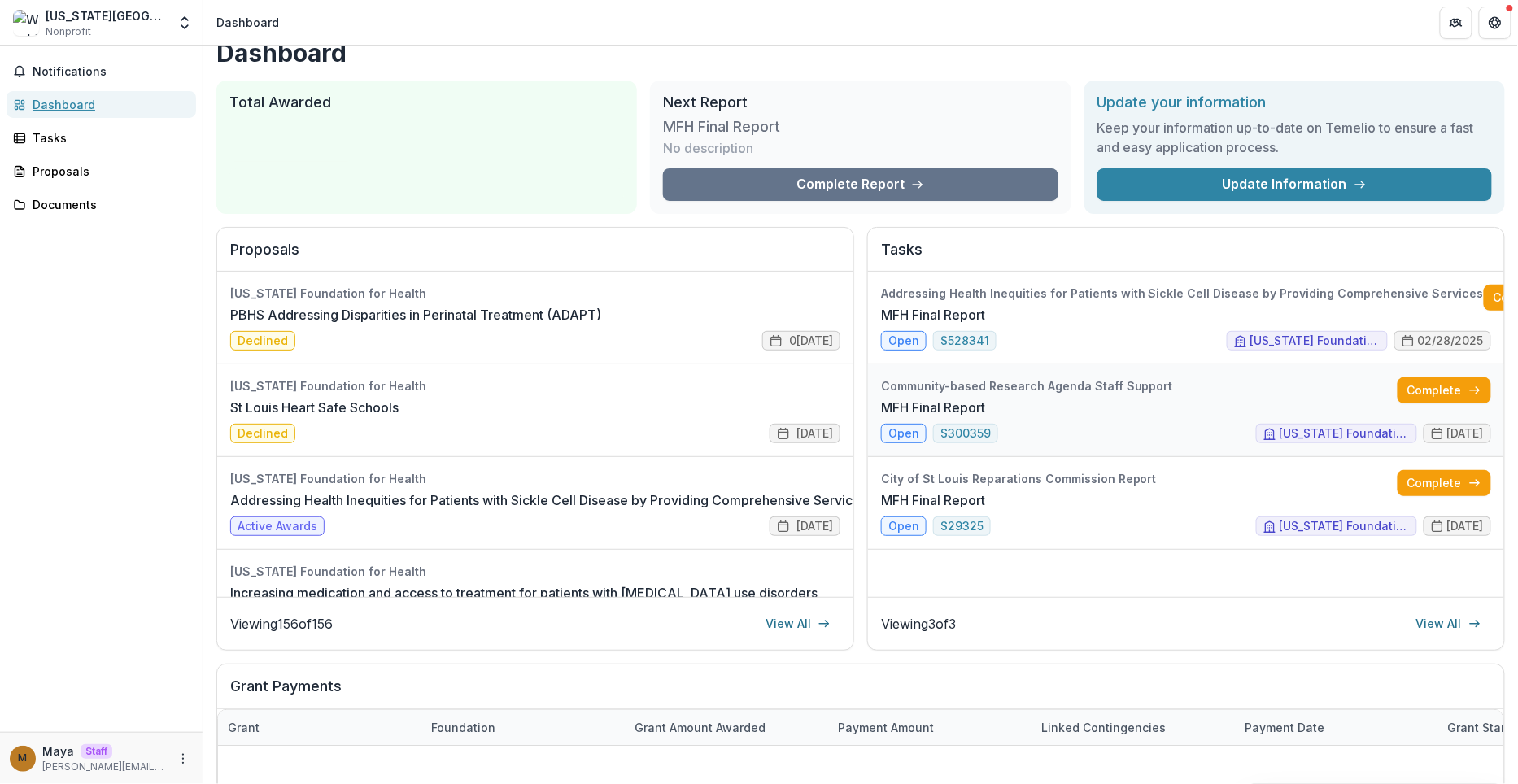
scroll to position [20, 0]
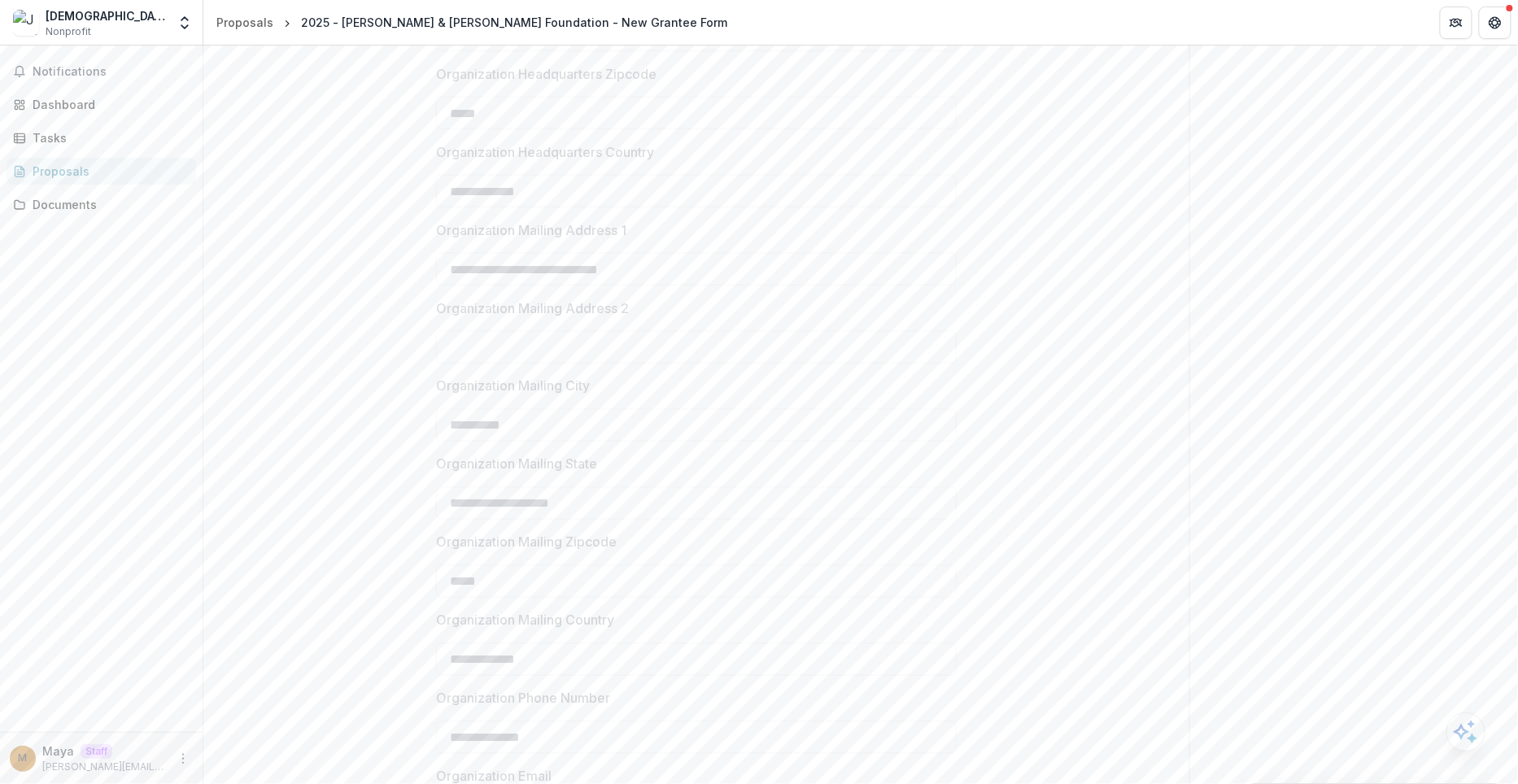
scroll to position [1290, 0]
click at [1142, 748] on button "Next" at bounding box center [1138, 760] width 75 height 32
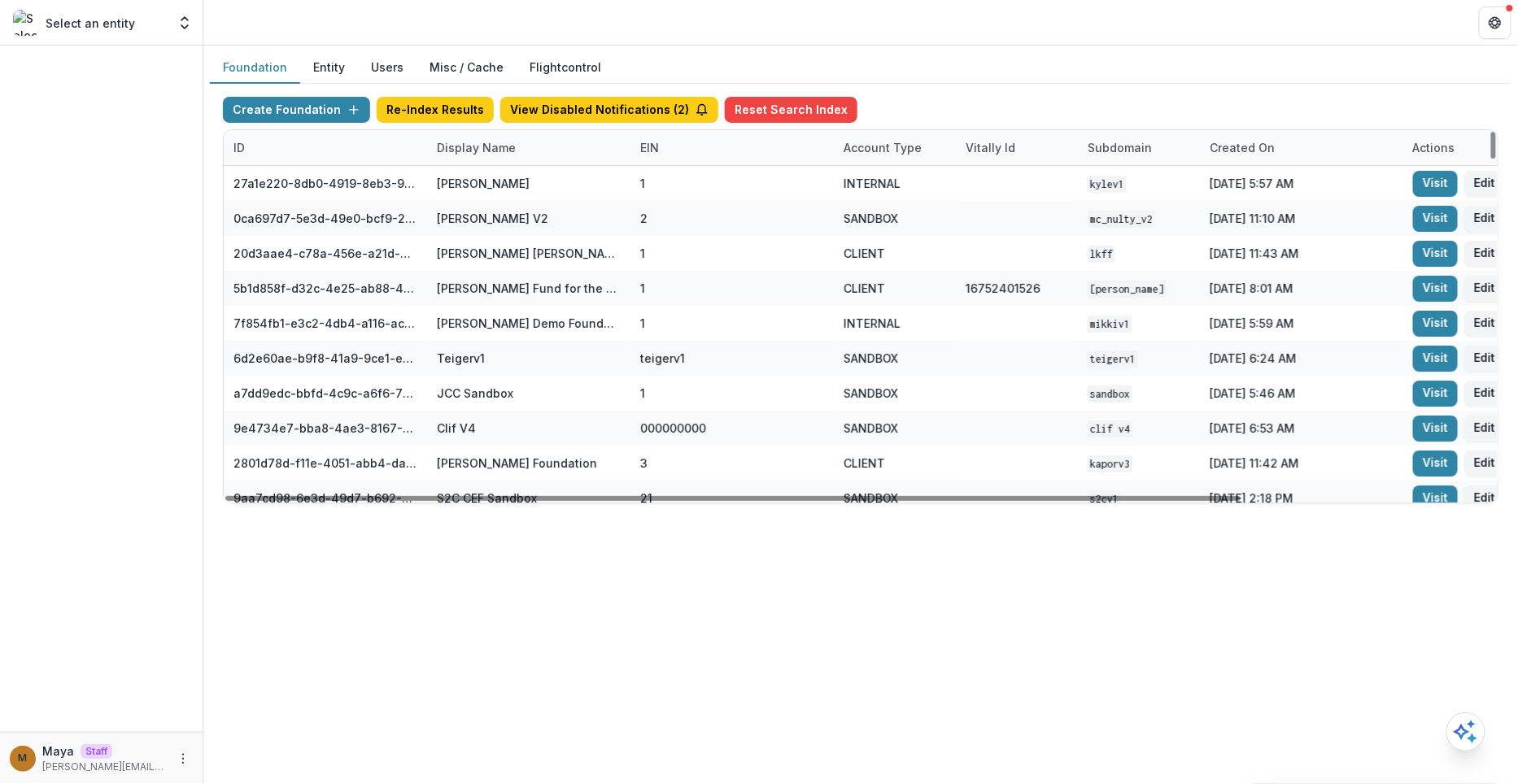
click at [484, 148] on div "Display Name" at bounding box center [476, 148] width 99 height 17
click at [479, 186] on input at bounding box center [527, 182] width 196 height 26
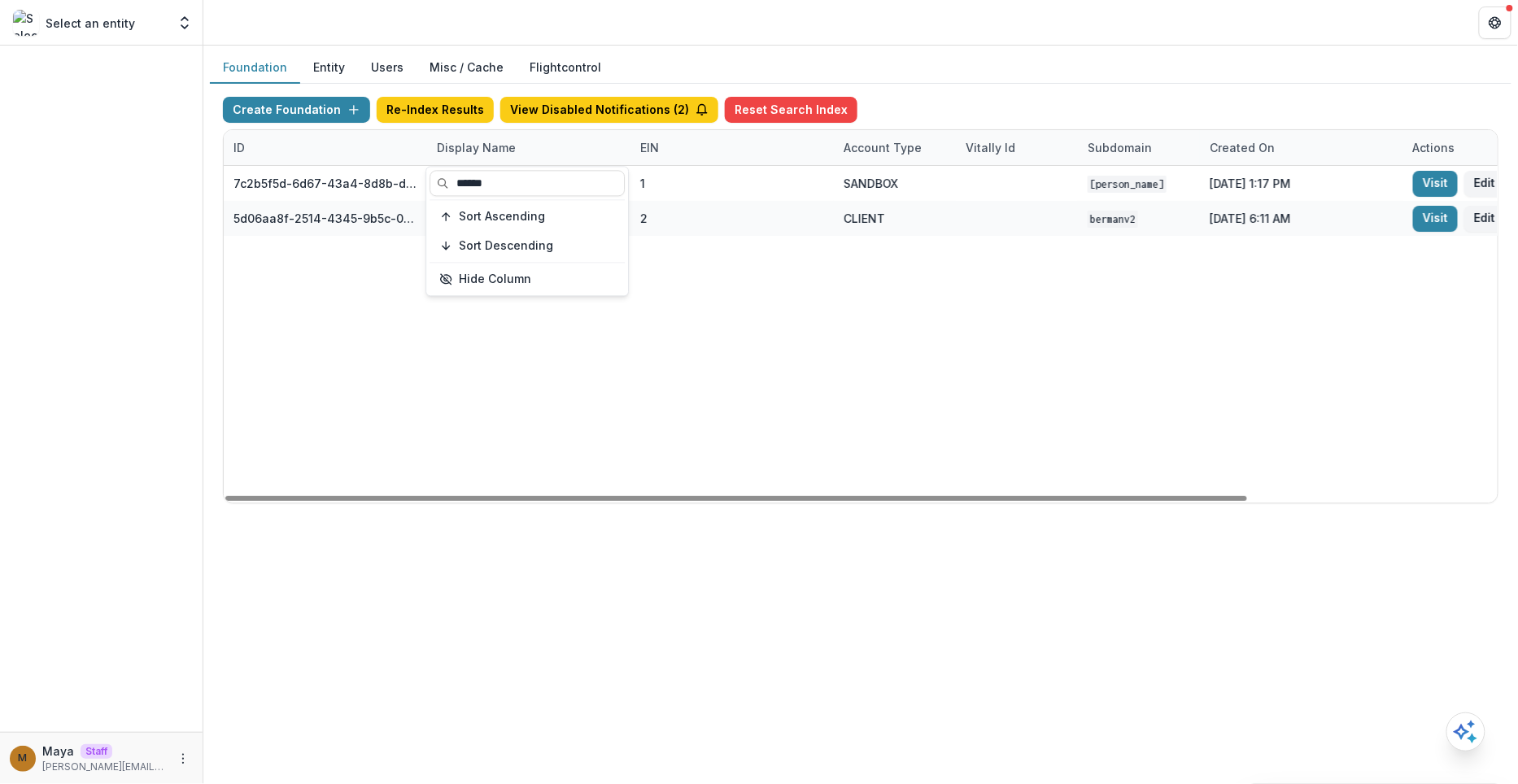
type input "******"
click at [953, 101] on div "Create Foundation Re-Index Results View Disabled Notifications ( 2 ) Reset Sear…" at bounding box center [861, 113] width 1276 height 32
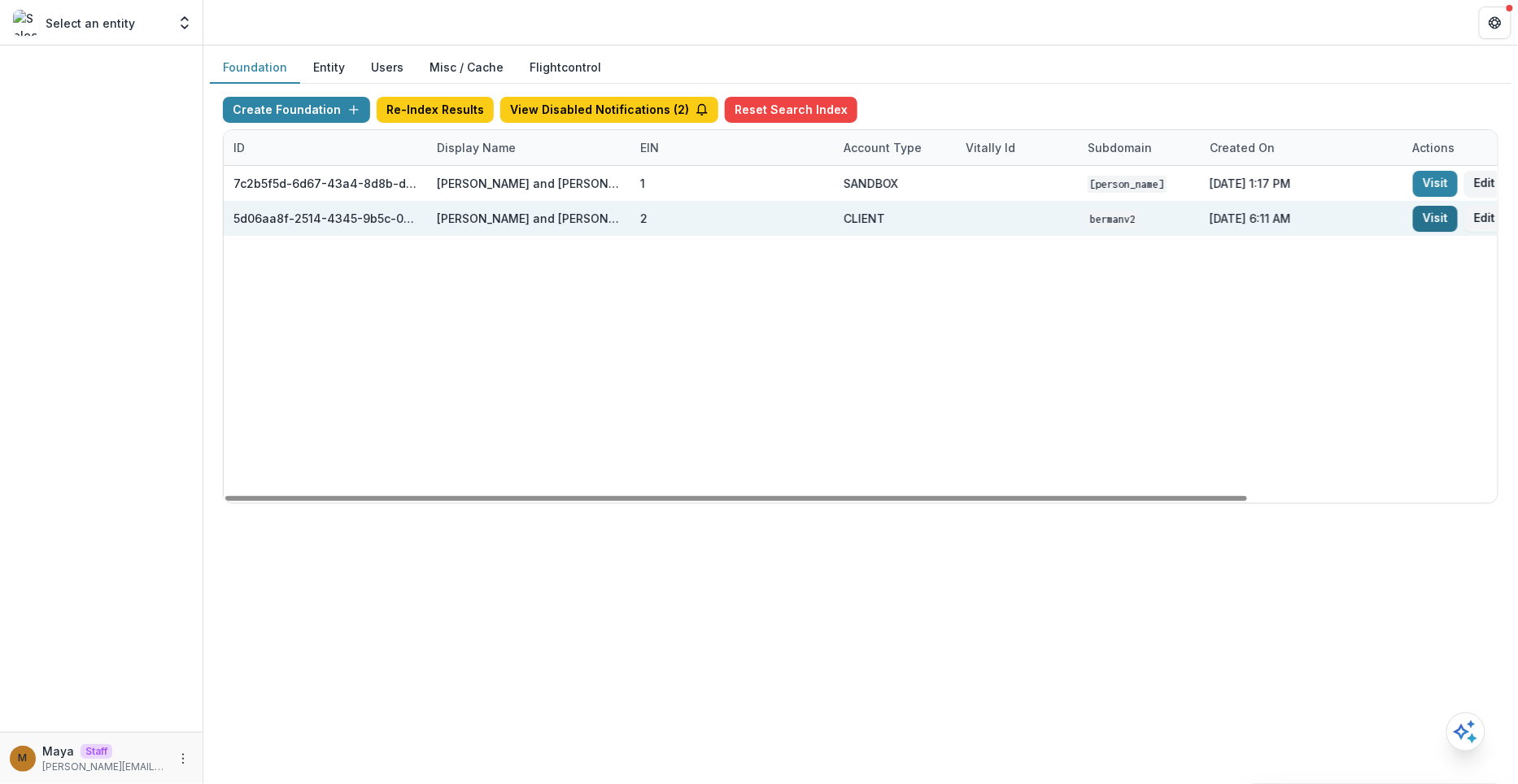
click at [1437, 210] on link "Visit" at bounding box center [1435, 218] width 45 height 26
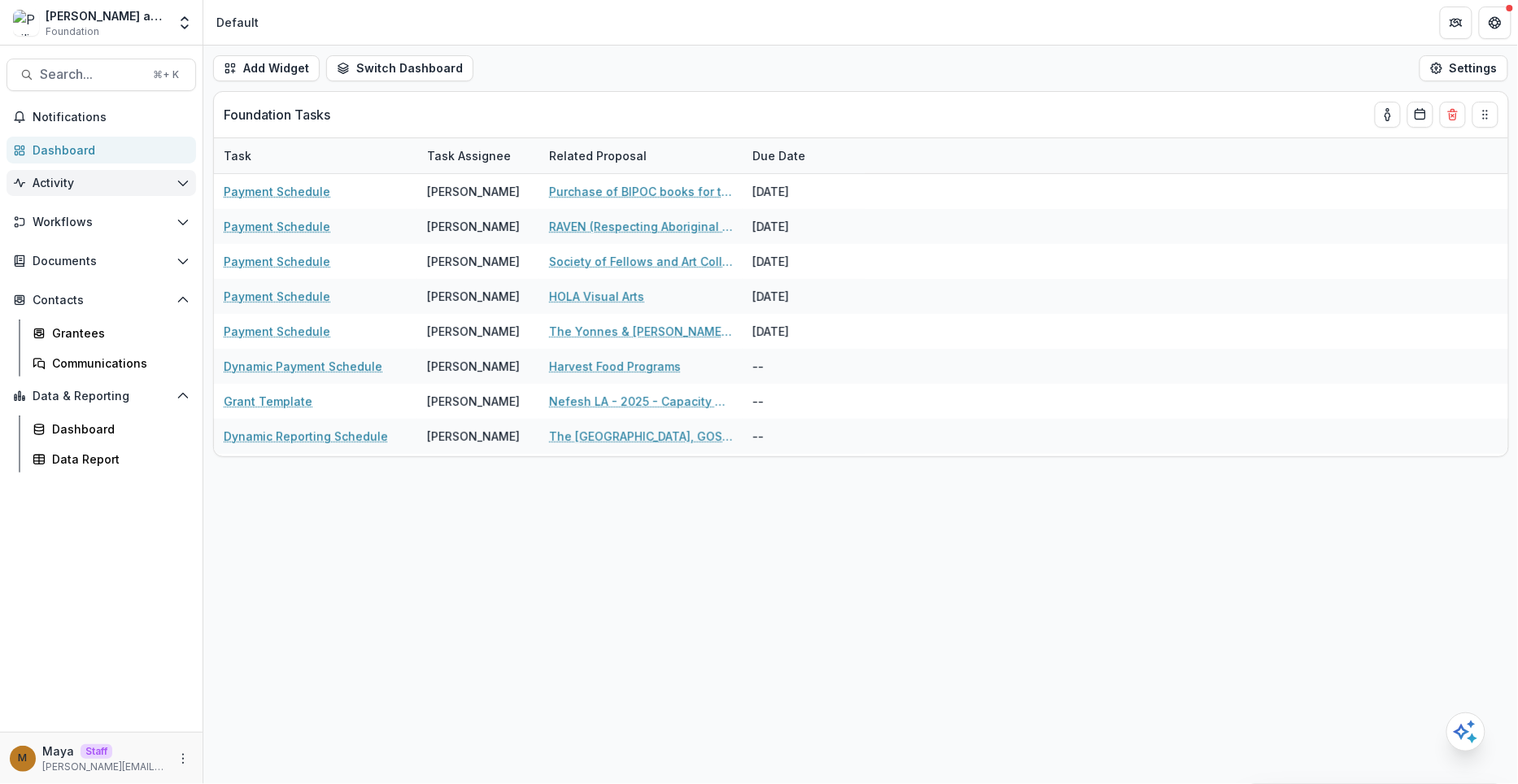
click at [85, 182] on span "Activity" at bounding box center [101, 183] width 138 height 14
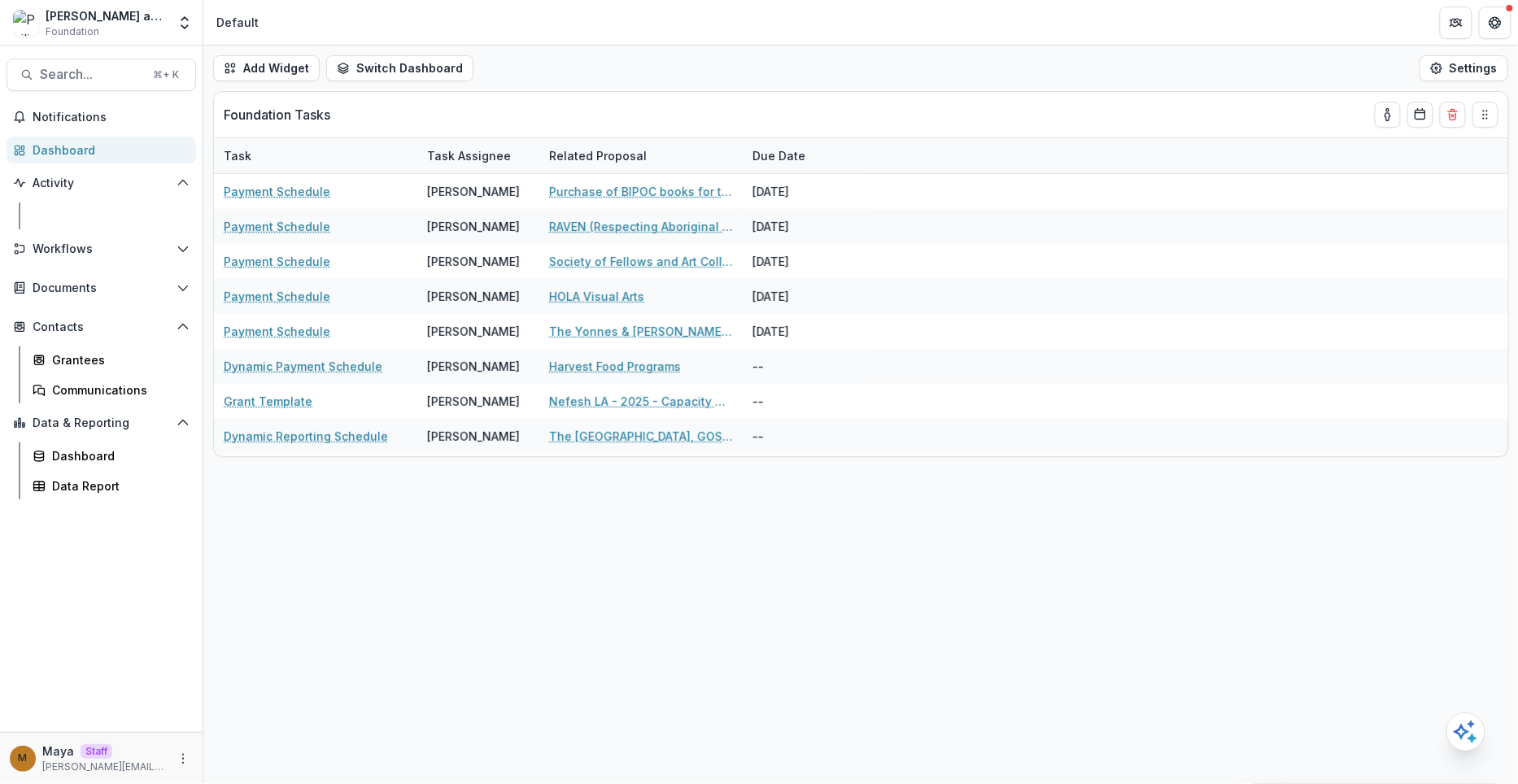
click at [82, 211] on div "Tasks" at bounding box center [118, 215] width 131 height 17
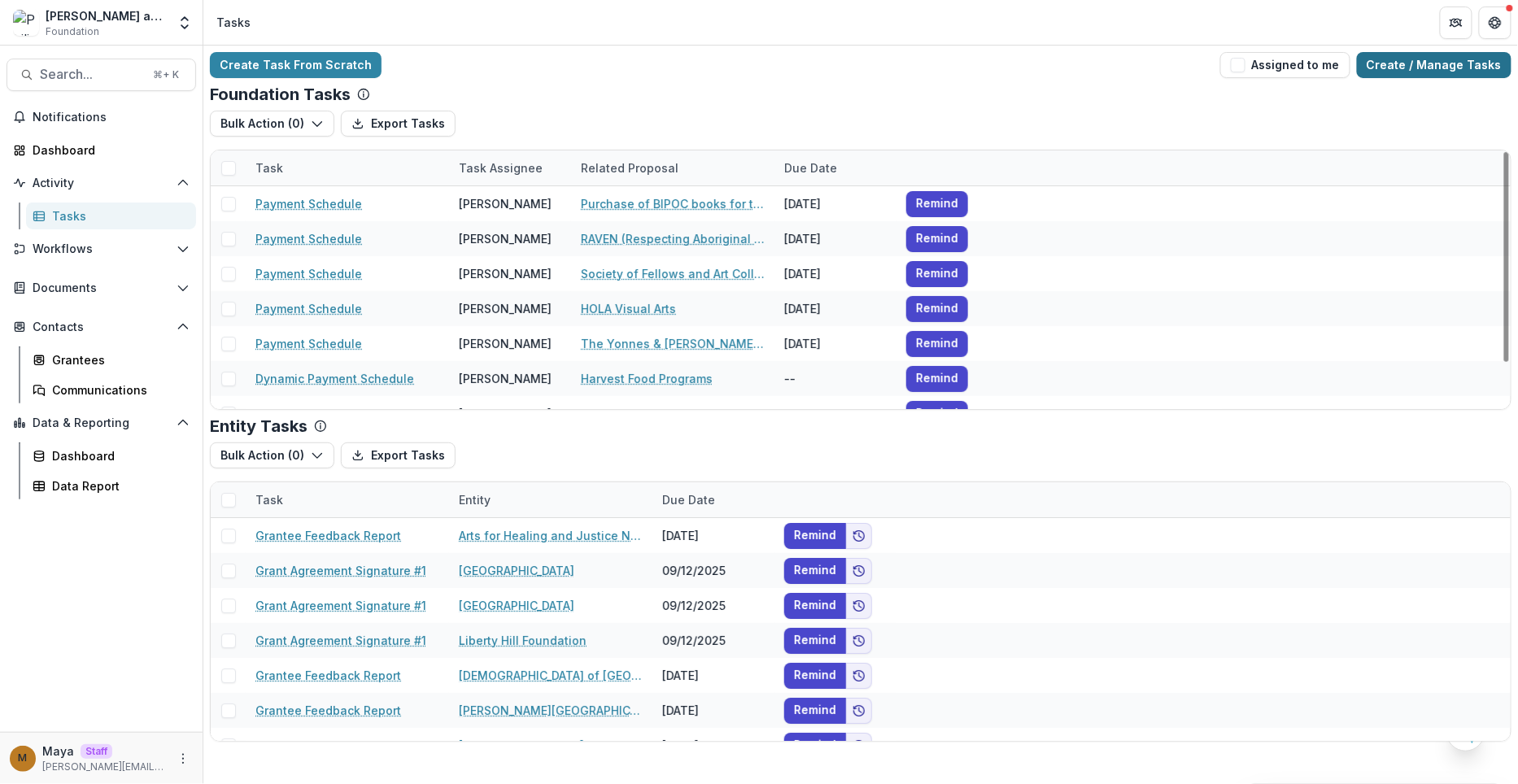
click at [1438, 62] on link "Create / Manage Tasks" at bounding box center [1434, 65] width 154 height 26
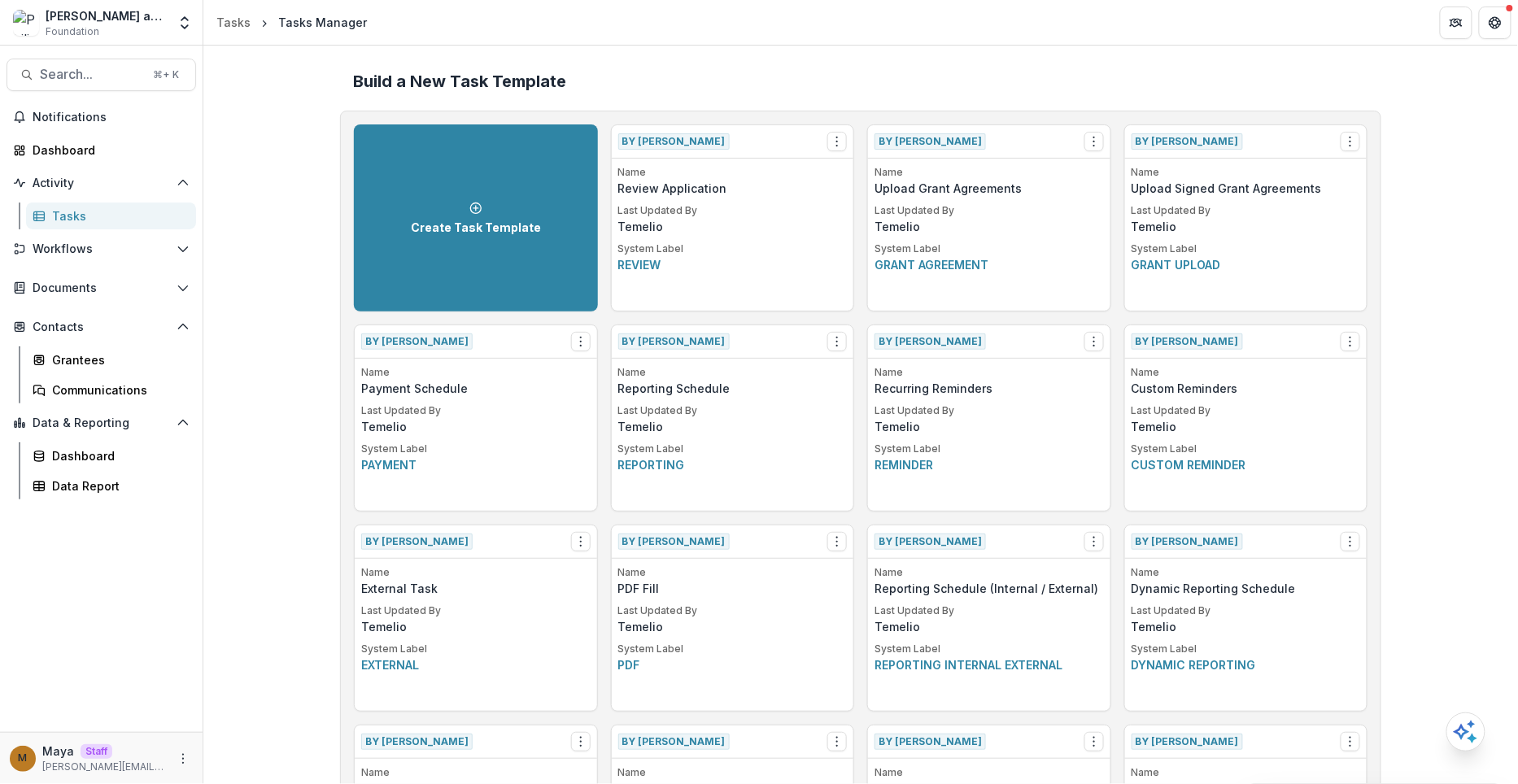
scroll to position [772, 0]
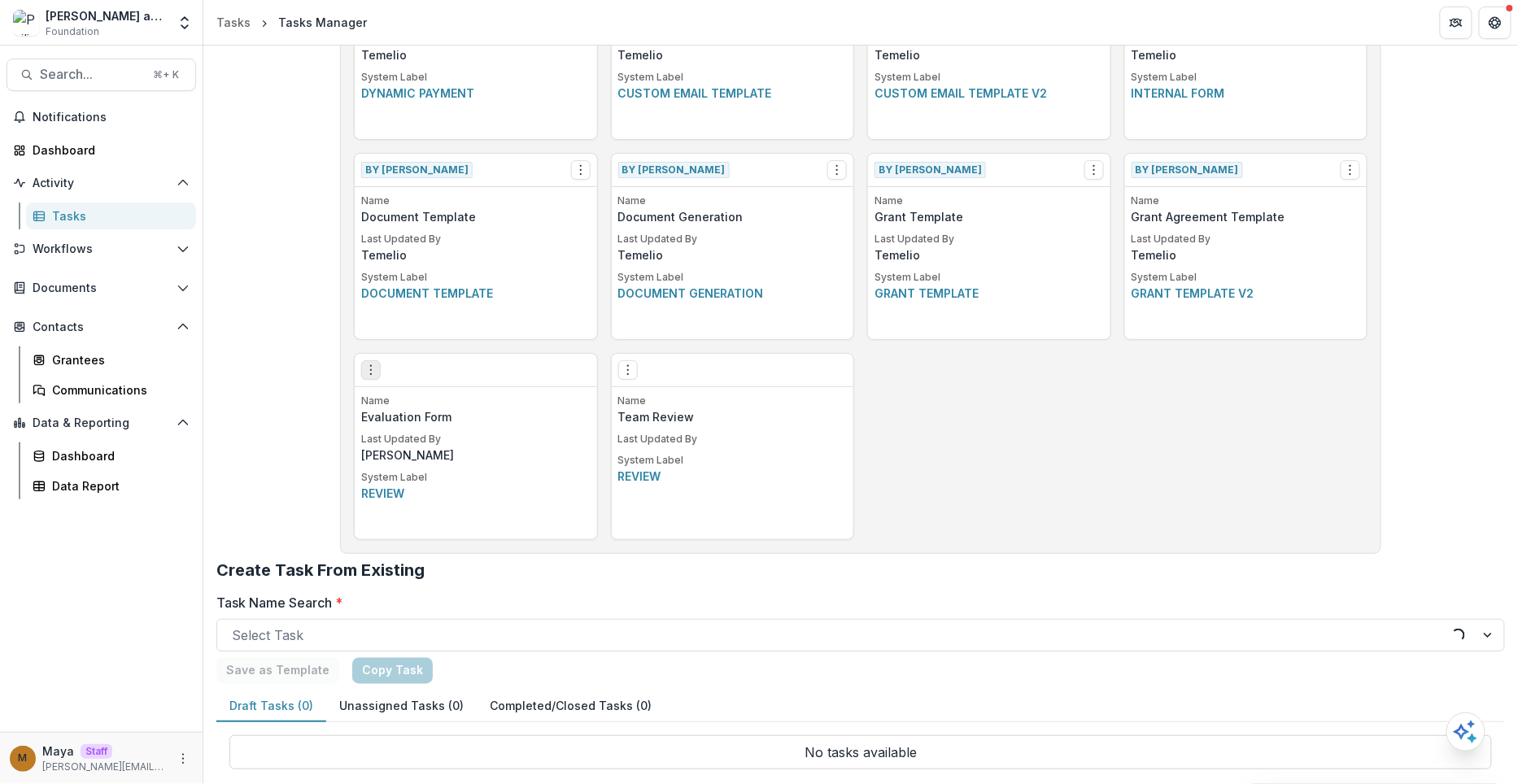
click at [371, 371] on icon "Options" at bounding box center [371, 370] width 13 height 13
click at [308, 404] on div "Build a New Task Template Create Task Template By Temelio View Make a Copy Crea…" at bounding box center [861, 35] width 1315 height 1522
click at [365, 385] on div "Edit Make a Copy Create Task From Template Delete Task Name Evaluation Form Las…" at bounding box center [476, 447] width 244 height 187
click at [371, 370] on icon "Options" at bounding box center [371, 370] width 13 height 13
click at [410, 400] on link "Edit" at bounding box center [463, 402] width 199 height 27
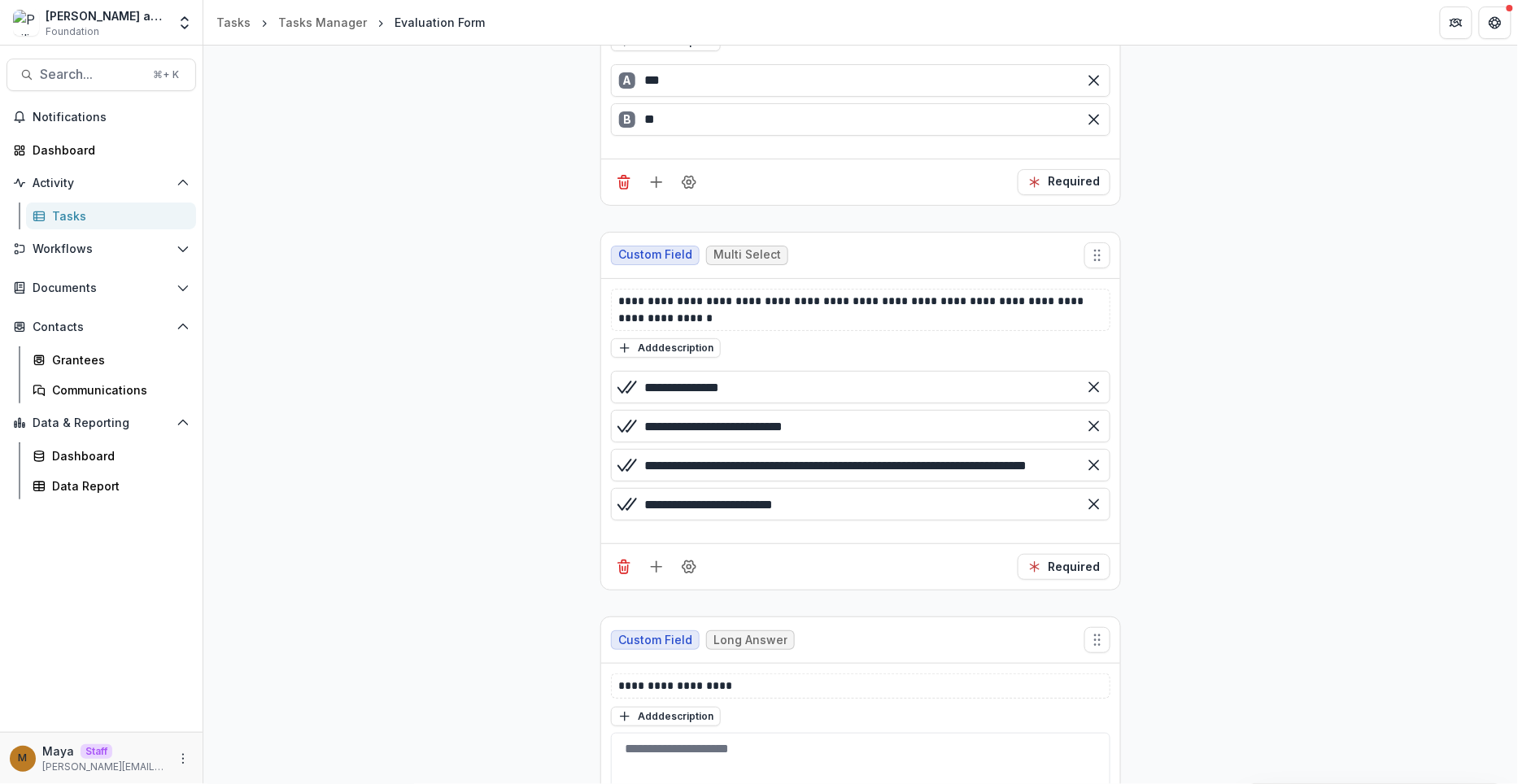
scroll to position [4022, 0]
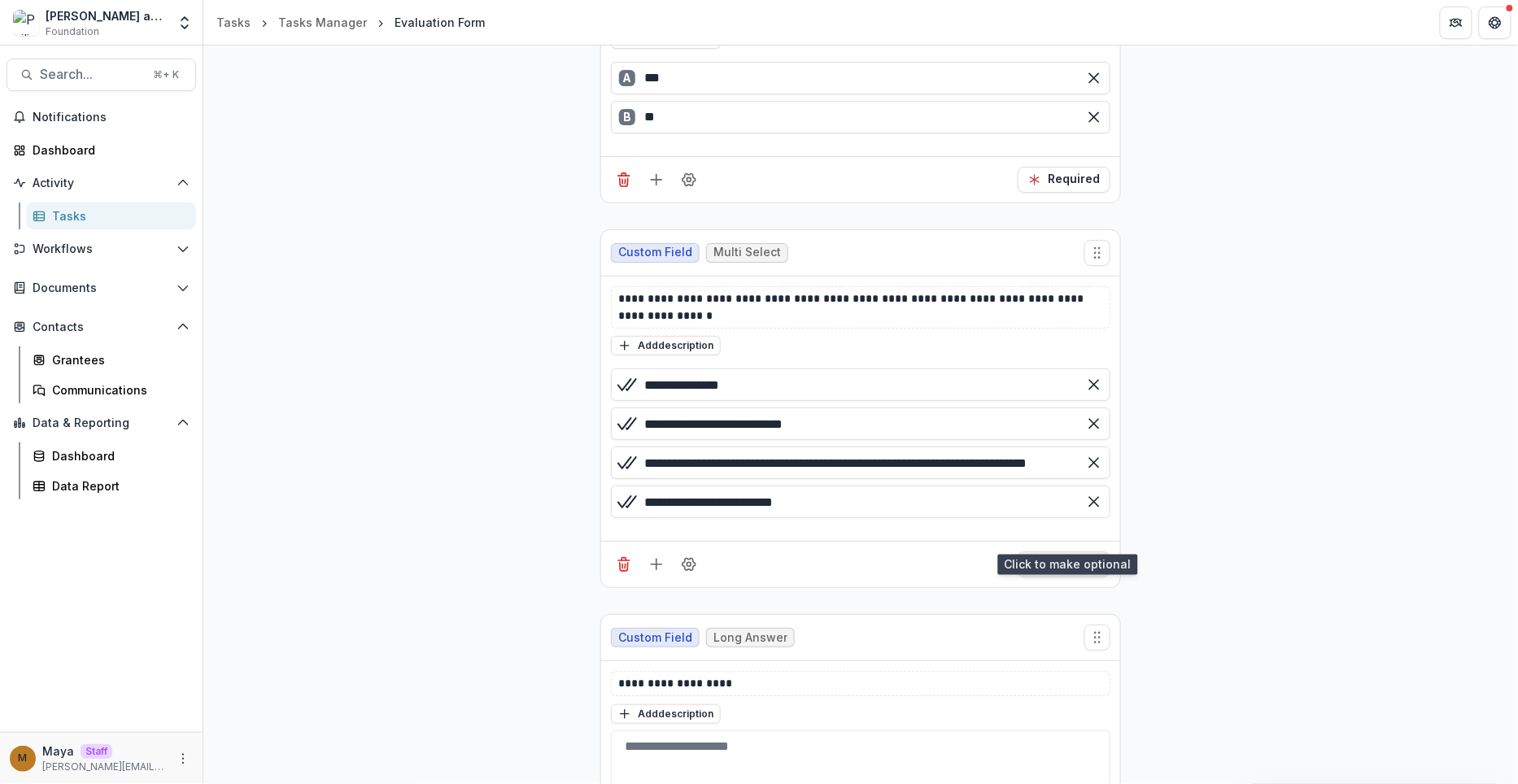
click at [1072, 551] on button "Required" at bounding box center [1065, 564] width 93 height 26
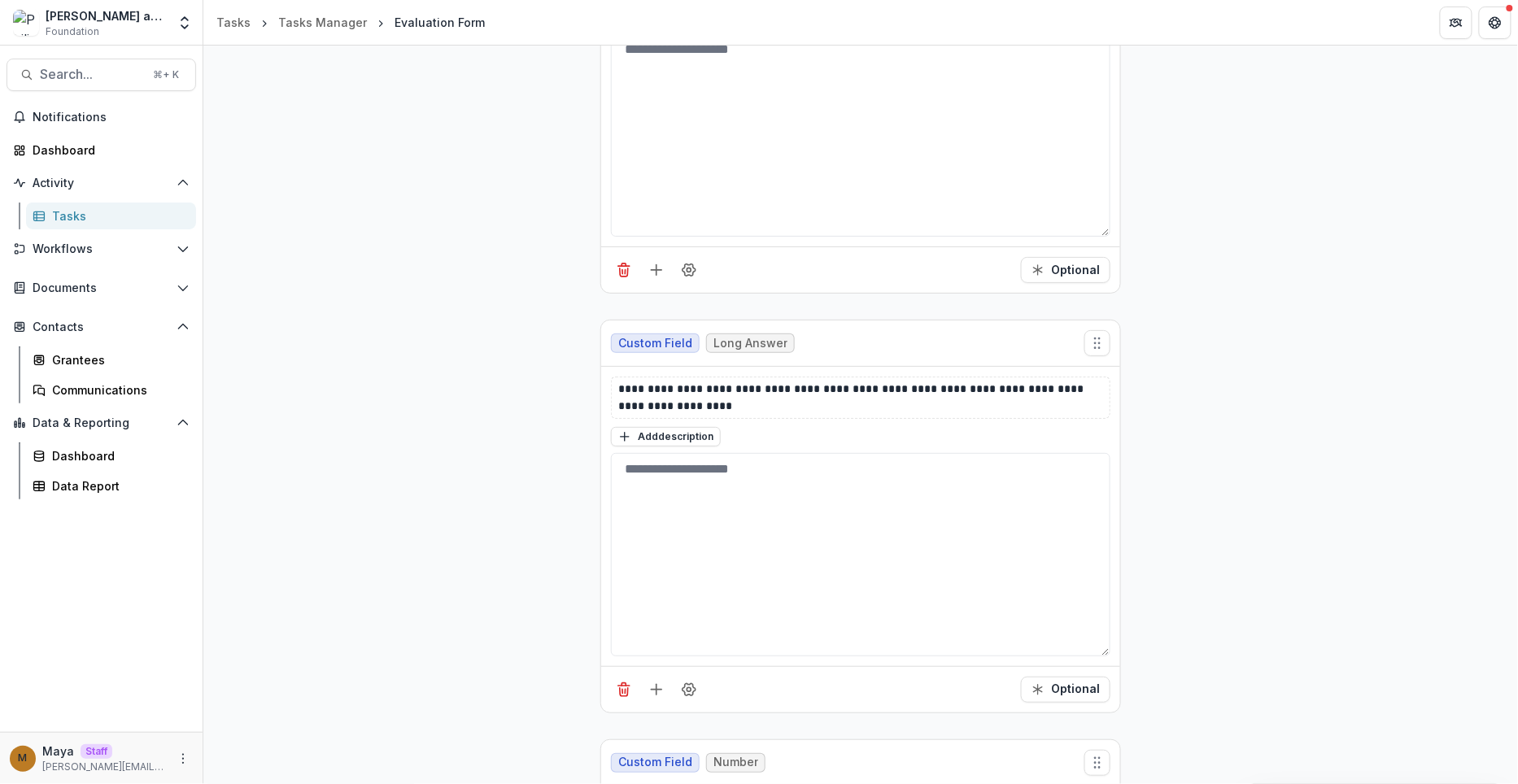
scroll to position [0, 0]
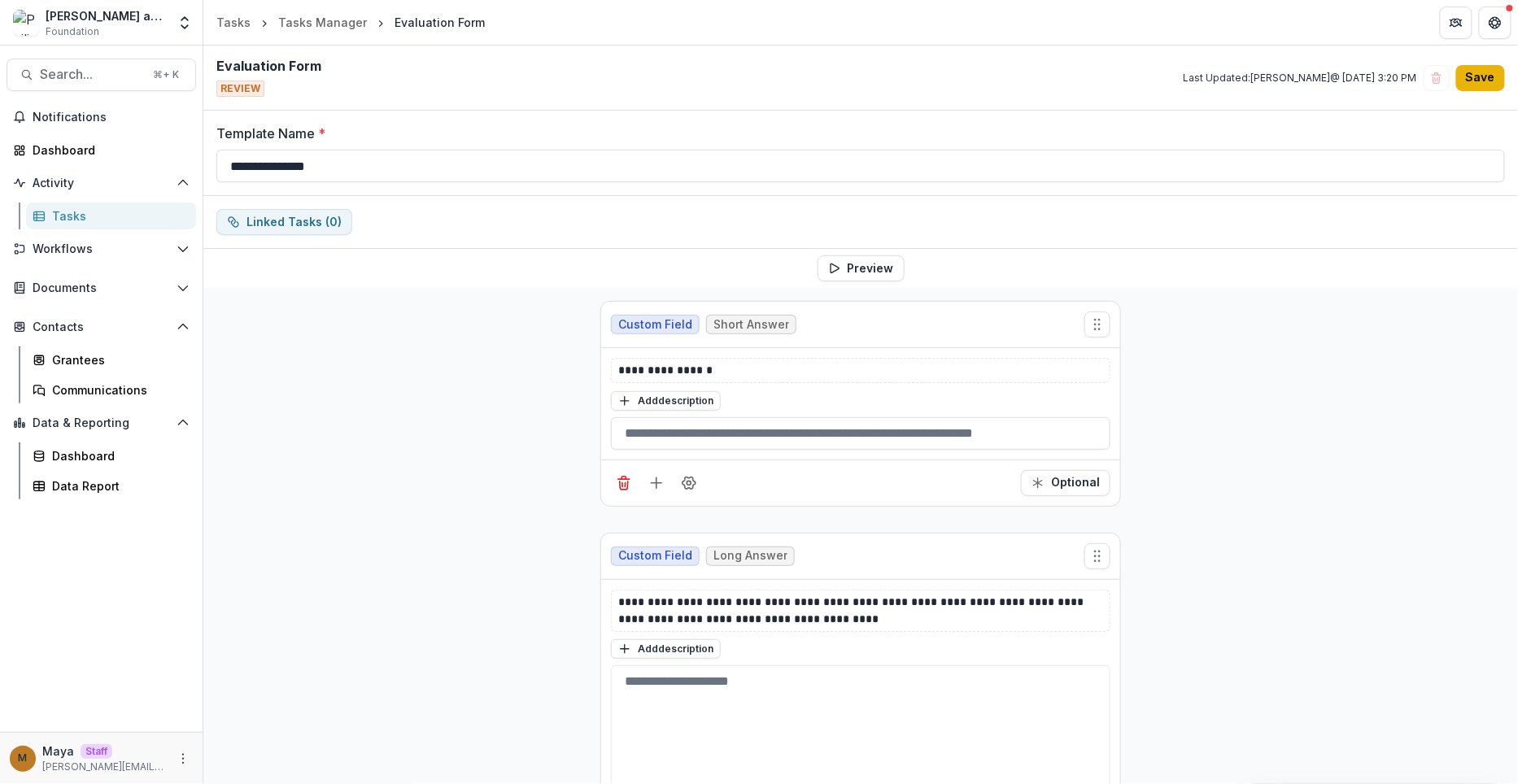
click at [1470, 83] on button "Save" at bounding box center [1480, 78] width 49 height 26
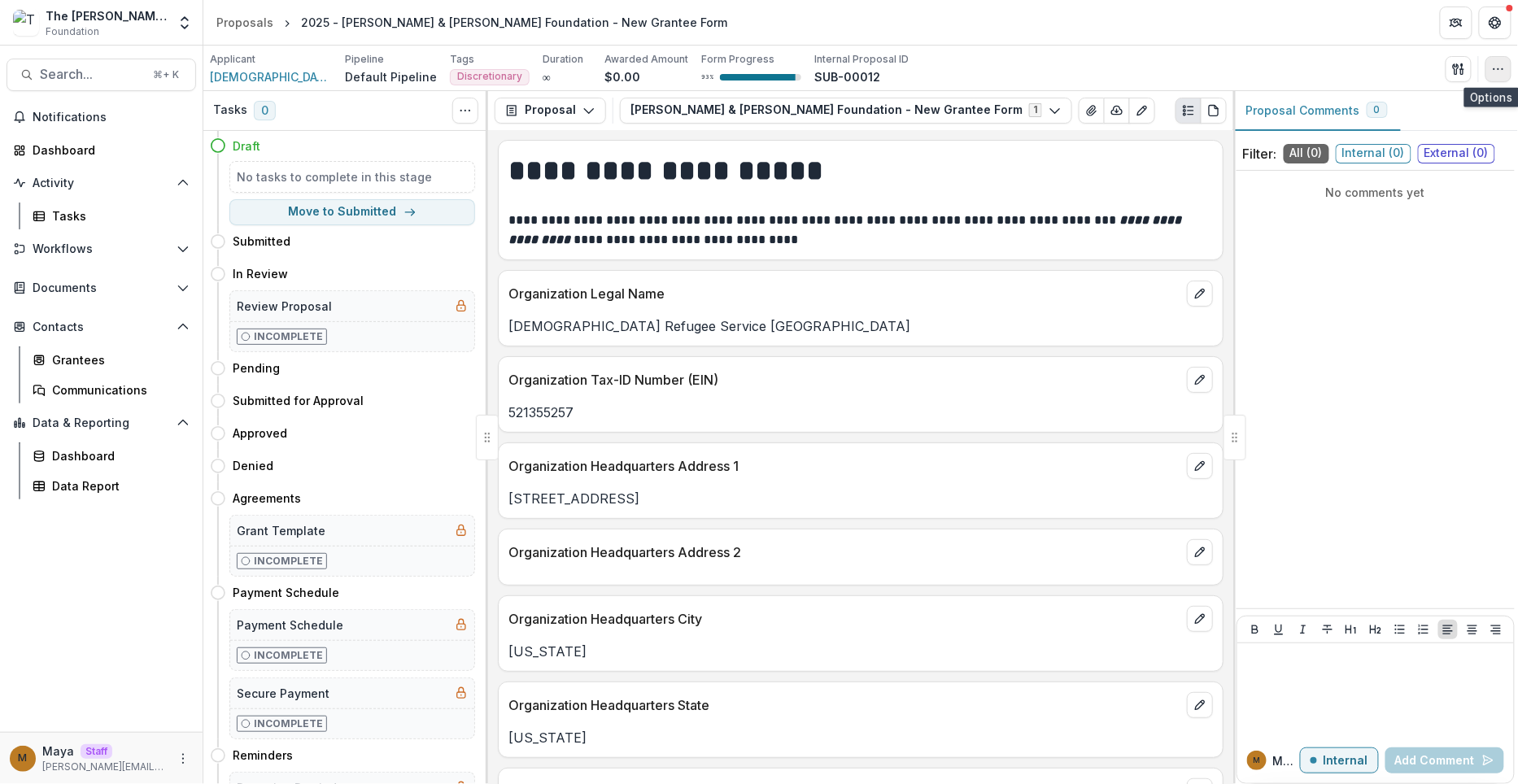
click at [1498, 73] on icon "button" at bounding box center [1499, 70] width 13 height 13
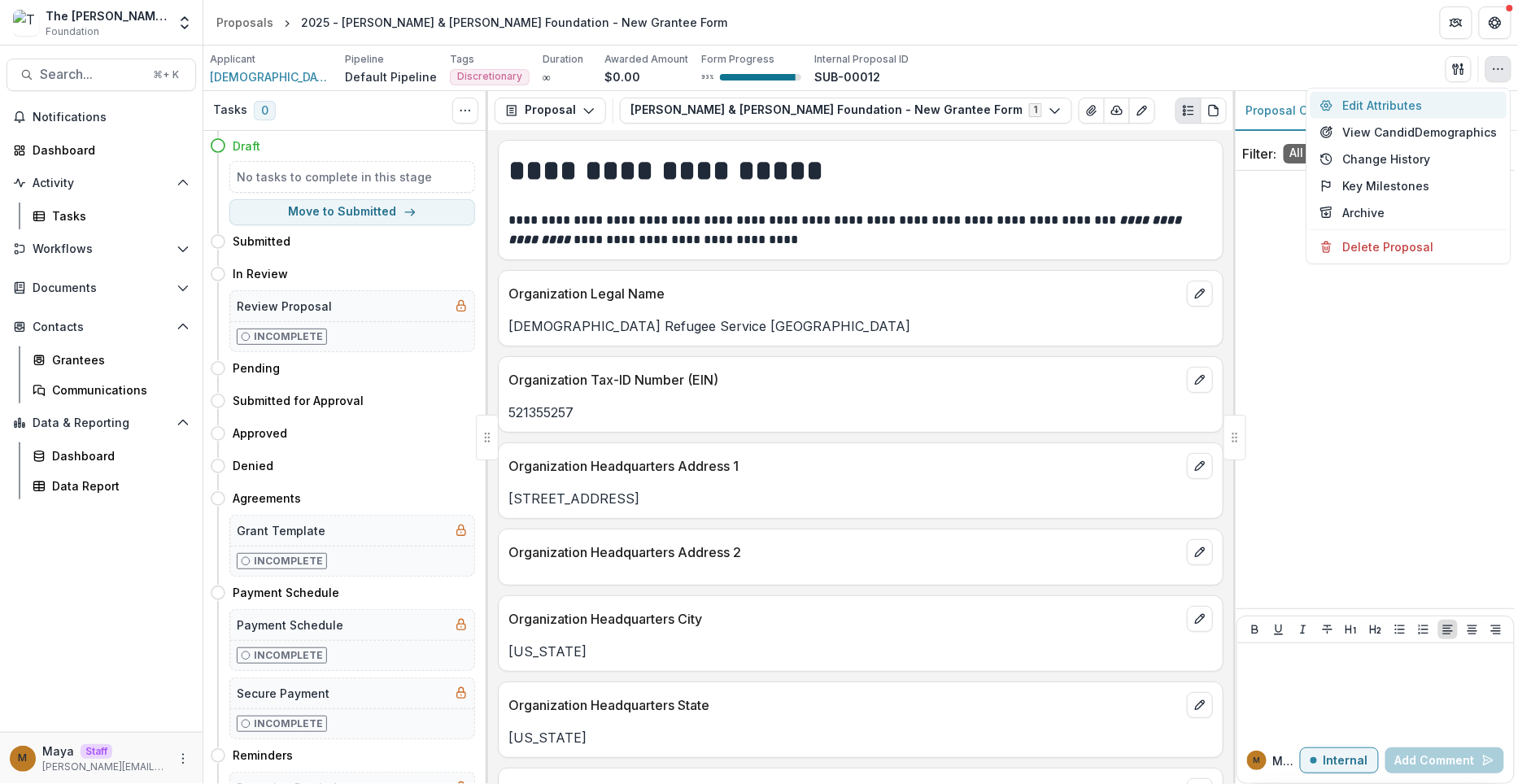
click at [1428, 99] on button "Edit Attributes" at bounding box center [1409, 105] width 196 height 27
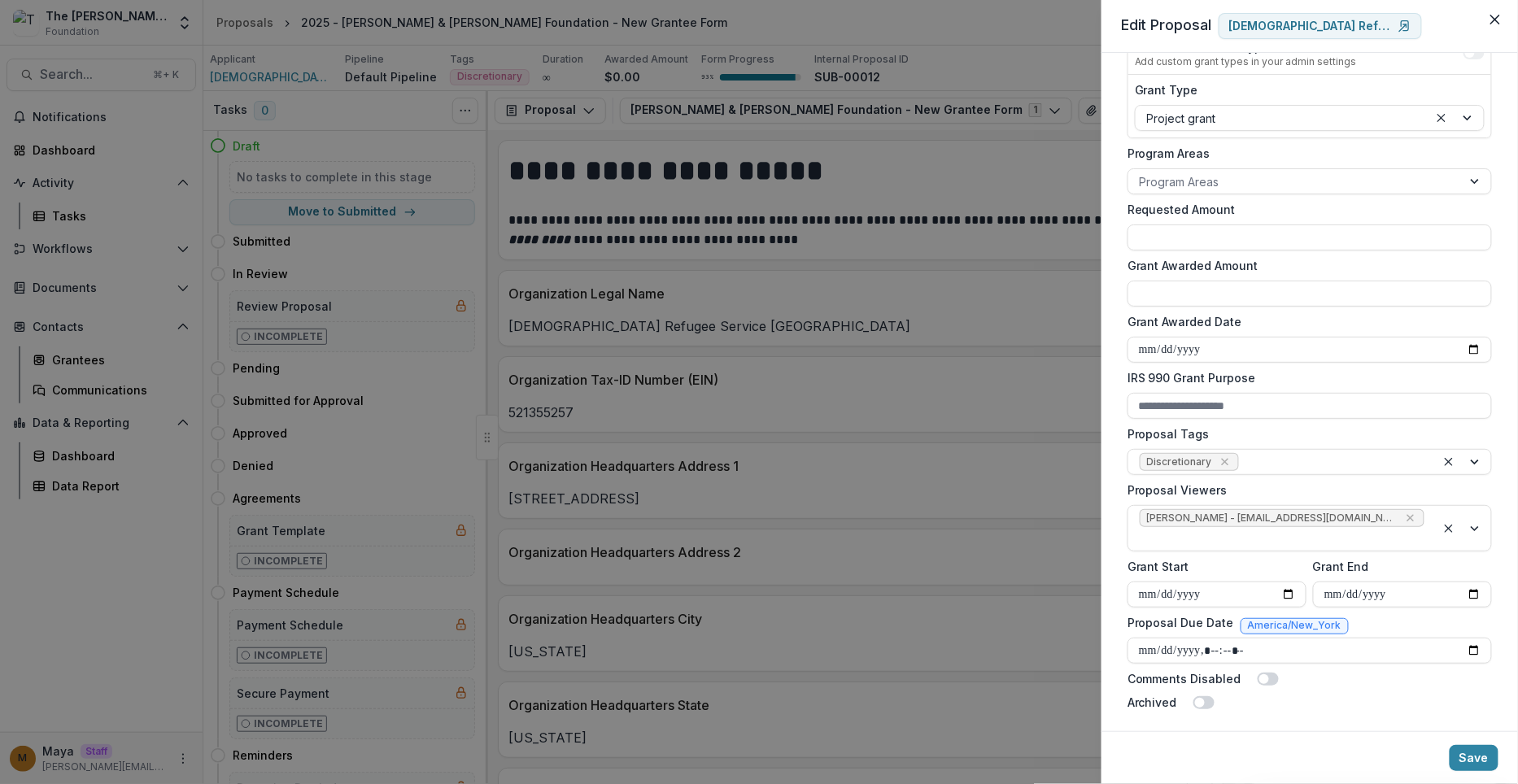
scroll to position [256, 0]
